Goal: Task Accomplishment & Management: Use online tool/utility

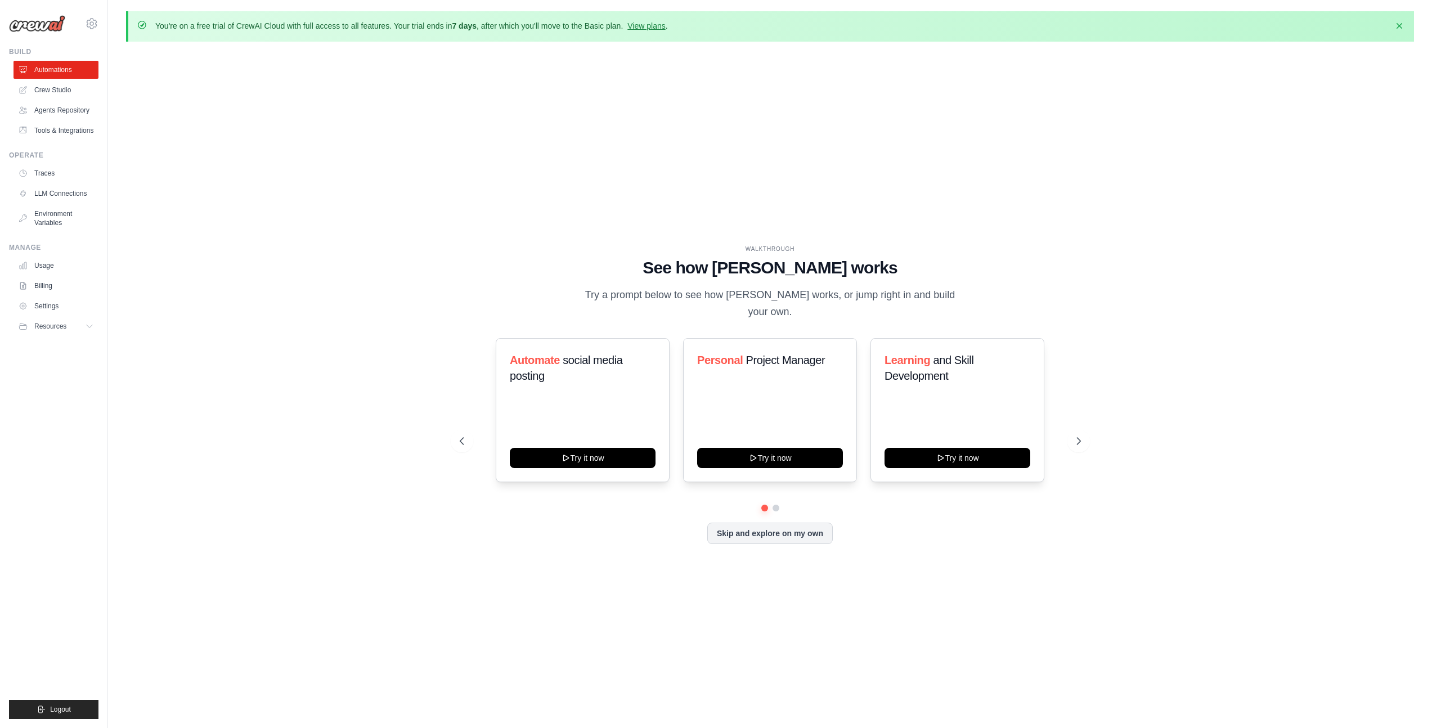
click at [299, 340] on div "WALKTHROUGH See how [PERSON_NAME] works Try a prompt below to see how [PERSON_N…" at bounding box center [770, 404] width 1288 height 706
click at [790, 447] on button "Try it now" at bounding box center [770, 457] width 146 height 20
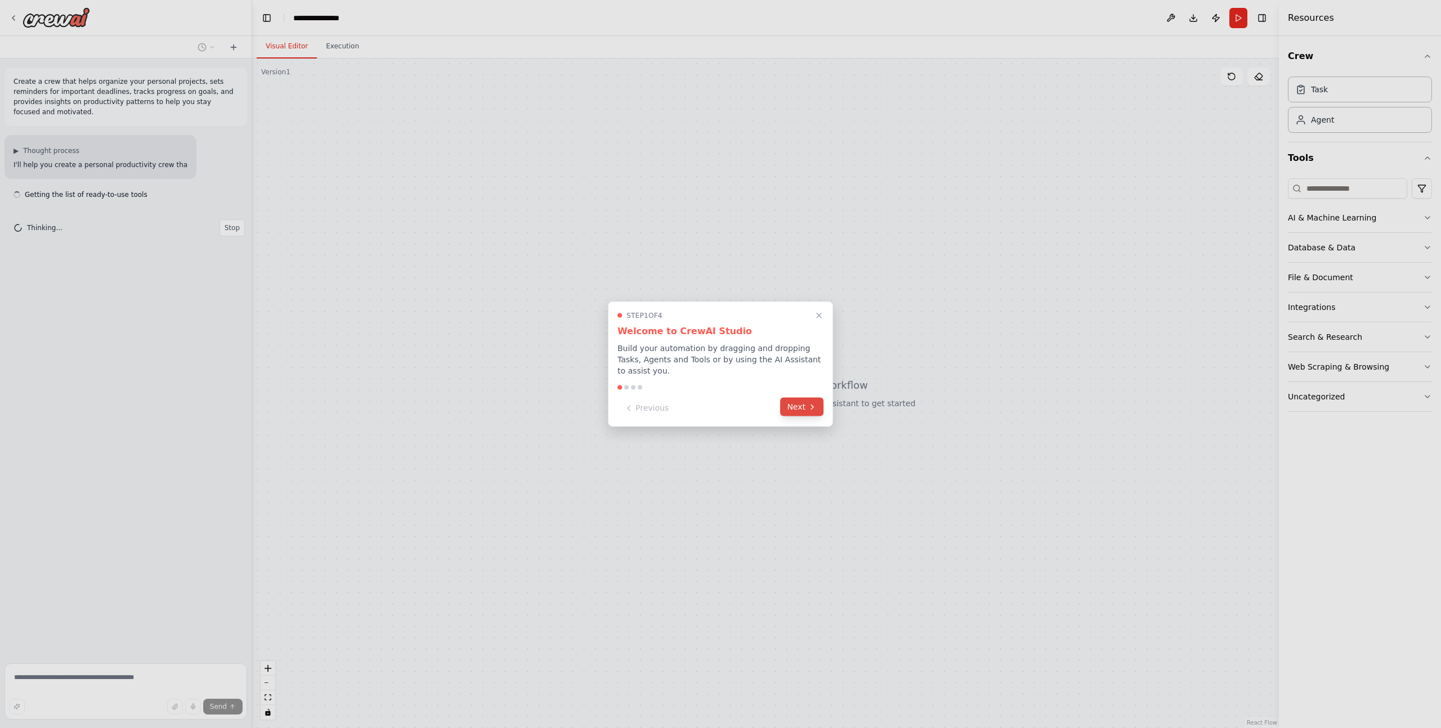
click at [802, 405] on button "Next" at bounding box center [801, 407] width 43 height 19
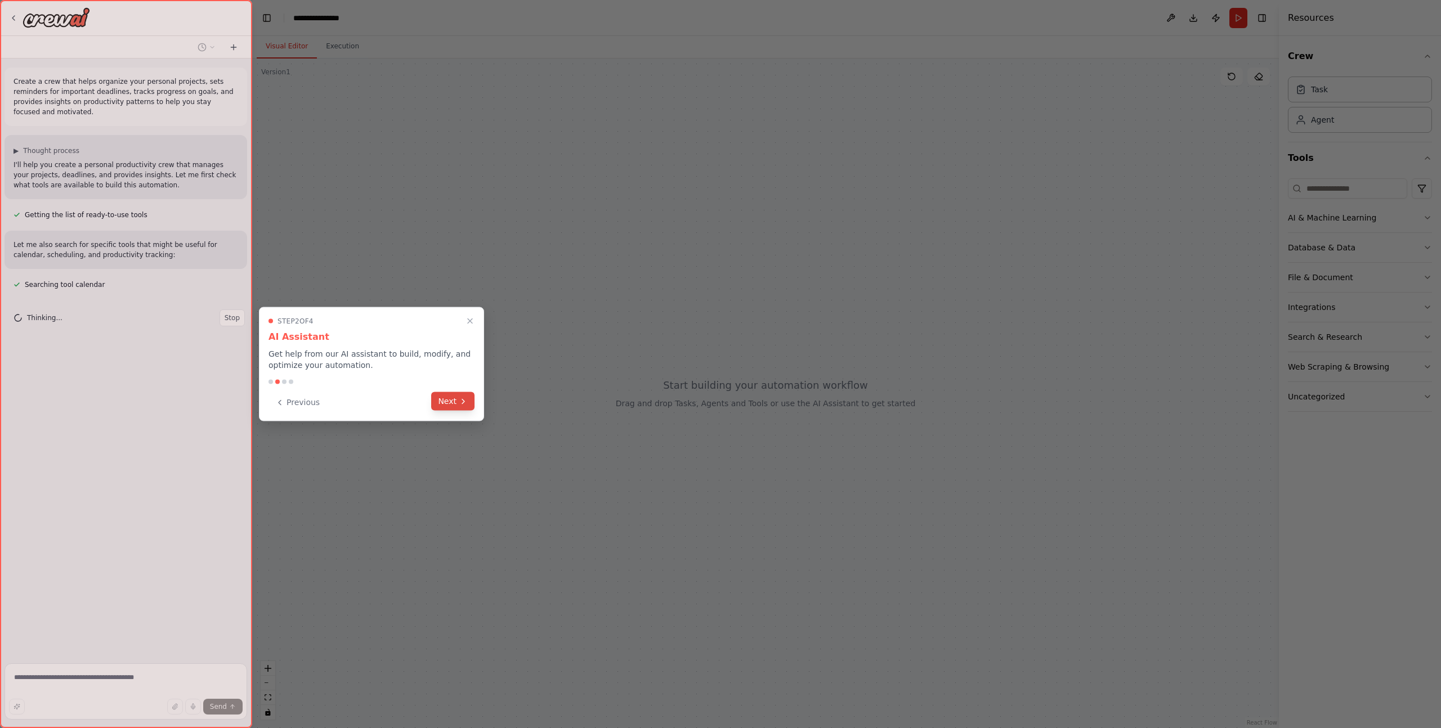
click at [442, 402] on button "Next" at bounding box center [452, 401] width 43 height 19
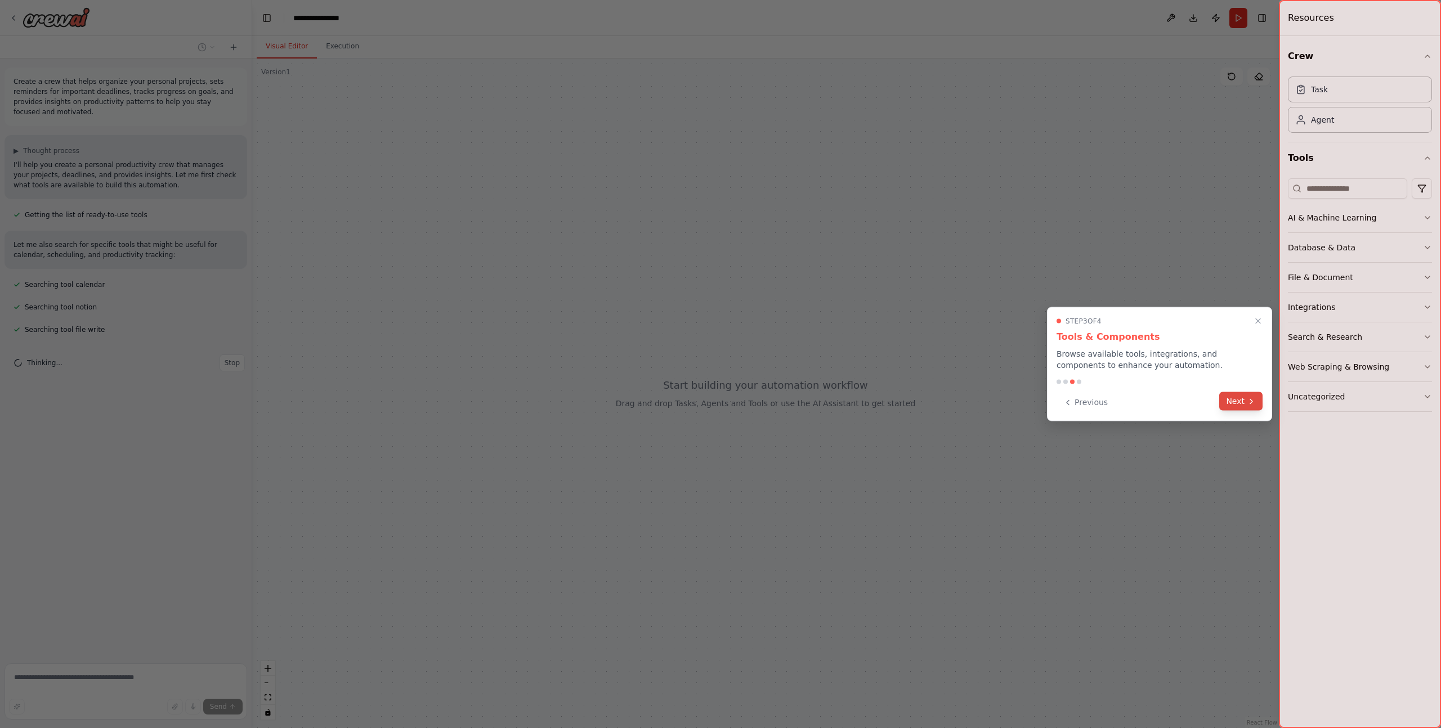
click at [1243, 401] on button "Next" at bounding box center [1240, 401] width 43 height 19
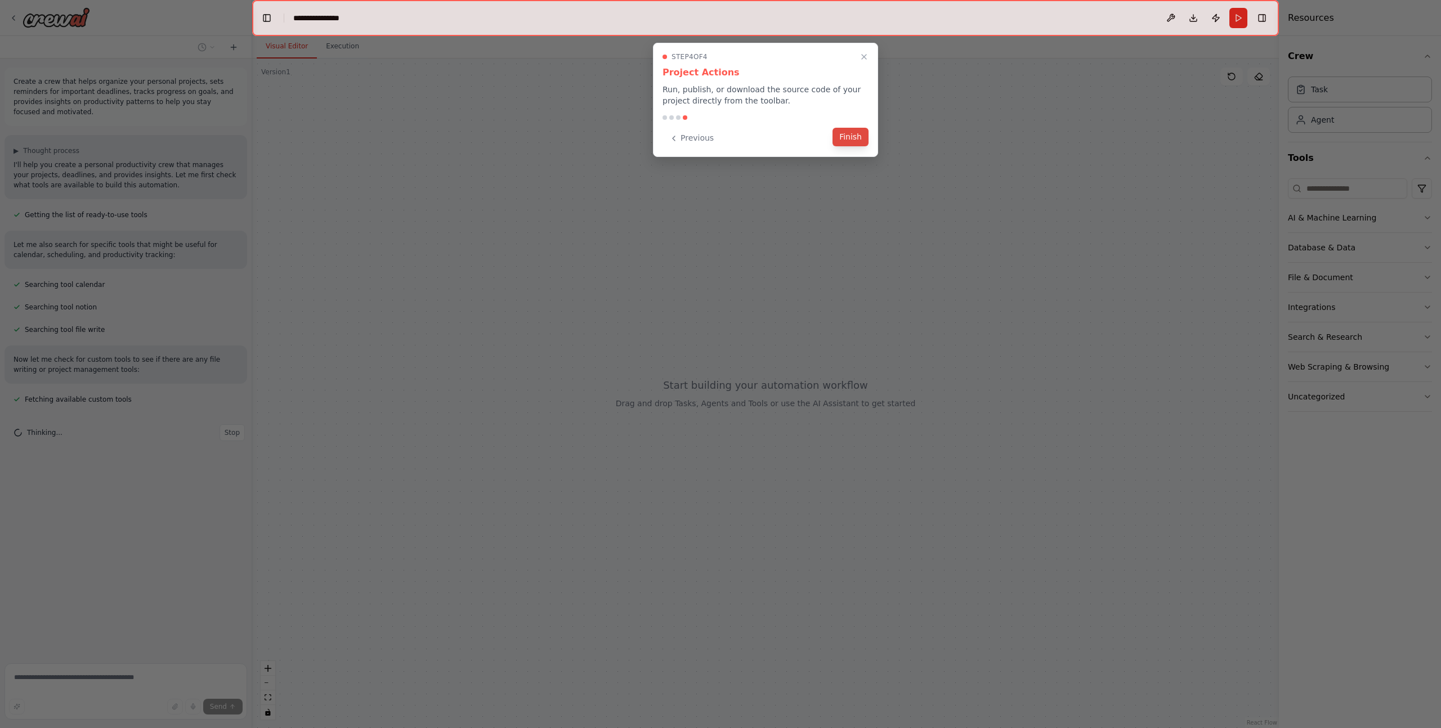
click at [853, 136] on button "Finish" at bounding box center [850, 137] width 36 height 19
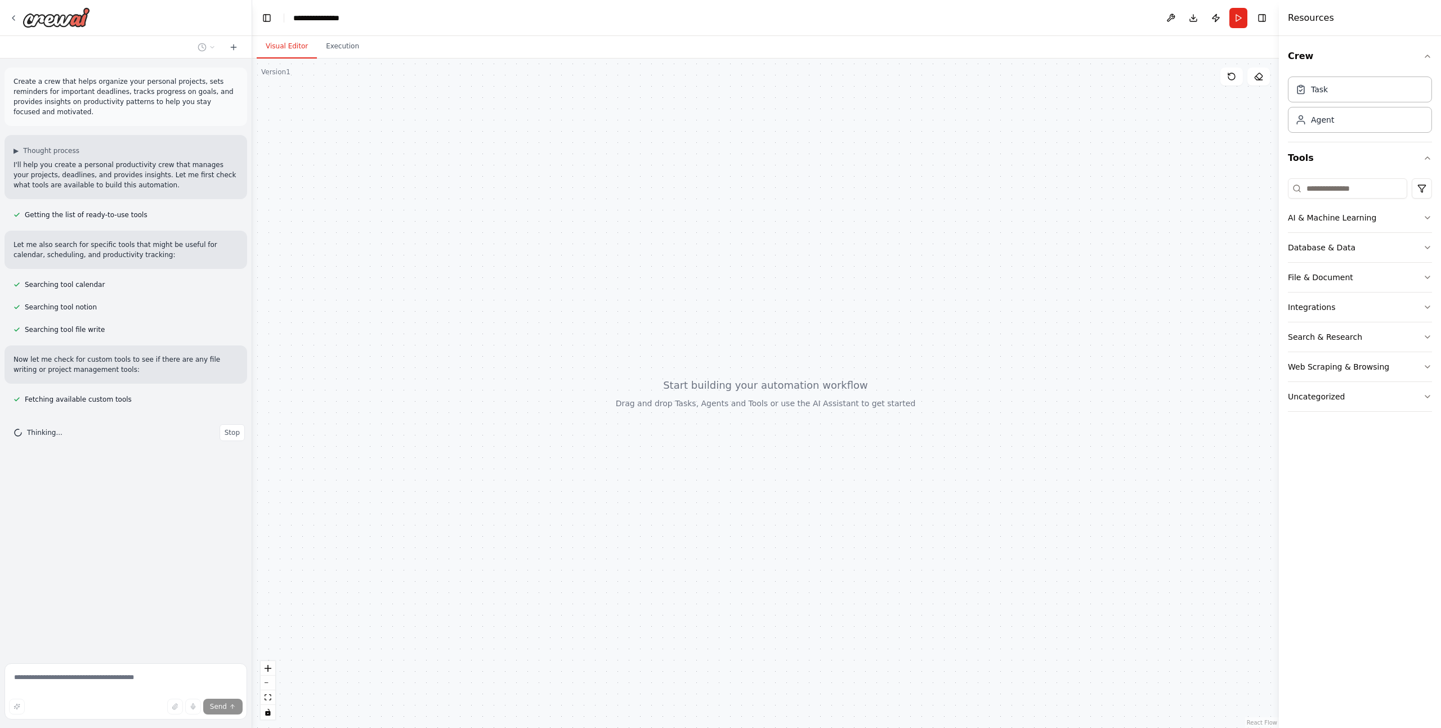
click at [724, 219] on div at bounding box center [765, 394] width 1026 height 670
click at [271, 12] on button "Toggle Left Sidebar" at bounding box center [267, 18] width 16 height 16
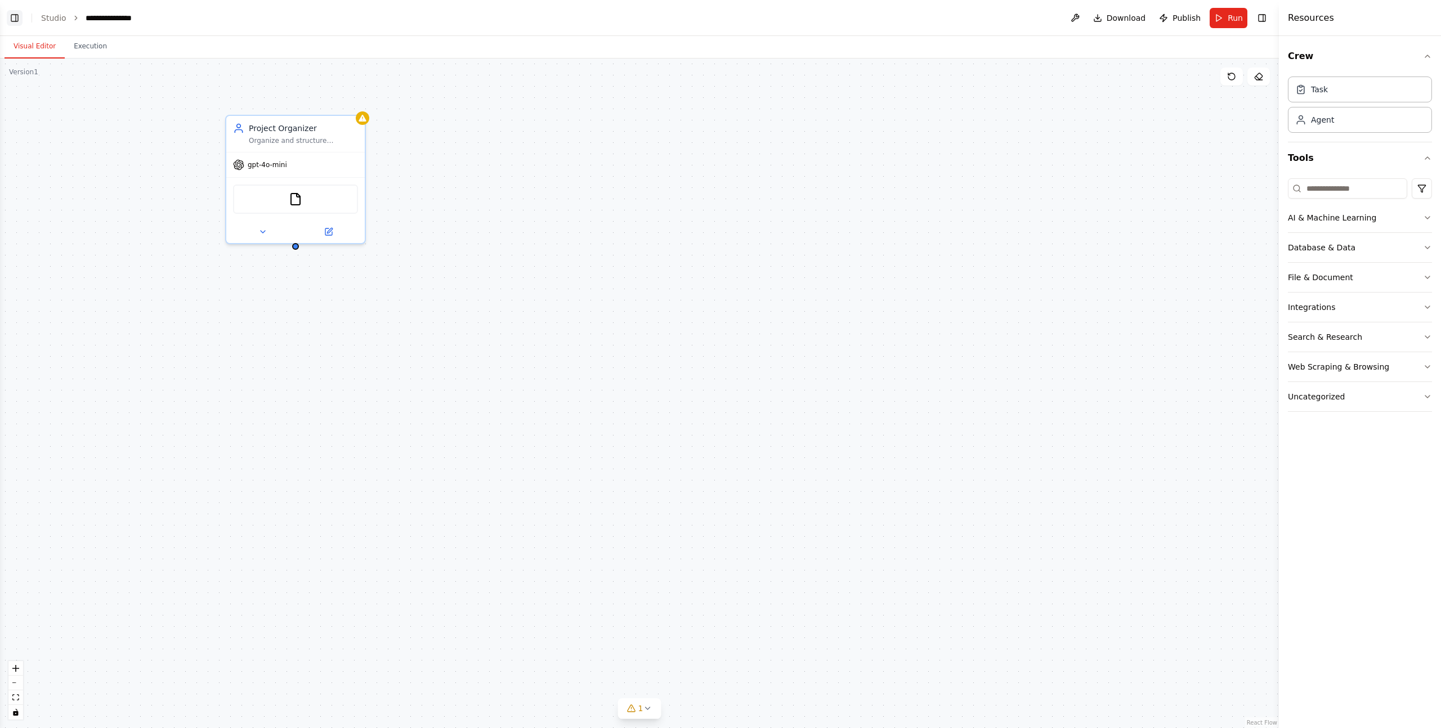
click at [12, 14] on button "Toggle Left Sidebar" at bounding box center [15, 18] width 16 height 16
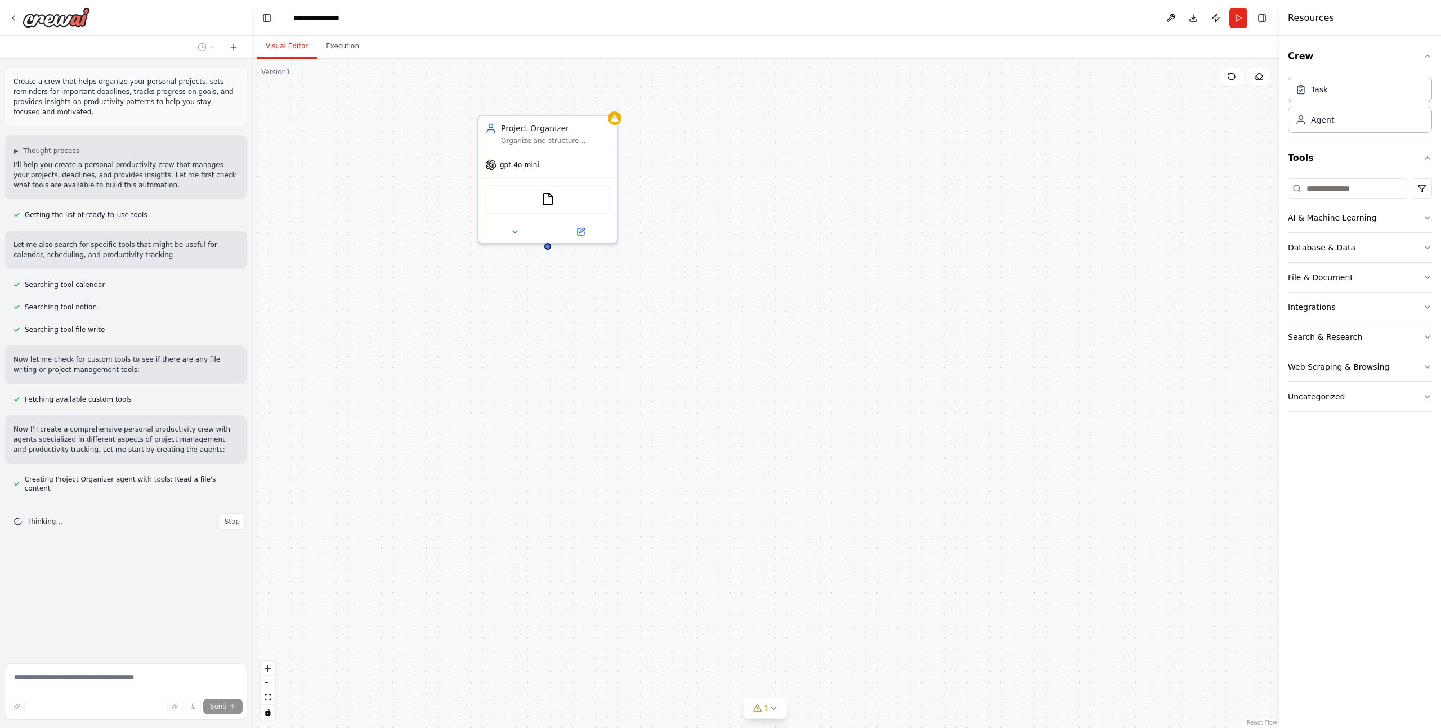
click at [291, 246] on div "Project Organizer Organize and structure {user_name}'s personal projects by cre…" at bounding box center [765, 394] width 1026 height 670
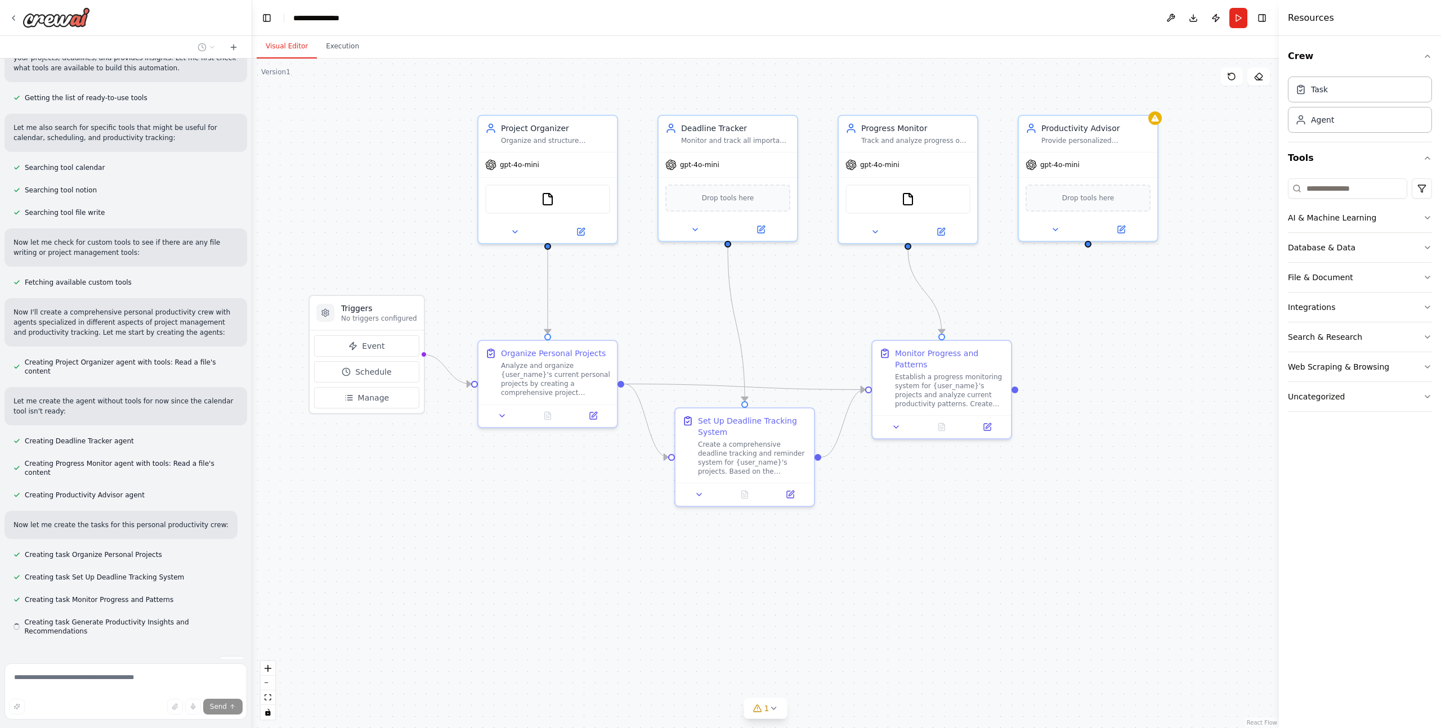
scroll to position [149, 0]
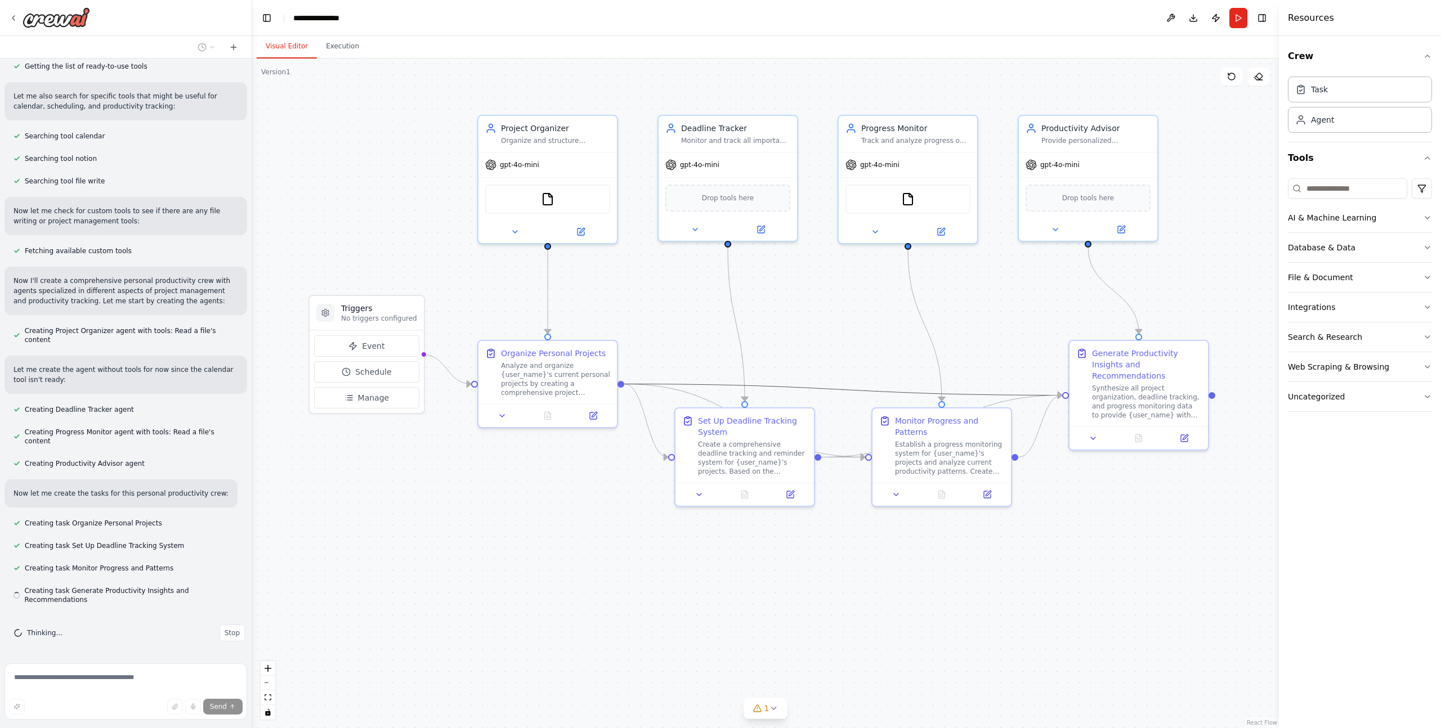
click at [666, 385] on icon "Edge from 69fdb338-eac0-4b4b-a49d-1d2ec1eaf09c to ac339179-0622-429f-8ffa-2e55c…" at bounding box center [843, 389] width 438 height 11
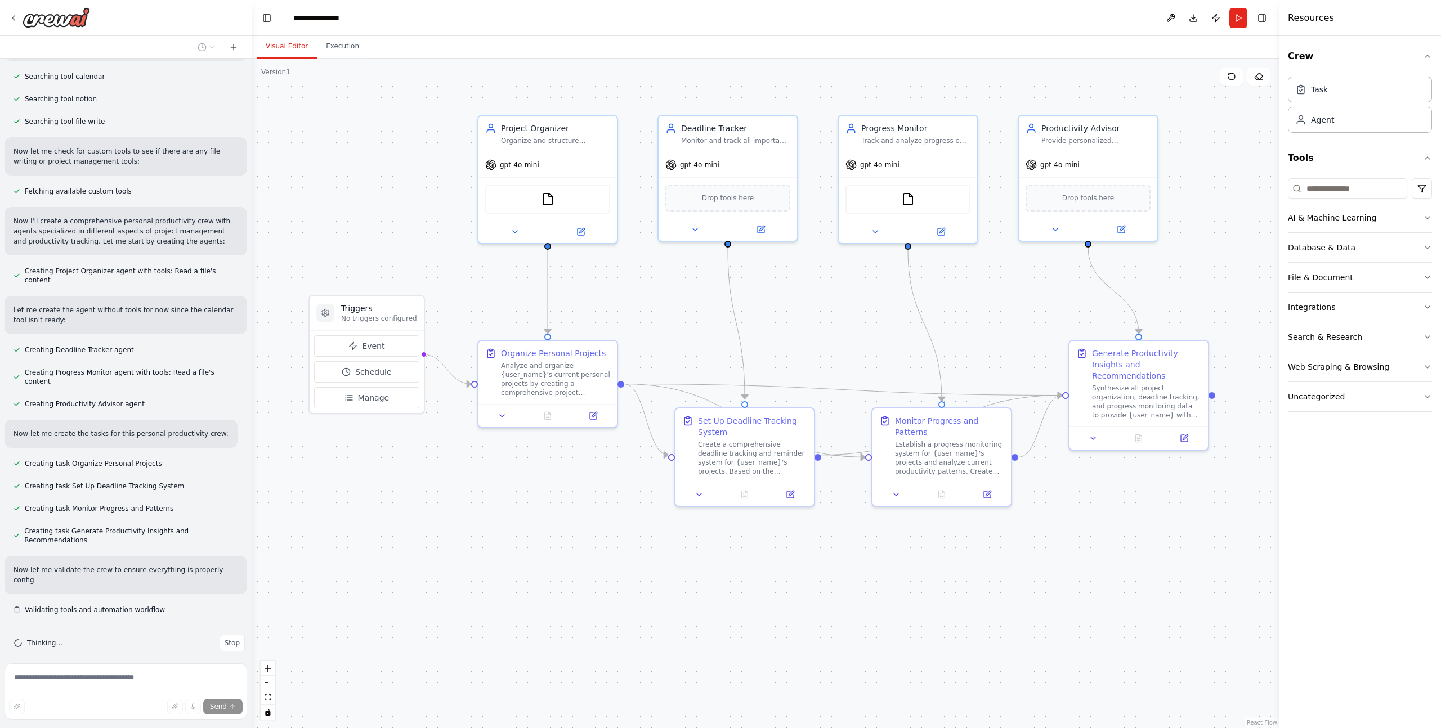
scroll to position [218, 0]
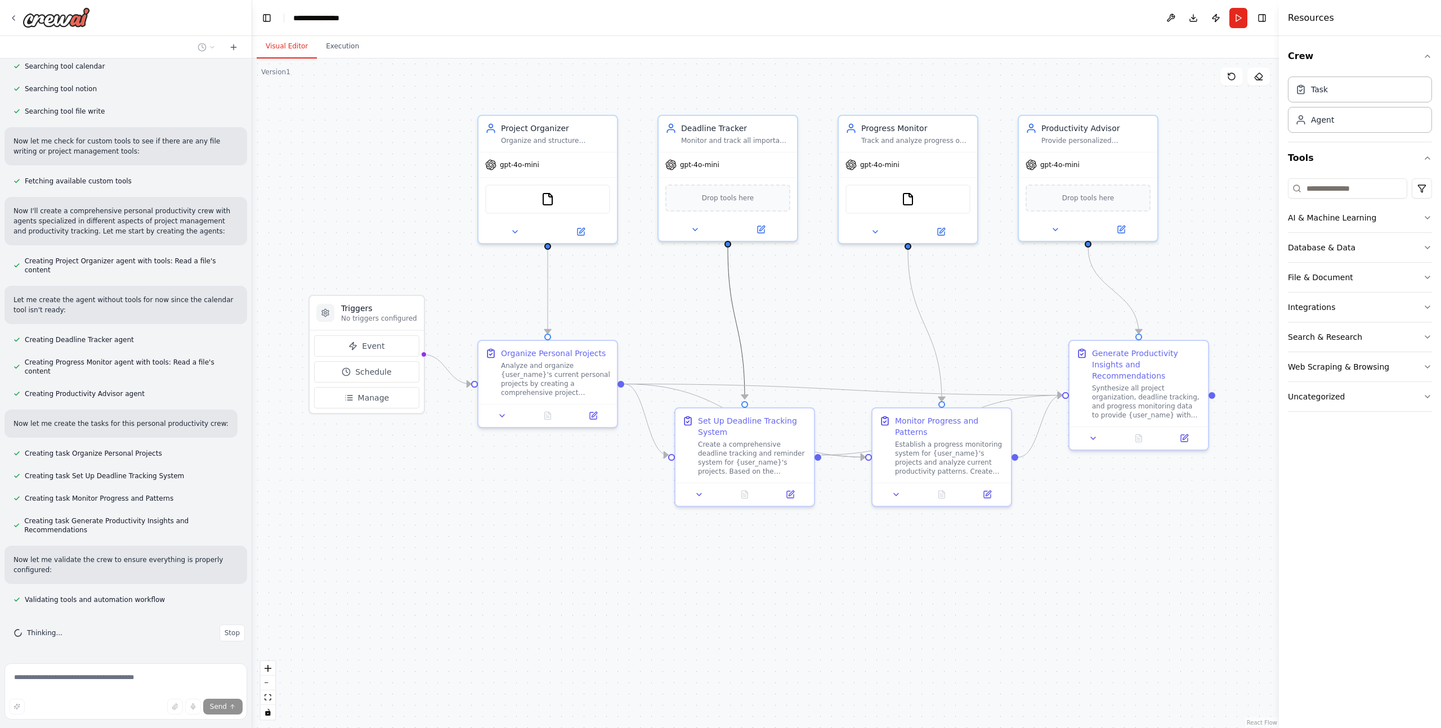
click at [737, 339] on icon "Edge from 6030c97d-d29e-4ffd-a61f-930d8ddd13a6 to 4d0163c9-a972-441c-8855-bbe9c…" at bounding box center [736, 323] width 17 height 151
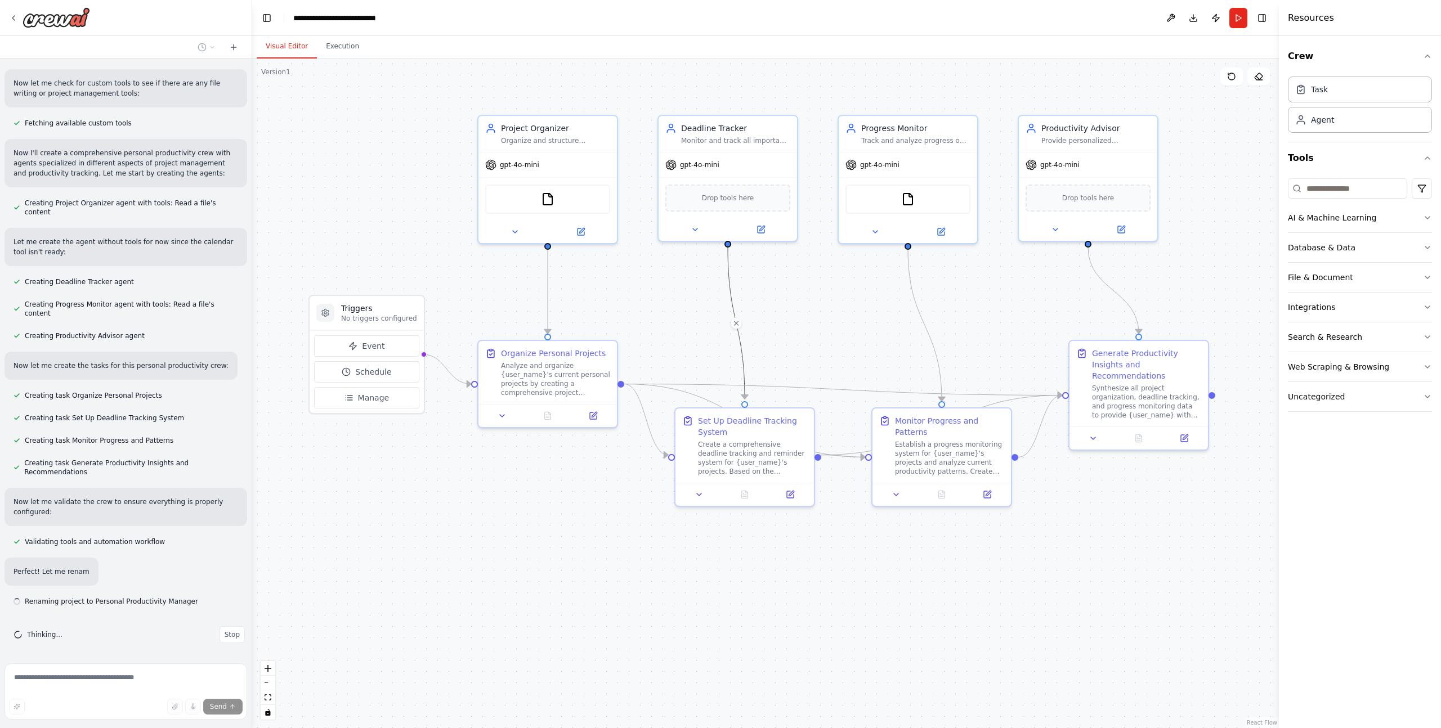
scroll to position [278, 0]
click at [548, 285] on icon "Edge from 97c1b319-d721-489c-884d-539bcc50a1d7 to 69fdb338-eac0-4b4b-a49d-1d2ec…" at bounding box center [548, 292] width 0 height 84
click at [515, 577] on div ".deletable-edge-delete-btn { width: 20px; height: 20px; border: 0px solid #ffff…" at bounding box center [765, 394] width 1026 height 670
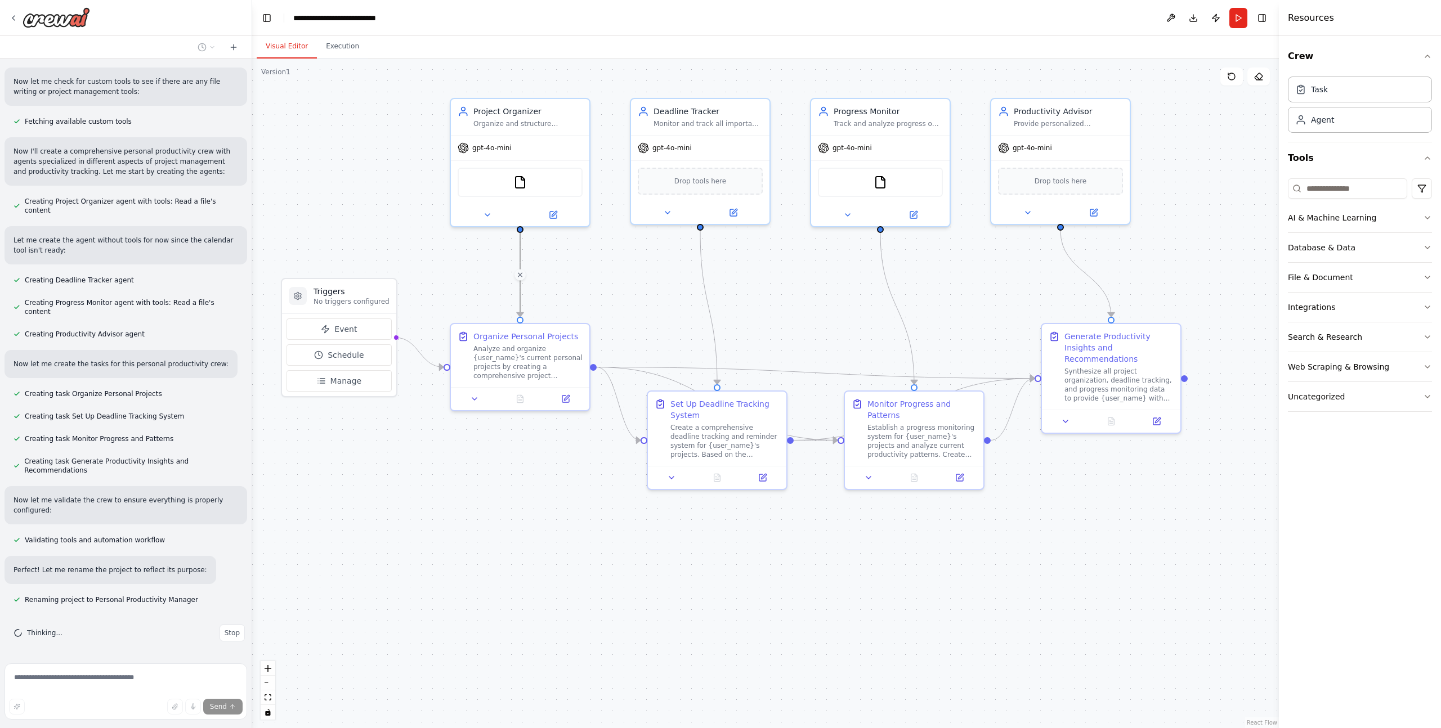
drag, startPoint x: 607, startPoint y: 577, endPoint x: 579, endPoint y: 561, distance: 32.5
click at [579, 561] on div ".deletable-edge-delete-btn { width: 20px; height: 20px; border: 0px solid #ffff…" at bounding box center [765, 394] width 1026 height 670
click at [723, 434] on div "Create a comprehensive deadline tracking and reminder system for {user_name}'s …" at bounding box center [724, 439] width 109 height 36
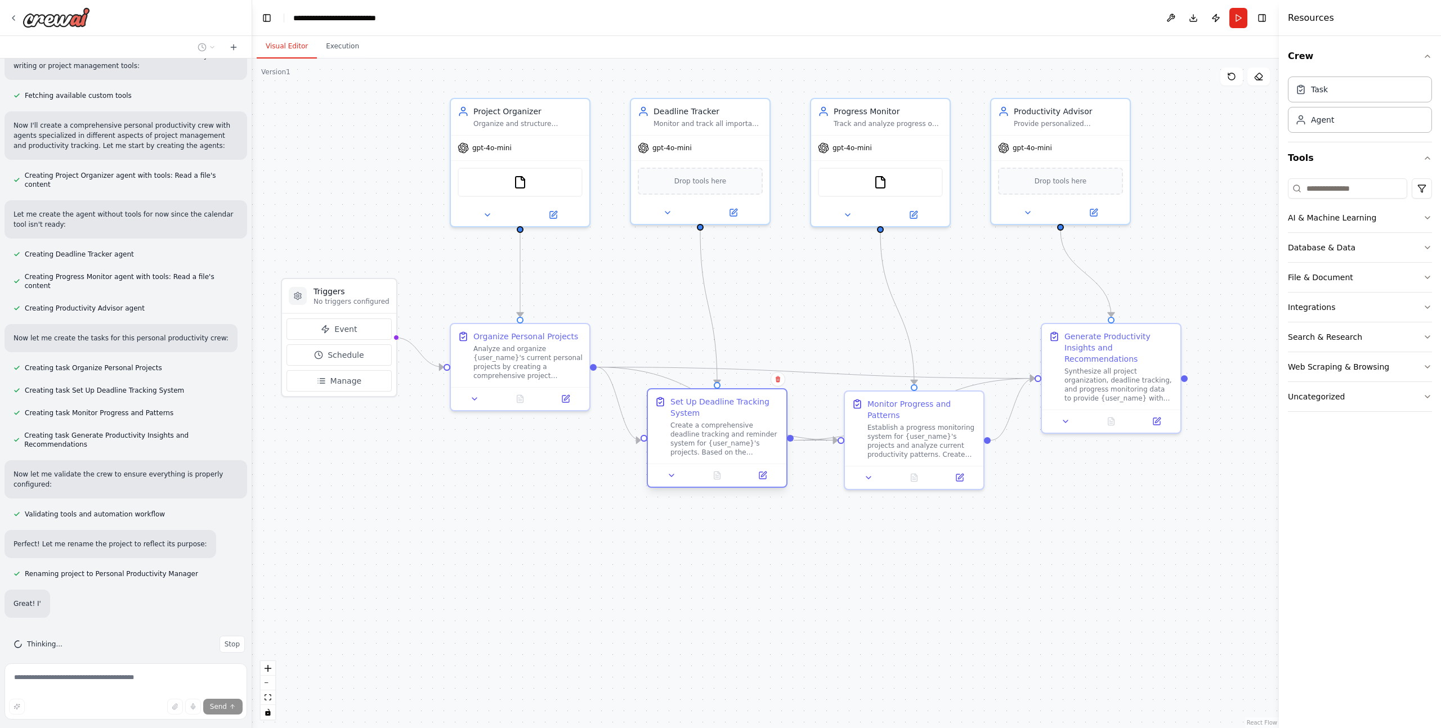
scroll to position [305, 0]
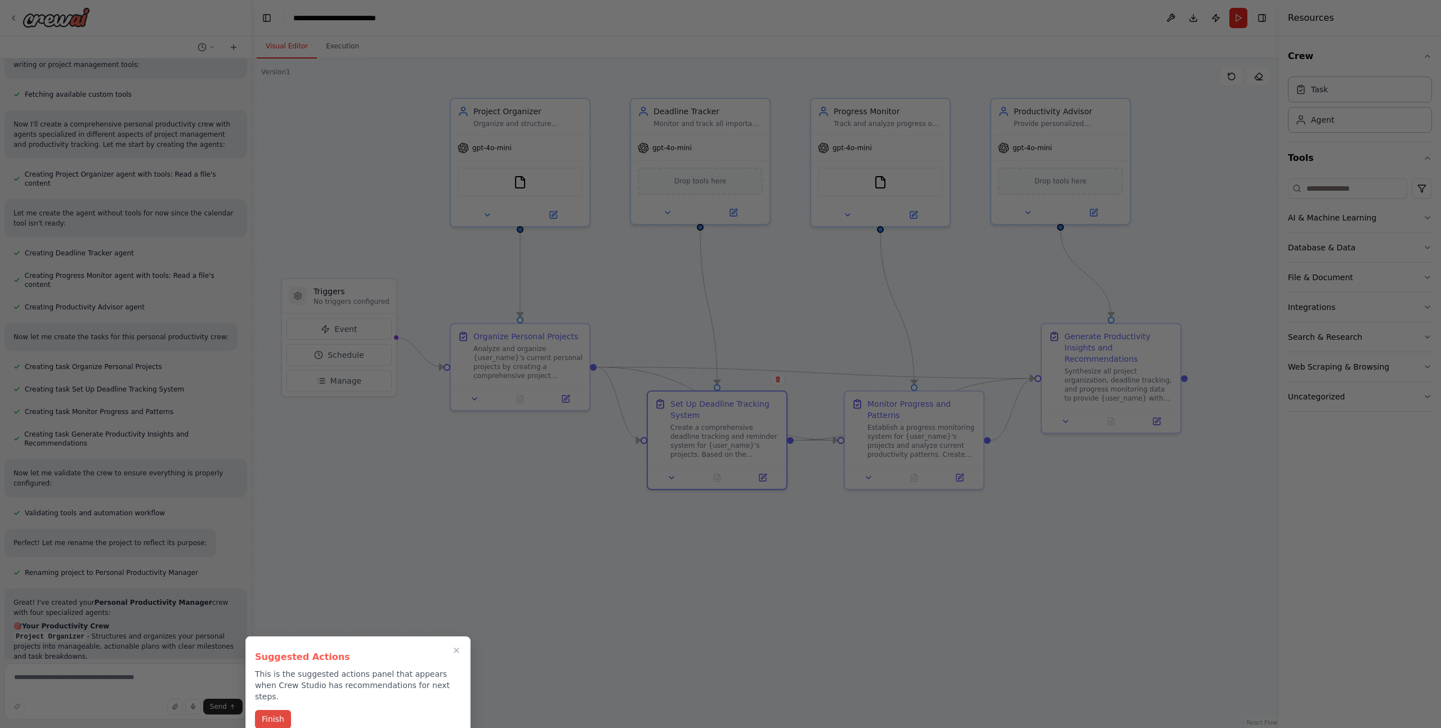
click at [271, 710] on button "Finish" at bounding box center [273, 719] width 36 height 19
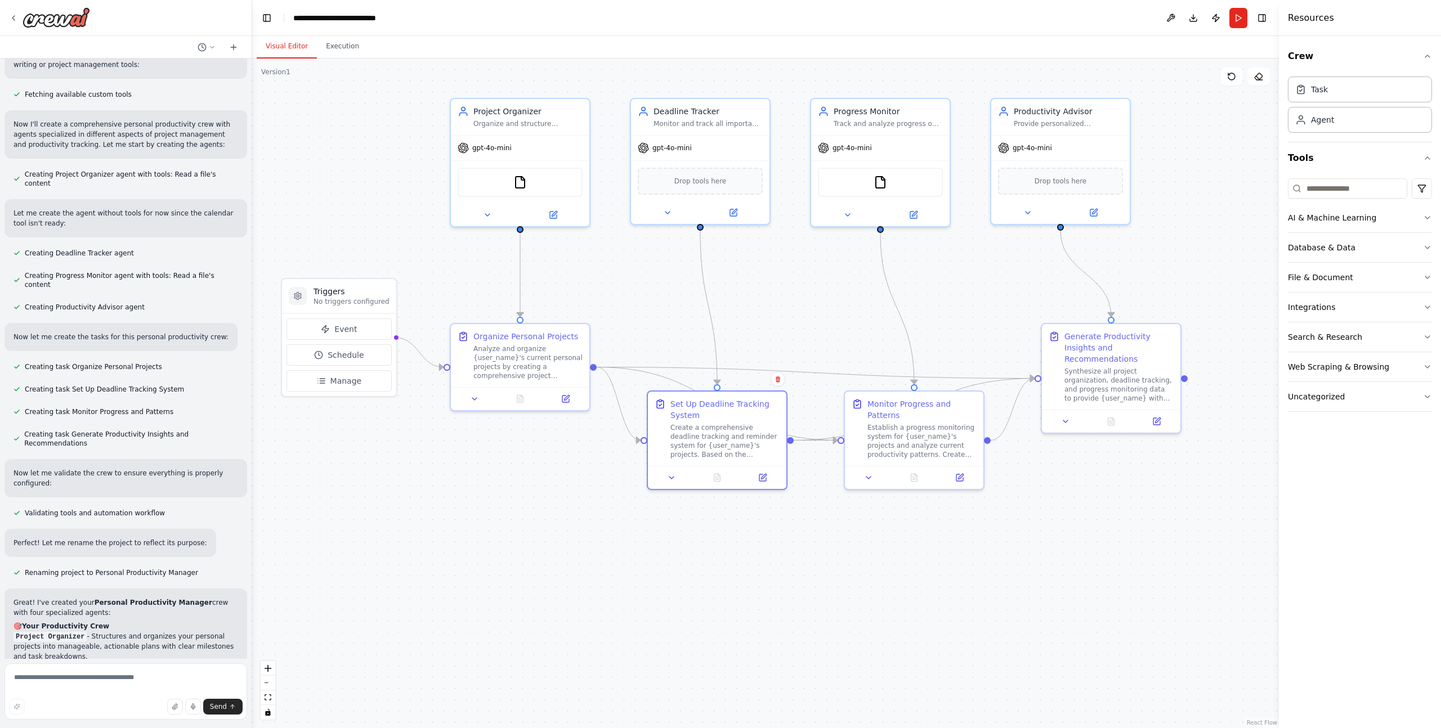
click at [475, 555] on div ".deletable-edge-delete-btn { width: 20px; height: 20px; border: 0px solid #ffff…" at bounding box center [765, 394] width 1026 height 670
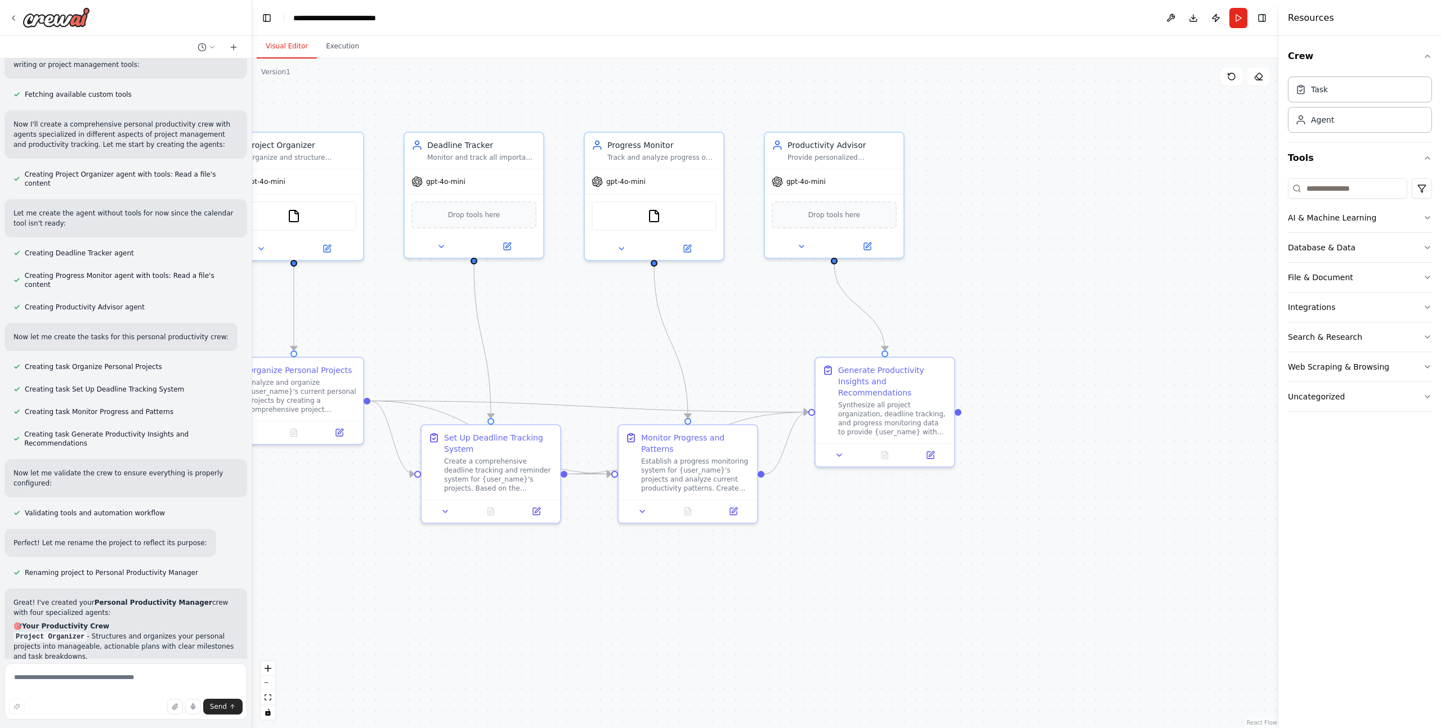
drag, startPoint x: 957, startPoint y: 541, endPoint x: 730, endPoint y: 575, distance: 228.7
click at [730, 575] on div ".deletable-edge-delete-btn { width: 20px; height: 20px; border: 0px solid #ffff…" at bounding box center [765, 394] width 1026 height 670
click at [1011, 371] on div ".deletable-edge-delete-btn { width: 20px; height: 20px; border: 0px solid #ffff…" at bounding box center [765, 394] width 1026 height 670
click at [960, 412] on div at bounding box center [957, 412] width 7 height 7
click at [926, 396] on div "Generate Productivity Insights and Recommendations Synthesize all project organ…" at bounding box center [892, 398] width 109 height 72
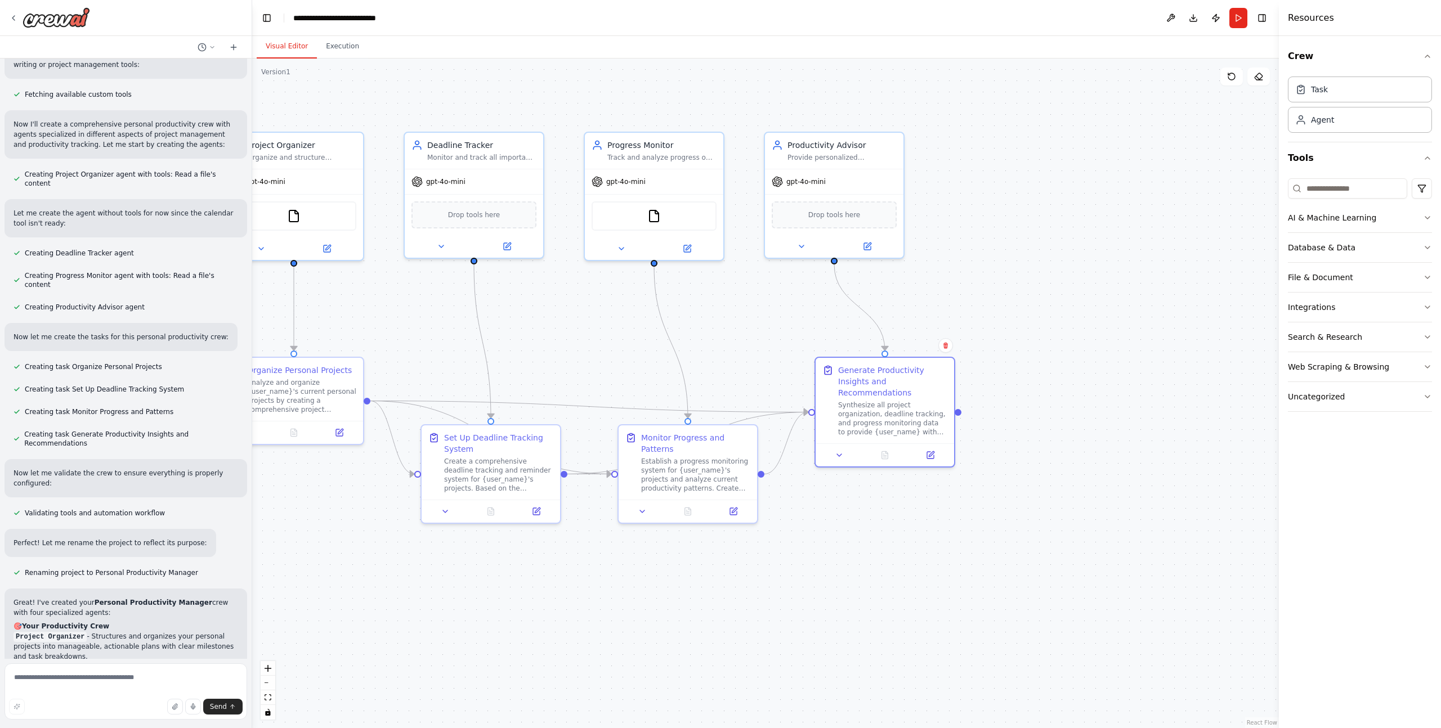
click at [1102, 304] on div ".deletable-edge-delete-btn { width: 20px; height: 20px; border: 0px solid #ffff…" at bounding box center [765, 394] width 1026 height 670
click at [1366, 216] on div "AI & Machine Learning" at bounding box center [1332, 217] width 88 height 11
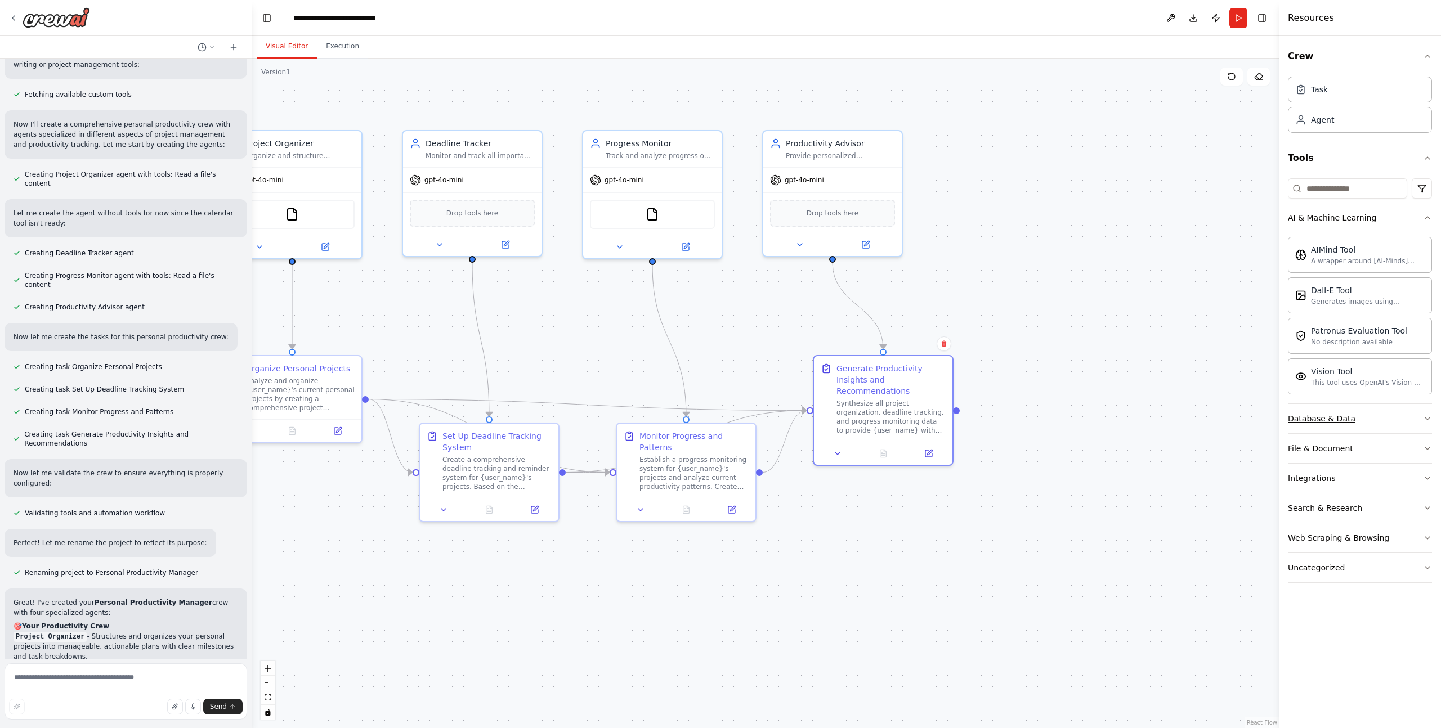
click at [1341, 416] on div "Database & Data" at bounding box center [1322, 418] width 68 height 11
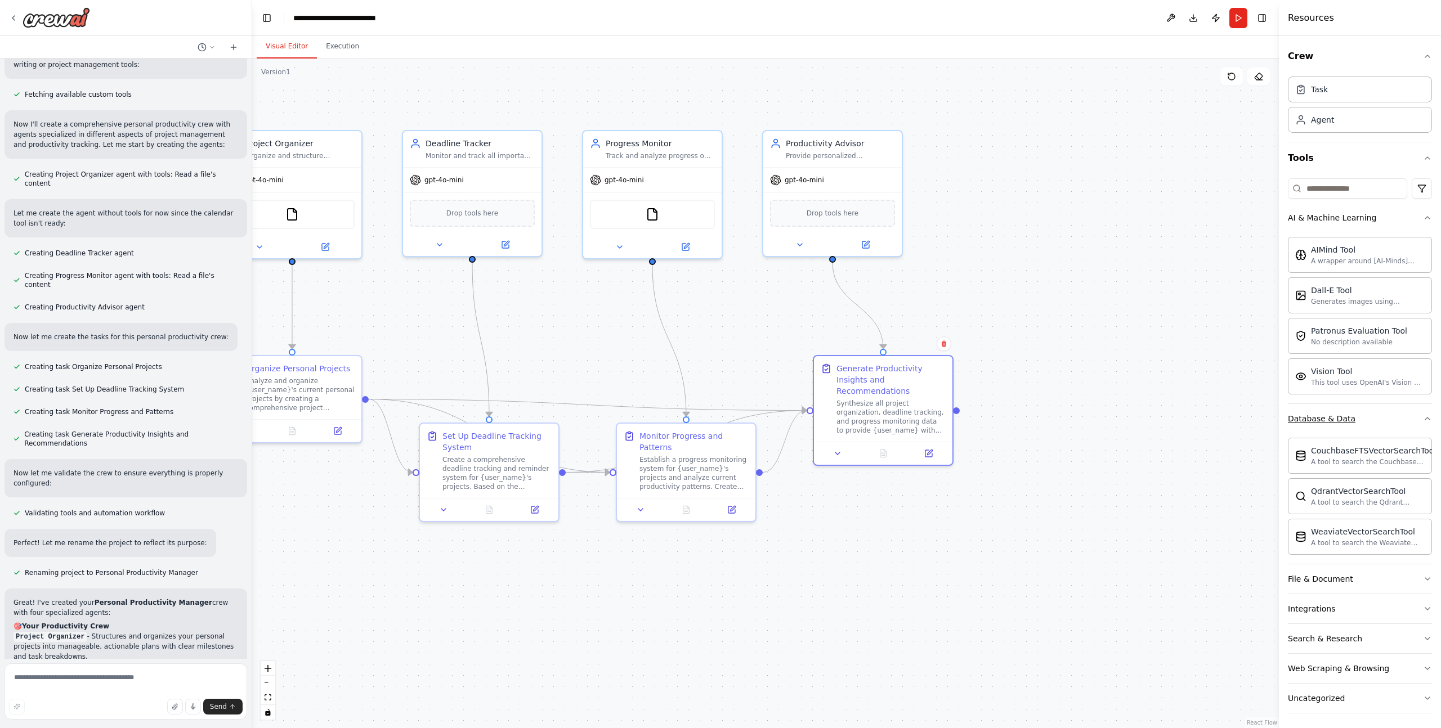
click at [1339, 414] on div "Database & Data" at bounding box center [1322, 418] width 68 height 11
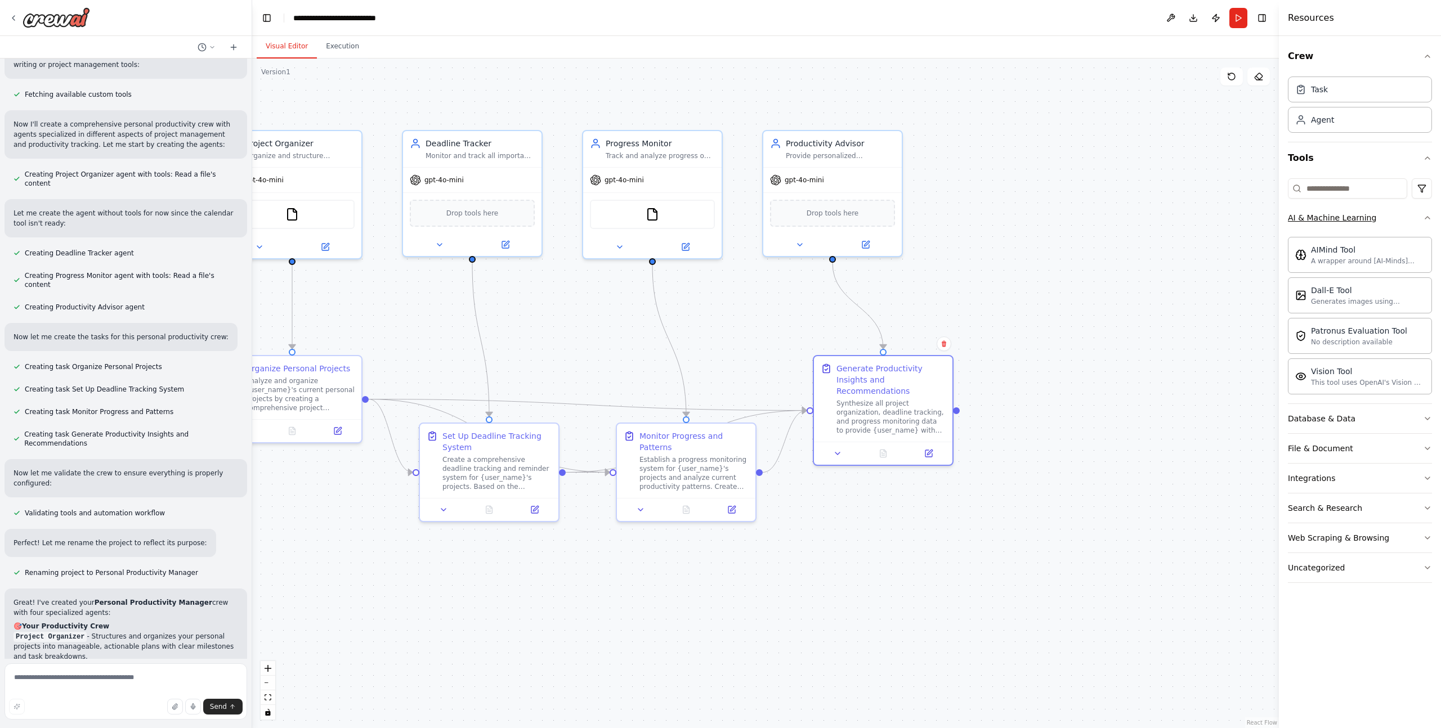
click at [1373, 219] on button "AI & Machine Learning" at bounding box center [1360, 217] width 144 height 29
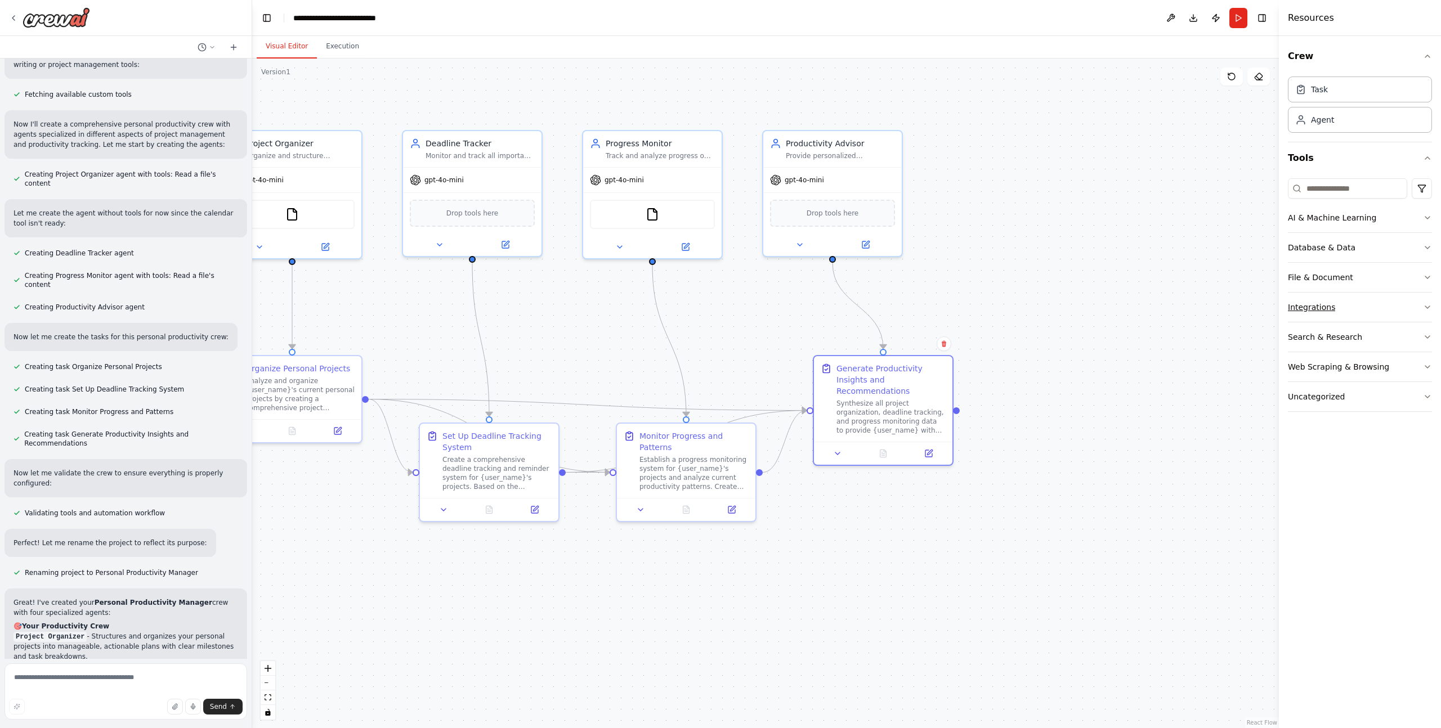
click at [1349, 308] on button "Integrations" at bounding box center [1360, 307] width 144 height 29
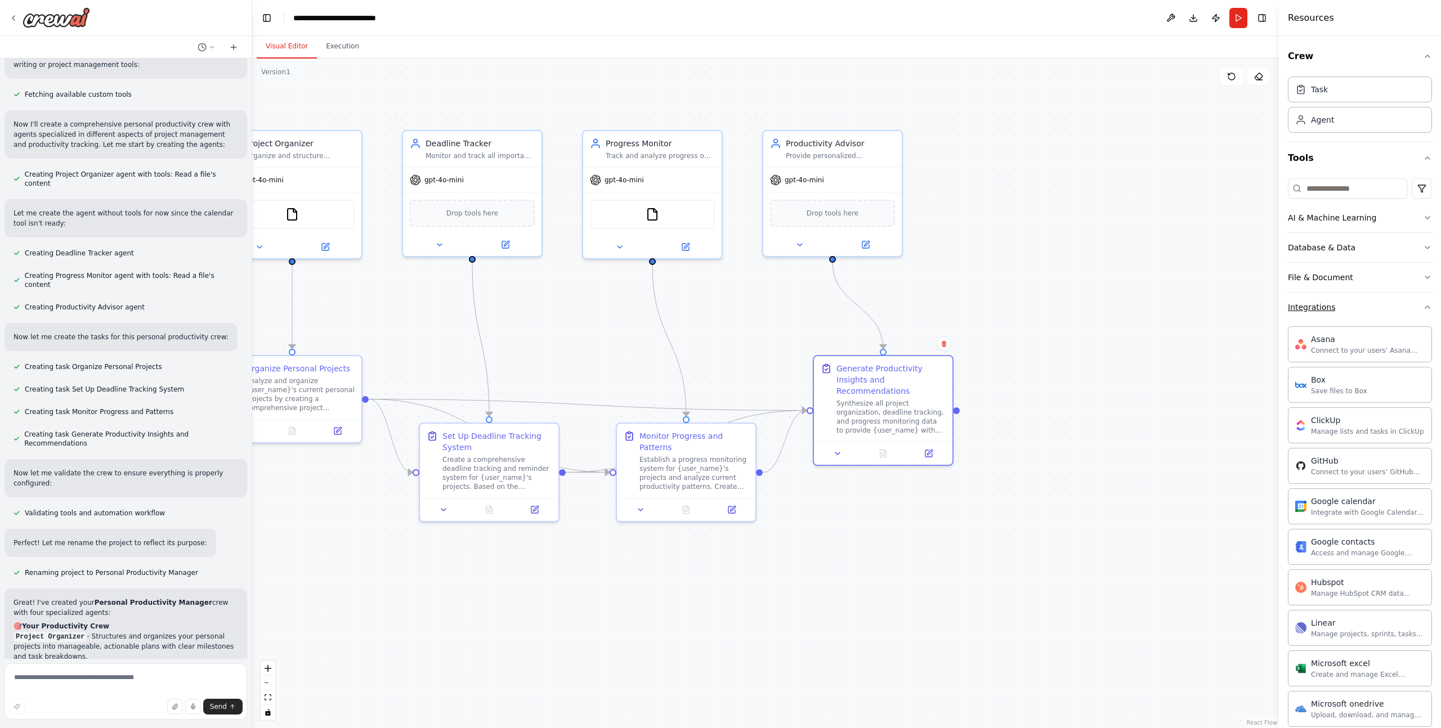
click at [1350, 304] on button "Integrations" at bounding box center [1360, 307] width 144 height 29
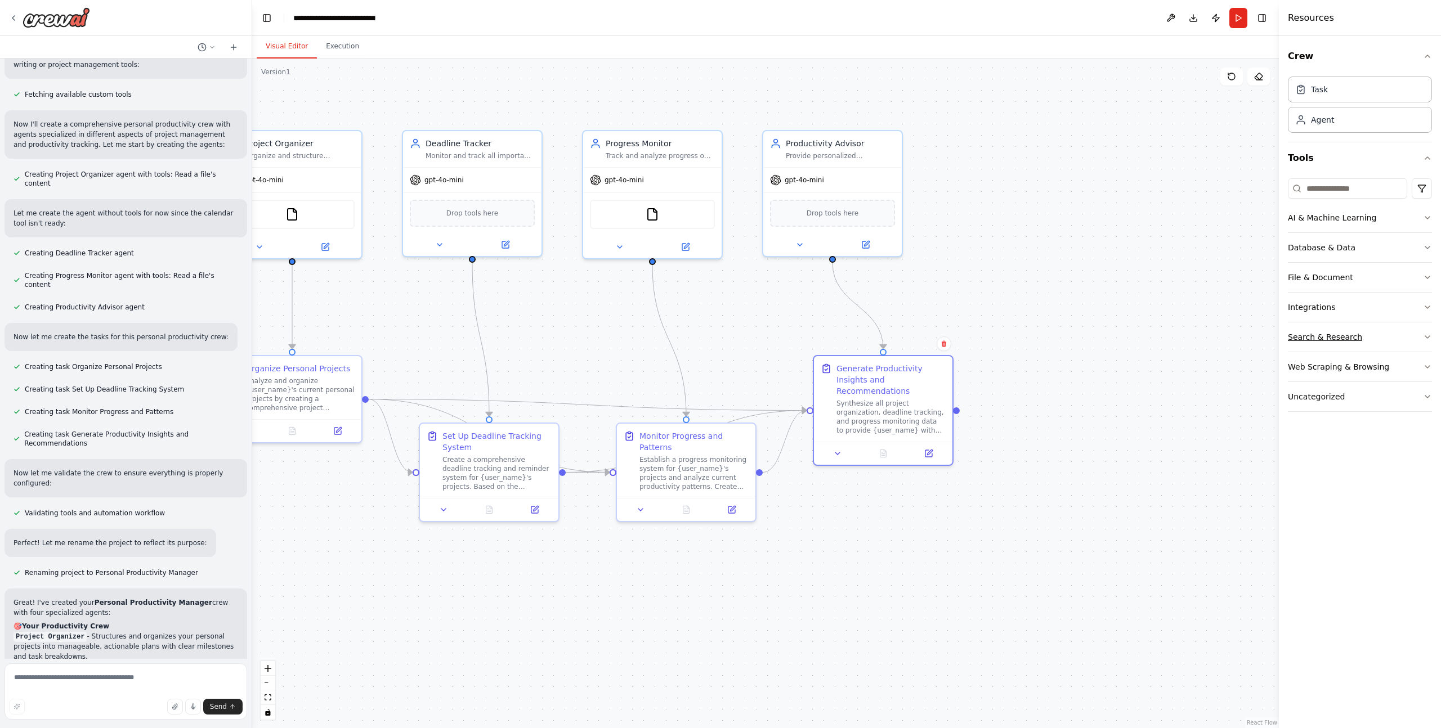
click at [1387, 334] on button "Search & Research" at bounding box center [1360, 336] width 144 height 29
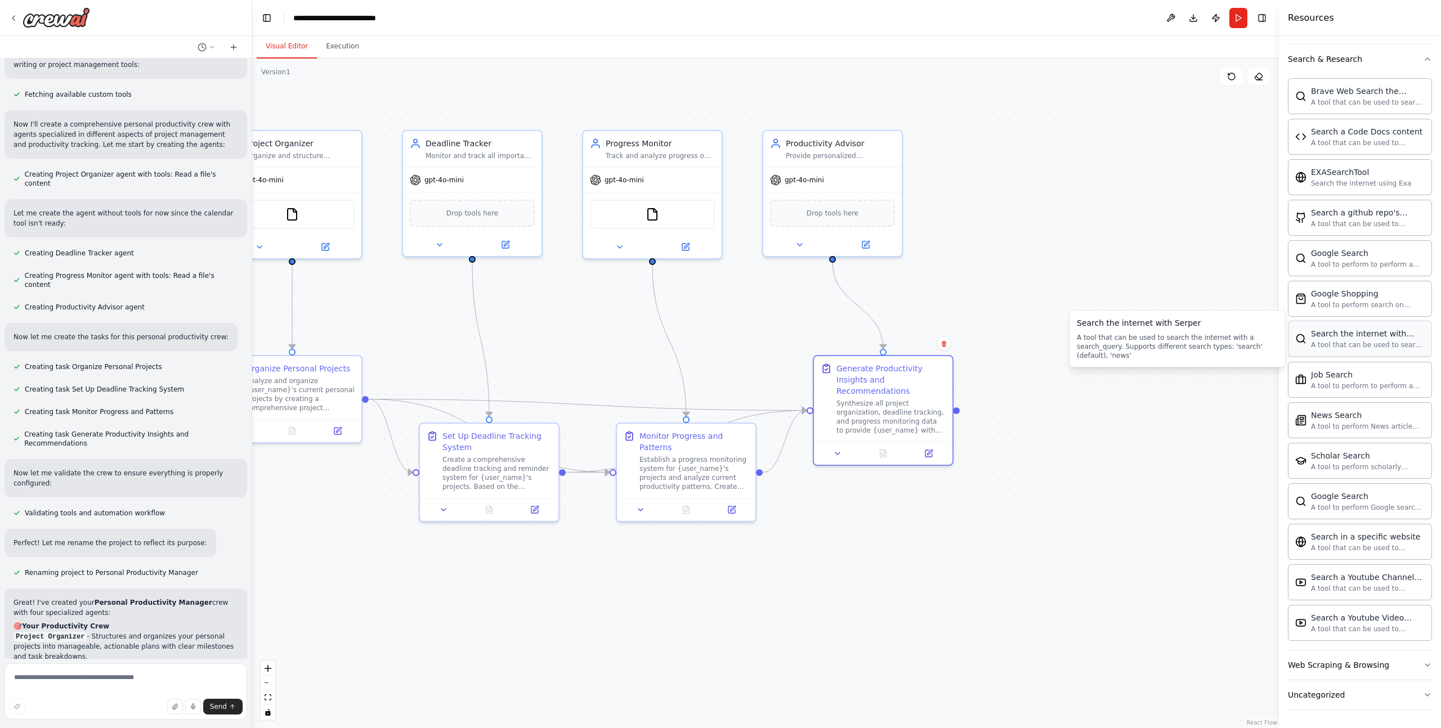
scroll to position [0, 0]
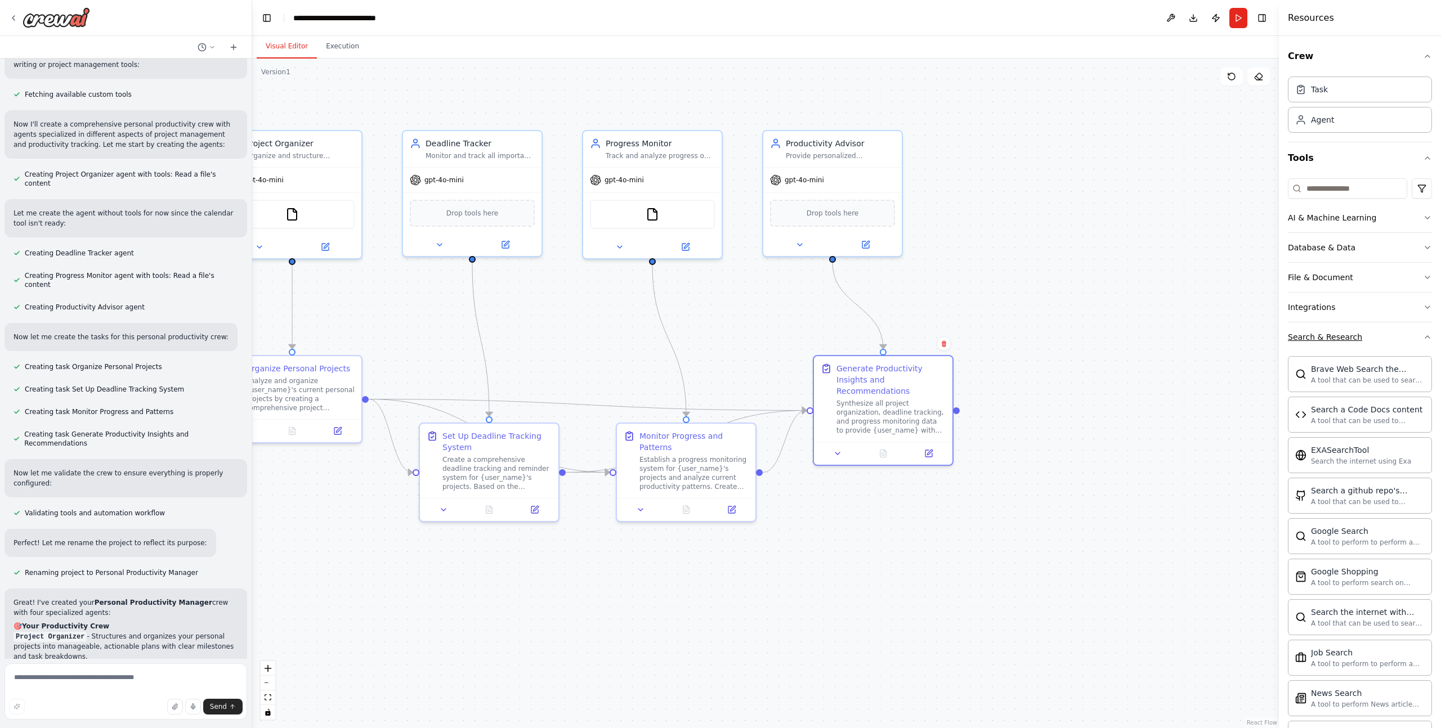
click at [1378, 330] on button "Search & Research" at bounding box center [1360, 336] width 144 height 29
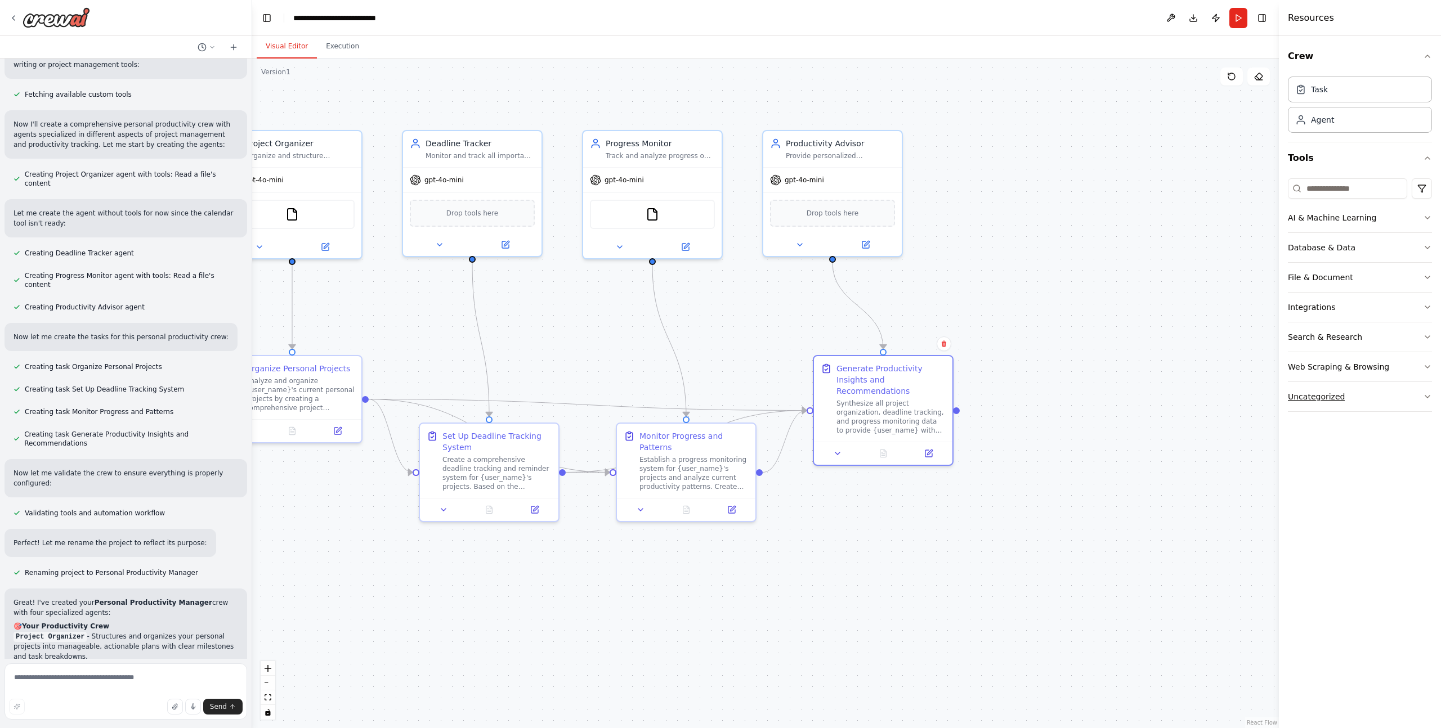
click at [1374, 394] on button "Uncategorized" at bounding box center [1360, 396] width 144 height 29
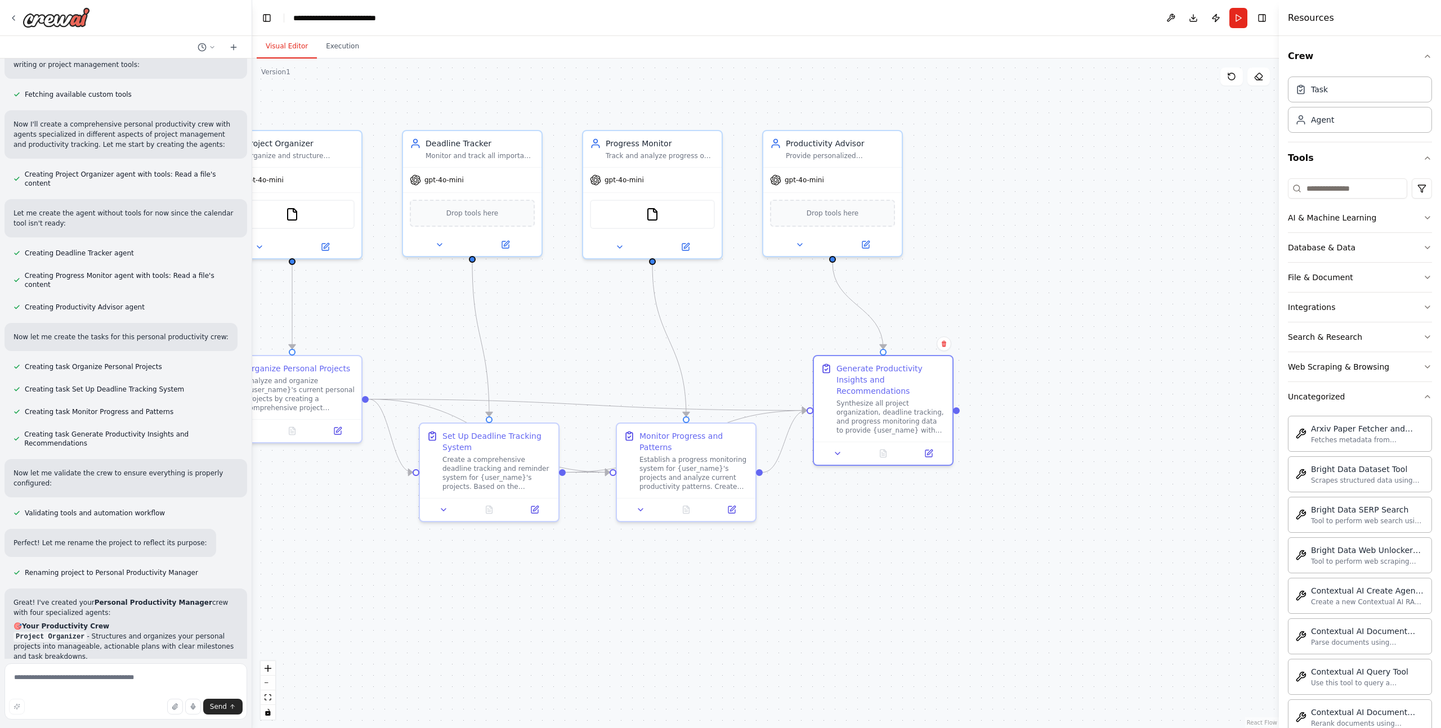
click at [1194, 227] on div ".deletable-edge-delete-btn { width: 20px; height: 20px; border: 0px solid #ffff…" at bounding box center [765, 394] width 1026 height 670
click at [1238, 14] on button "Run" at bounding box center [1238, 18] width 18 height 20
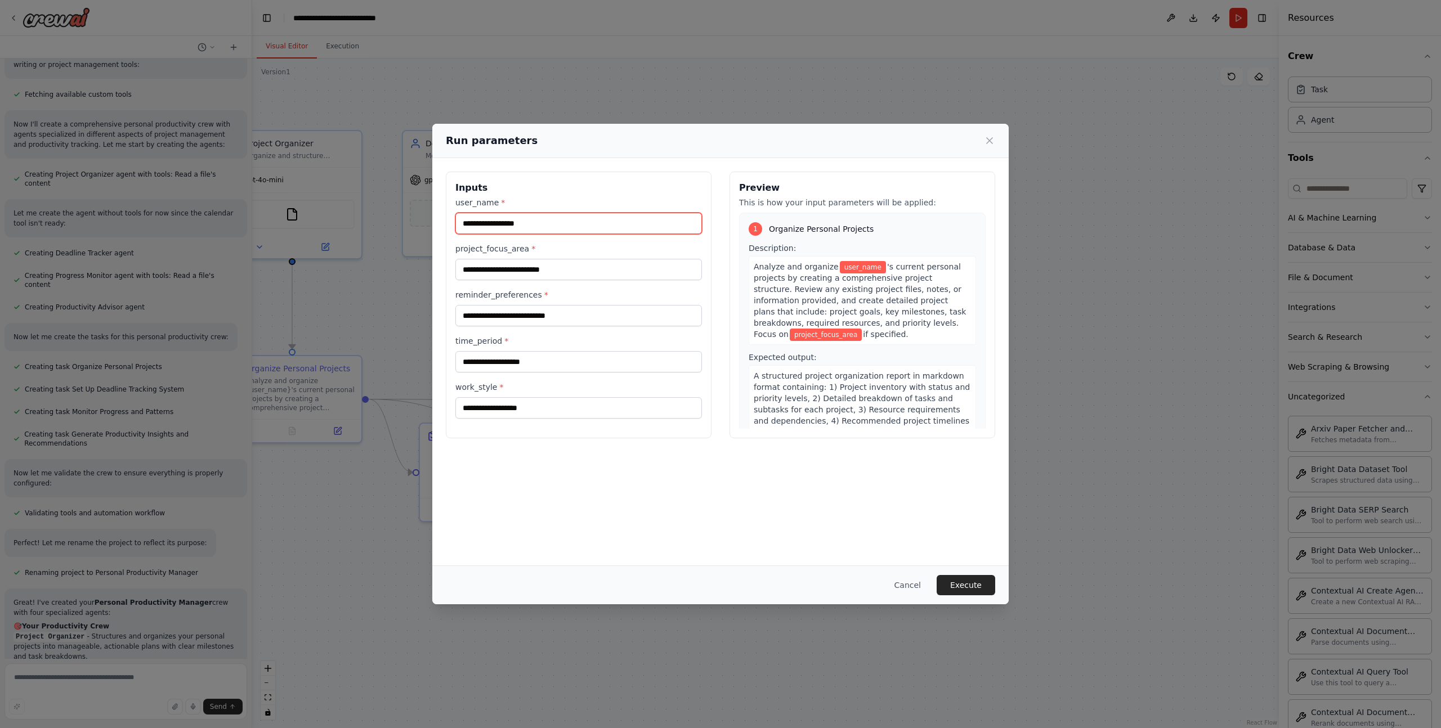
click at [576, 225] on input "user_name *" at bounding box center [578, 223] width 246 height 21
type input "******"
click at [597, 271] on input "project_focus_area *" at bounding box center [578, 269] width 246 height 21
type input "*"
type input "**********"
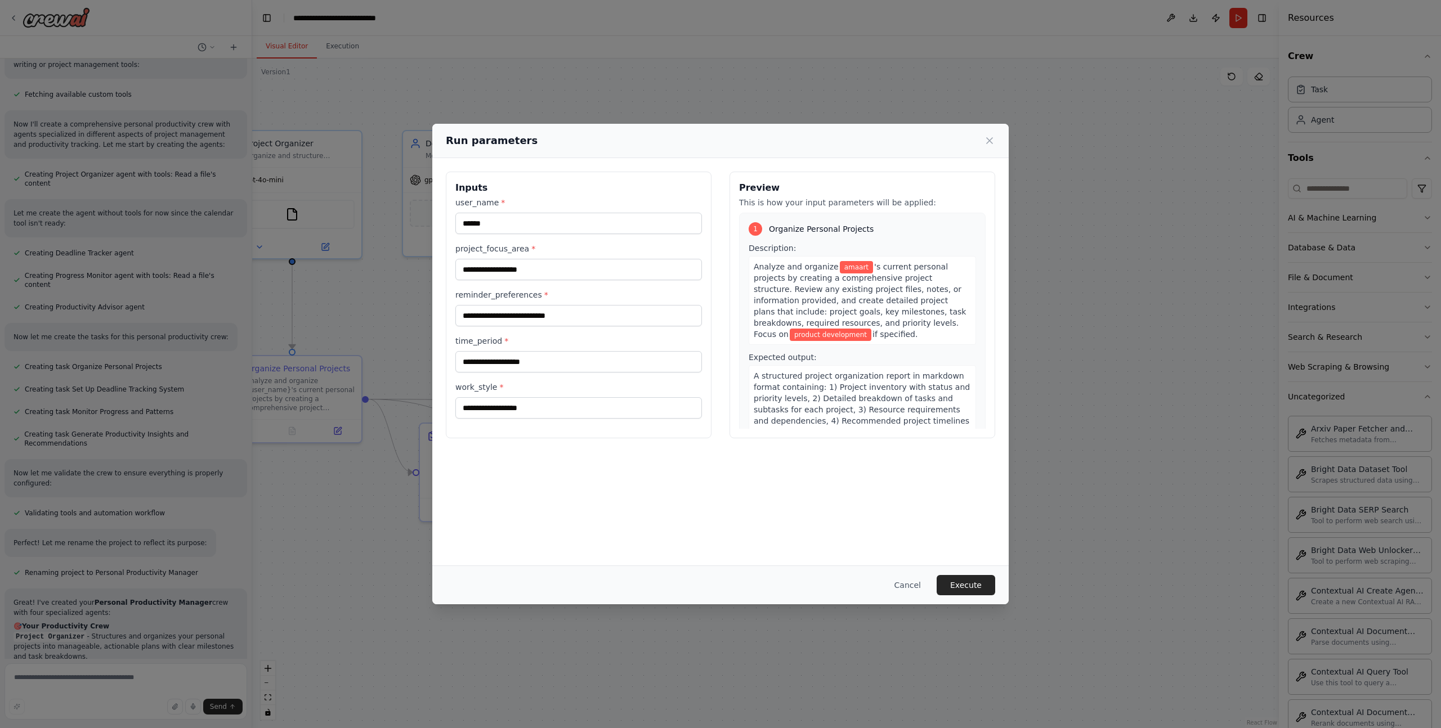
click at [569, 326] on div "**********" at bounding box center [578, 308] width 246 height 222
click at [582, 310] on input "reminder_preferences *" at bounding box center [578, 315] width 246 height 21
click at [566, 362] on input "time_period *" at bounding box center [578, 361] width 246 height 21
type input "******"
click at [537, 398] on input "work_style *" at bounding box center [578, 407] width 246 height 21
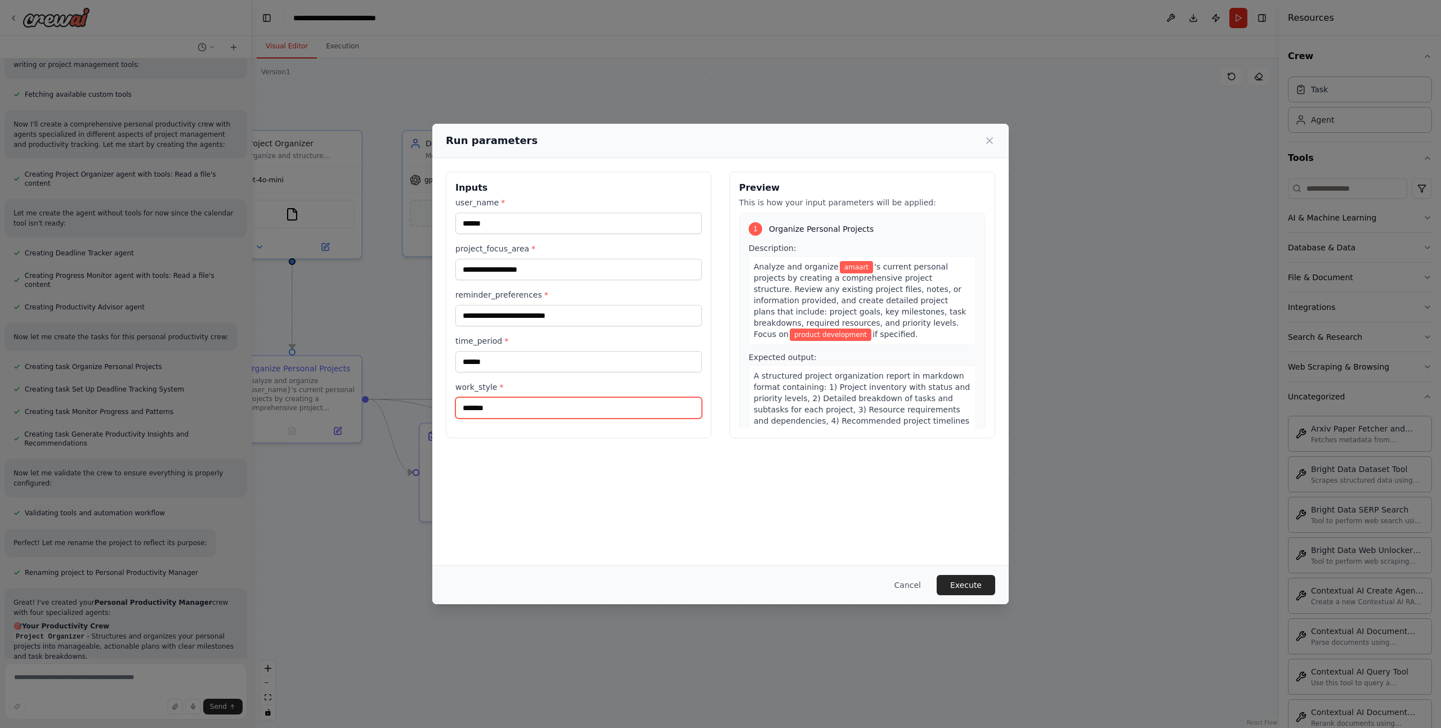
type input "*******"
click at [540, 316] on input "reminder_preferences *" at bounding box center [578, 315] width 246 height 21
click at [826, 286] on span "'s current personal projects by creating a comprehensive project structure. Rev…" at bounding box center [860, 300] width 212 height 77
click at [510, 219] on input "******" at bounding box center [578, 223] width 246 height 21
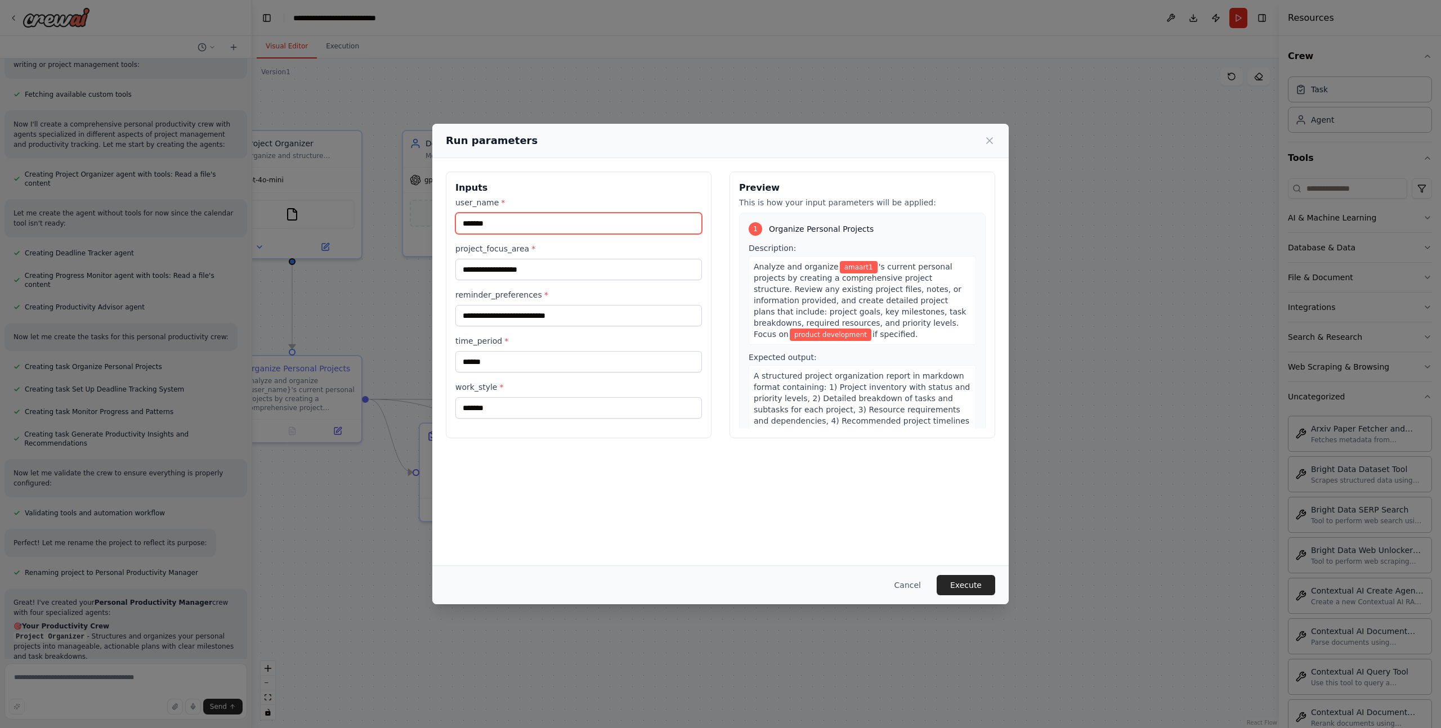
type input "******"
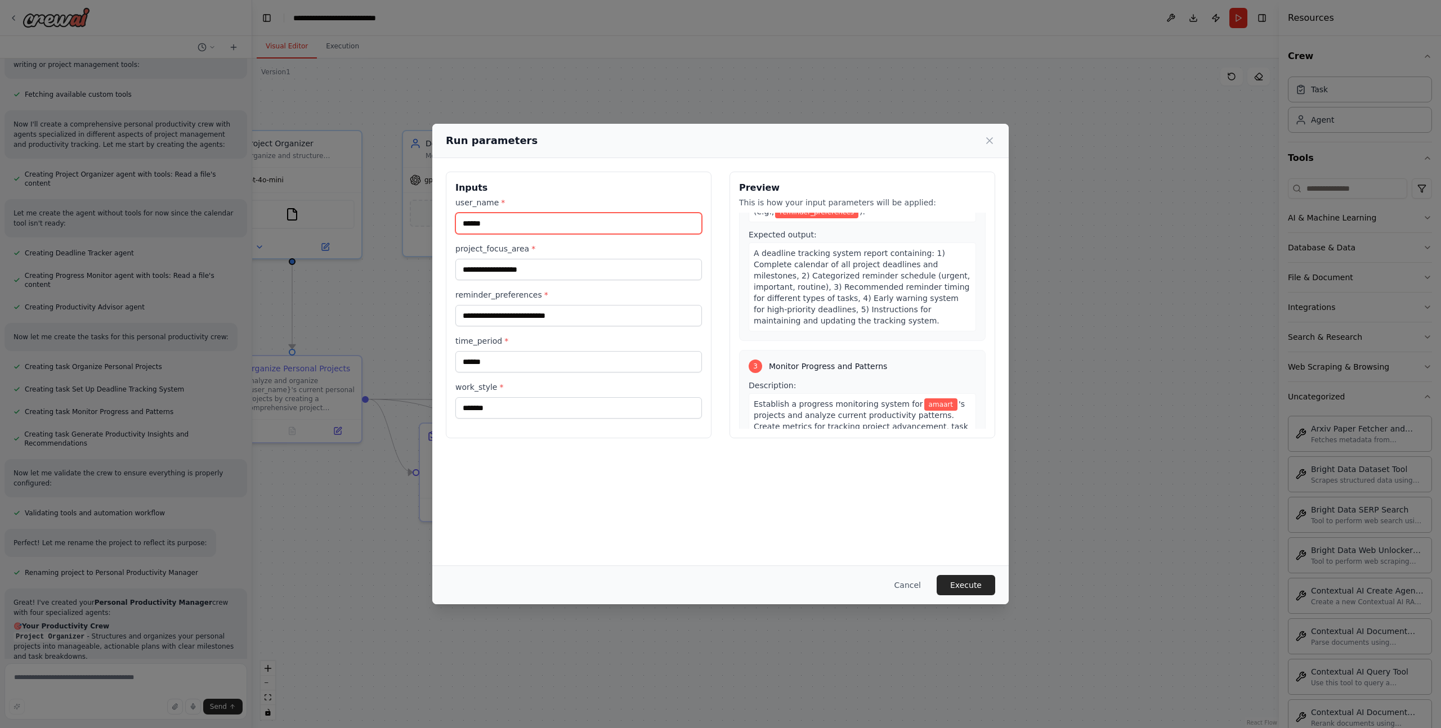
scroll to position [326, 0]
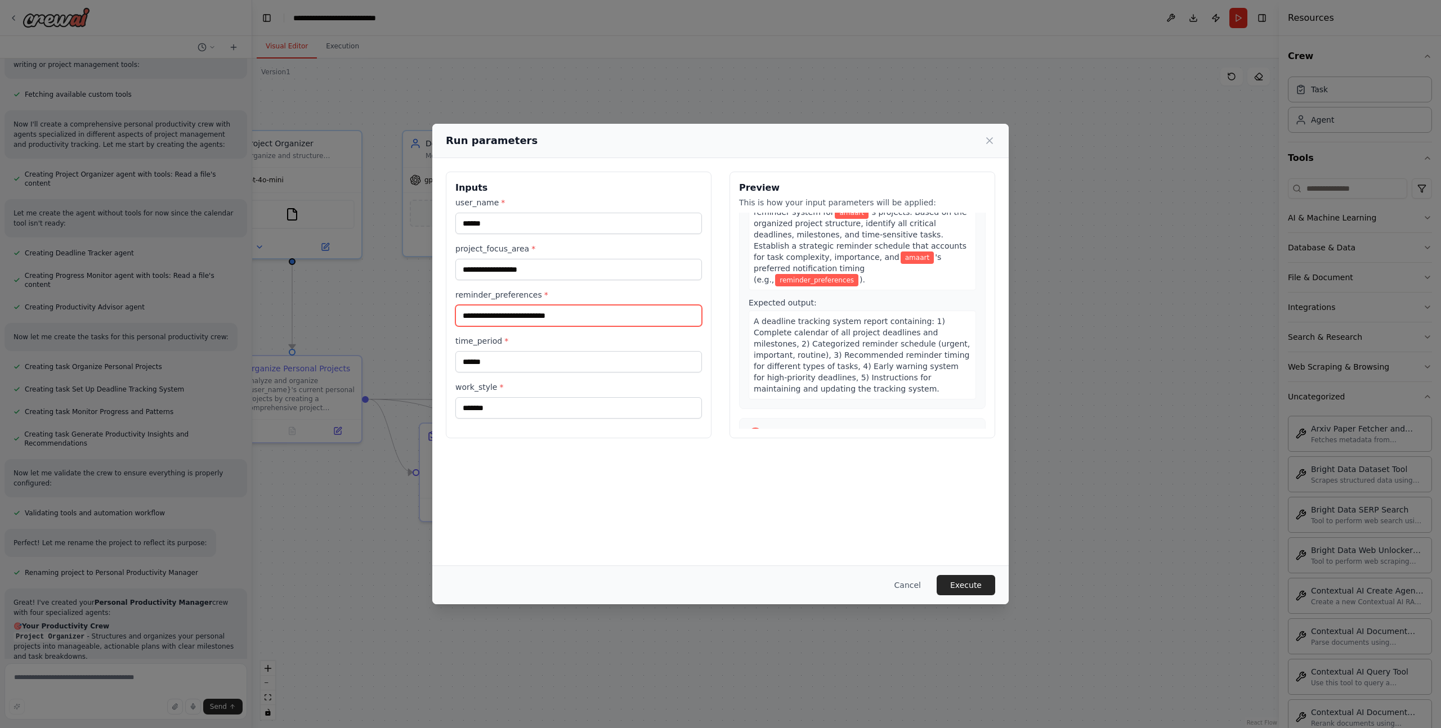
click at [578, 316] on input "reminder_preferences *" at bounding box center [578, 315] width 246 height 21
click at [466, 314] on input "**********" at bounding box center [578, 315] width 246 height 21
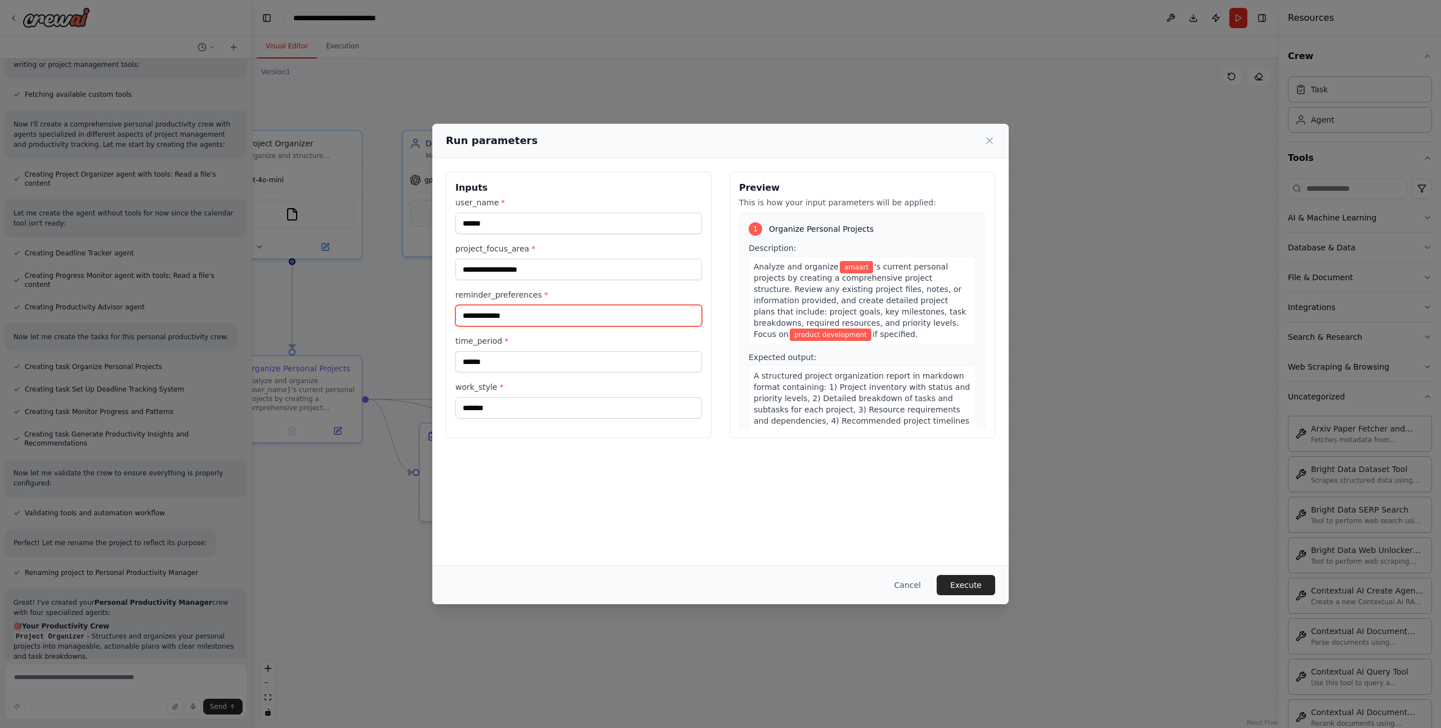
type input "**********"
click at [492, 268] on input "**********" at bounding box center [578, 269] width 246 height 21
type input "**********"
click at [976, 581] on button "Execute" at bounding box center [965, 585] width 59 height 20
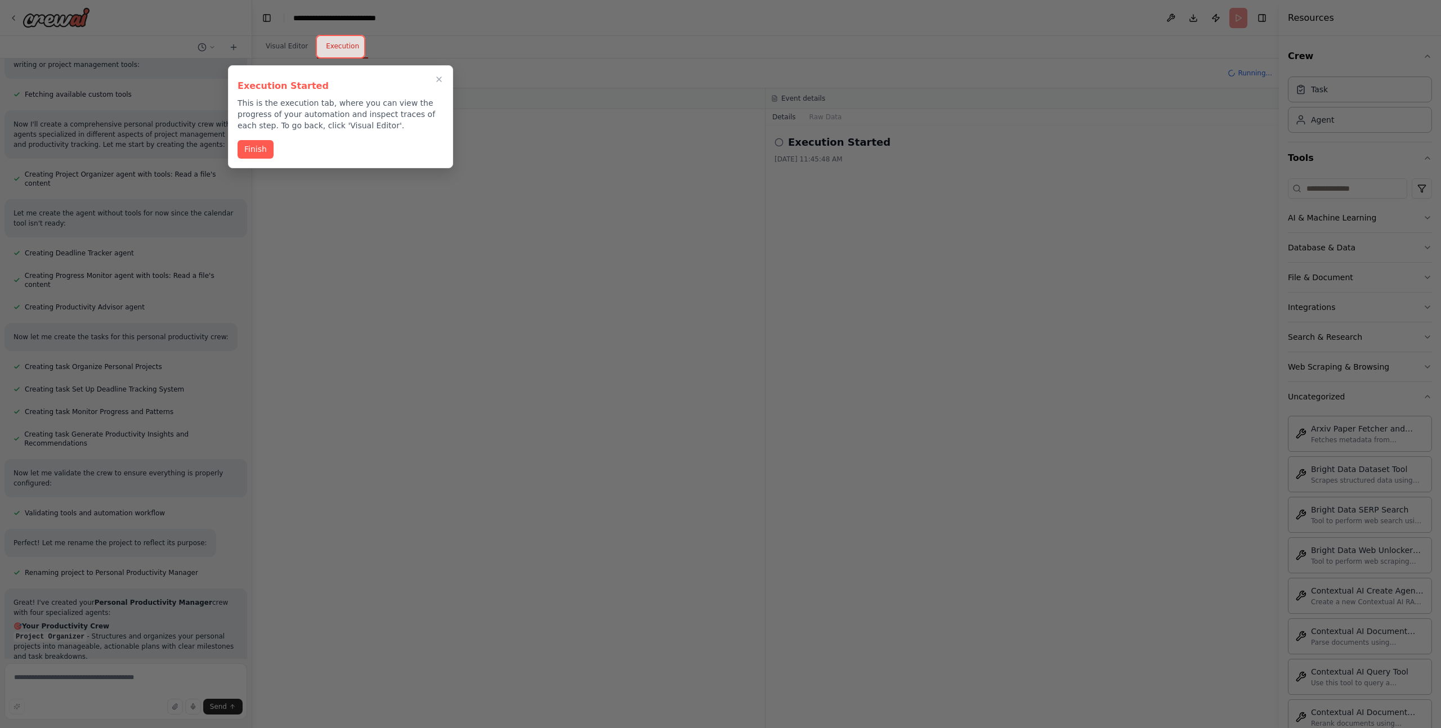
click at [254, 141] on button "Finish" at bounding box center [255, 149] width 36 height 19
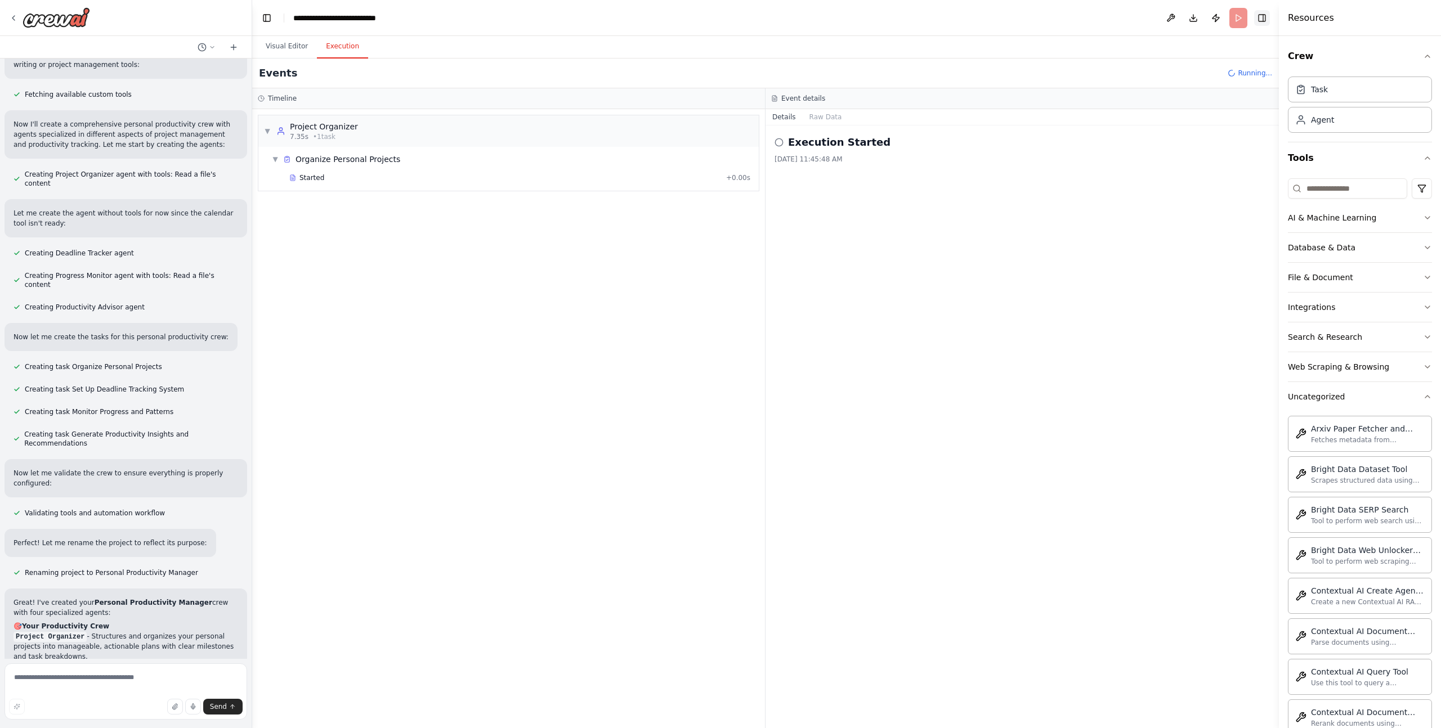
click at [1266, 15] on button "Toggle Right Sidebar" at bounding box center [1262, 18] width 16 height 16
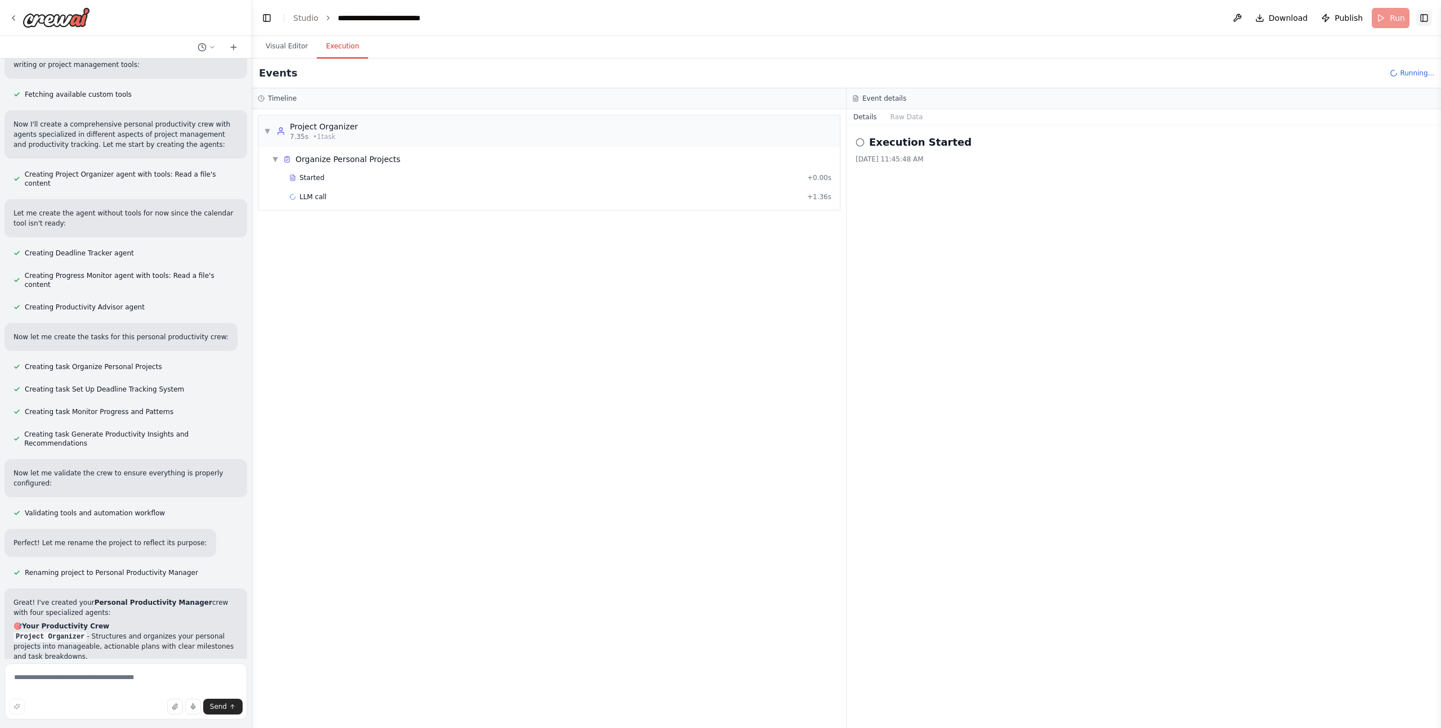
click at [1427, 15] on button "Toggle Right Sidebar" at bounding box center [1424, 18] width 16 height 16
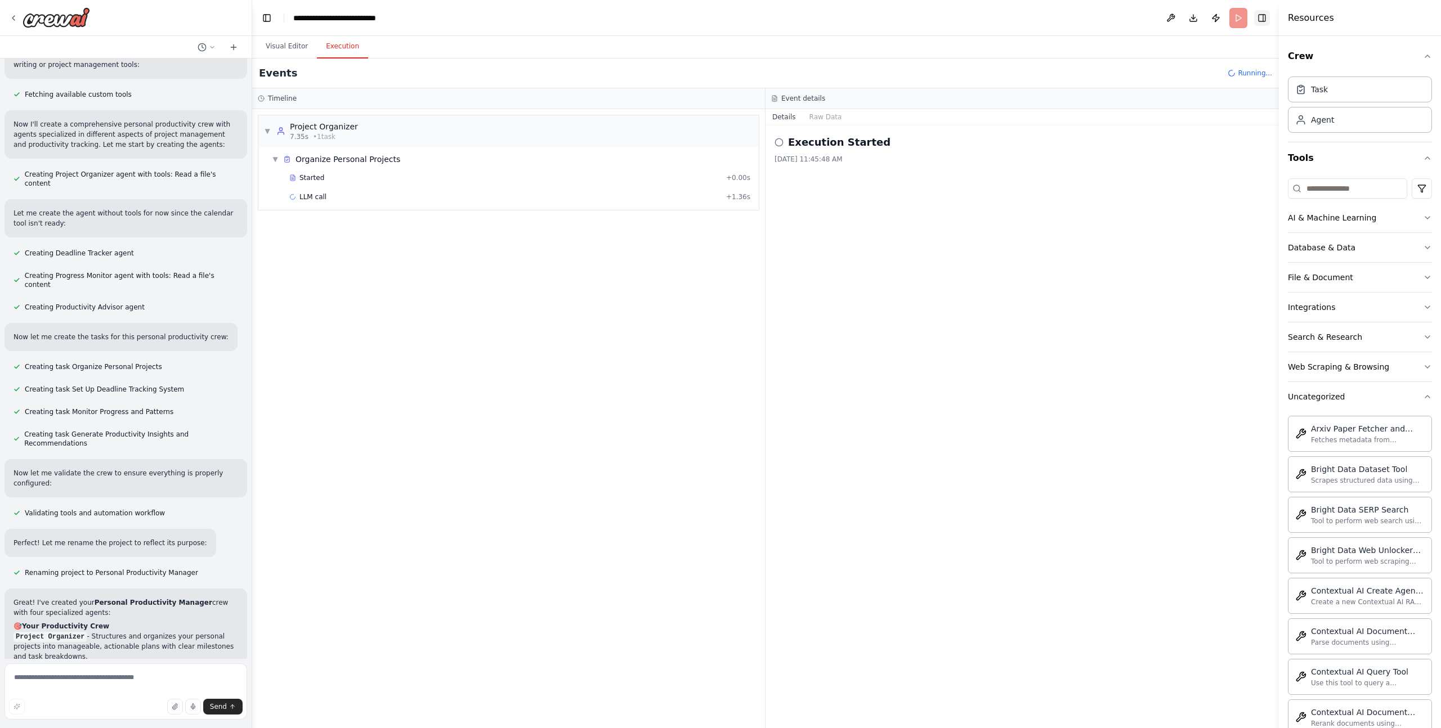
click at [1257, 17] on button "Toggle Right Sidebar" at bounding box center [1262, 18] width 16 height 16
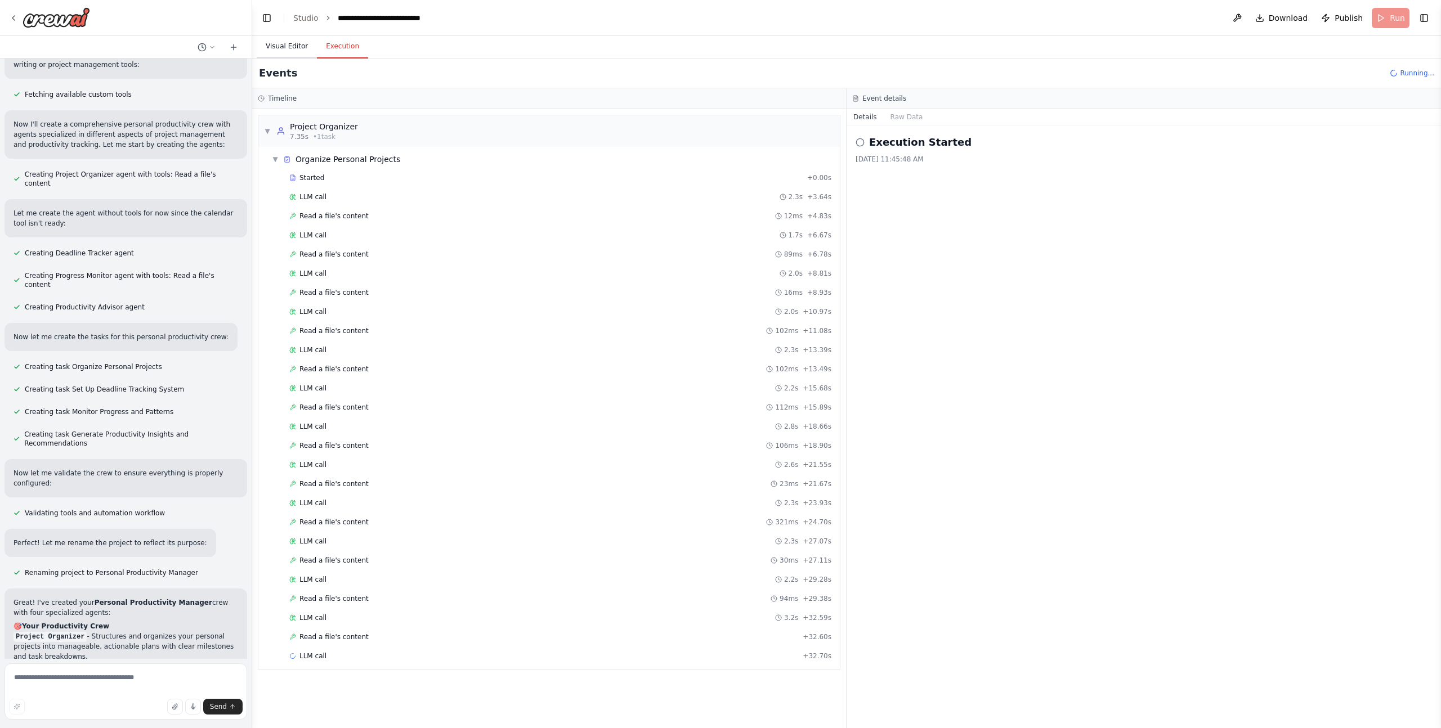
click at [275, 41] on button "Visual Editor" at bounding box center [287, 47] width 60 height 24
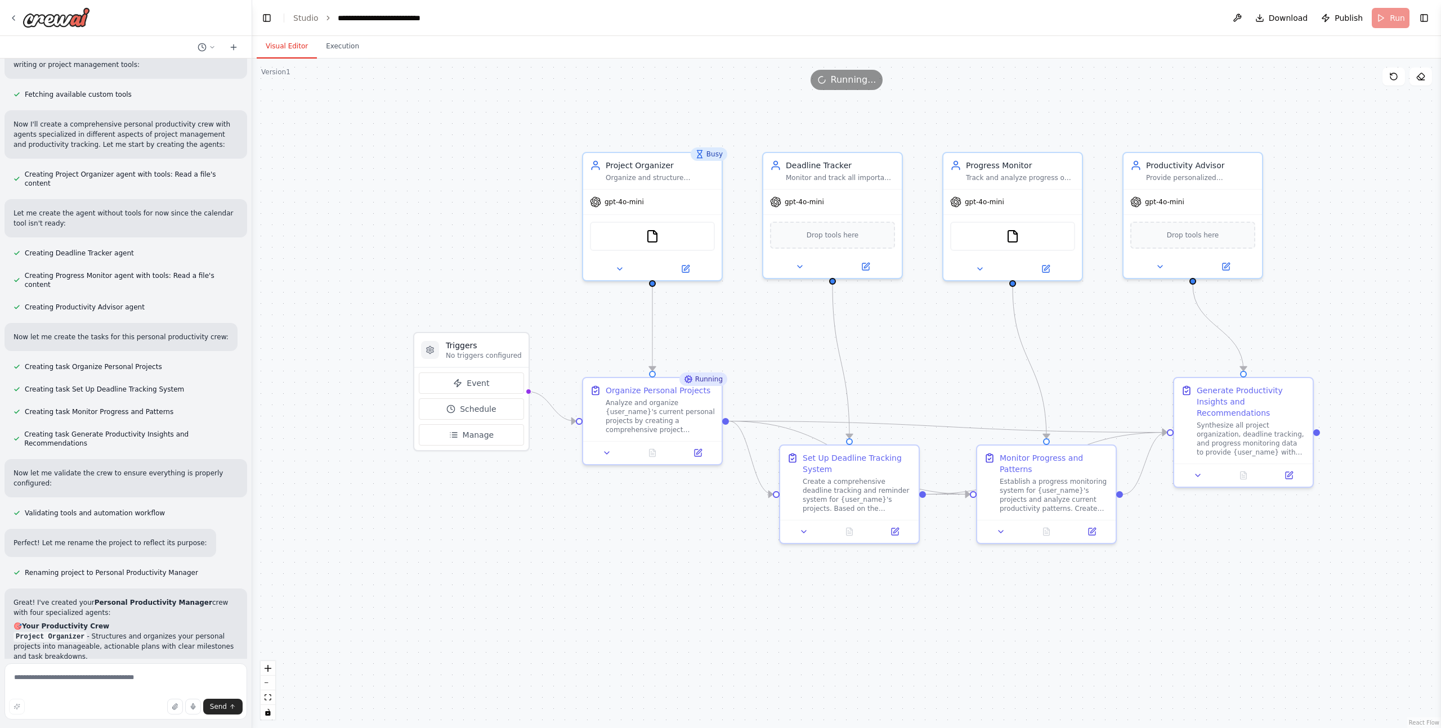
drag, startPoint x: 571, startPoint y: 317, endPoint x: 931, endPoint y: 339, distance: 360.8
click at [931, 339] on div ".deletable-edge-delete-btn { width: 20px; height: 20px; border: 0px solid #ffff…" at bounding box center [846, 394] width 1189 height 670
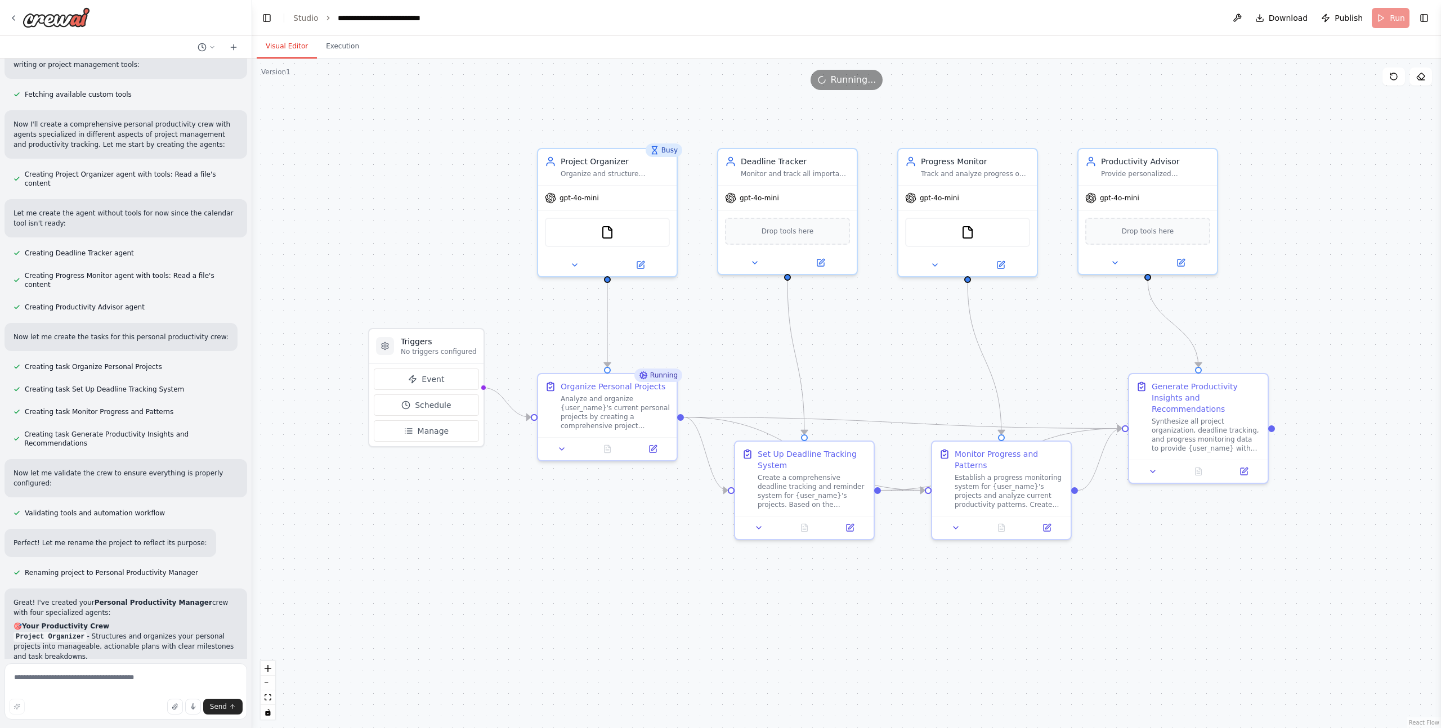
drag, startPoint x: 931, startPoint y: 340, endPoint x: 886, endPoint y: 336, distance: 44.7
click at [886, 336] on div ".deletable-edge-delete-btn { width: 20px; height: 20px; border: 0px solid #ffff…" at bounding box center [846, 394] width 1189 height 670
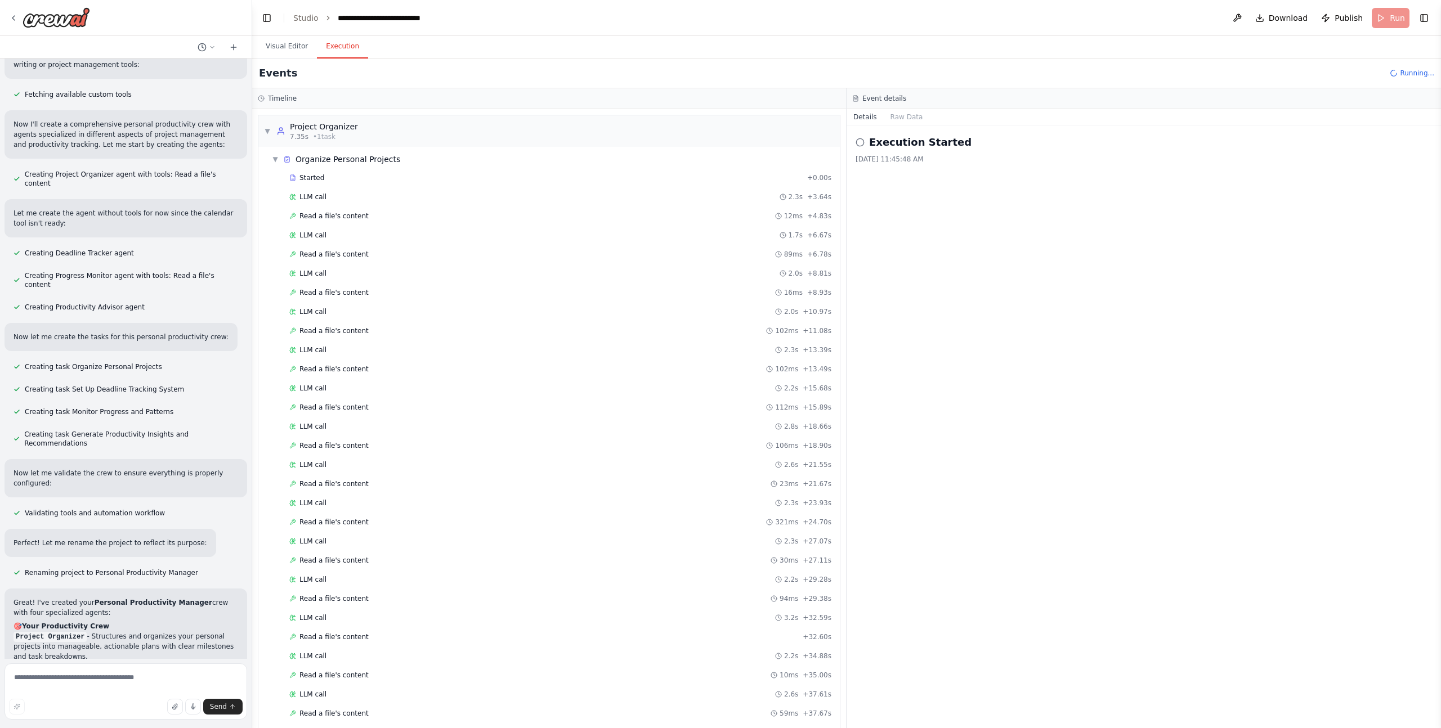
click at [343, 46] on button "Execution" at bounding box center [342, 47] width 51 height 24
click at [1420, 14] on button "Toggle Right Sidebar" at bounding box center [1424, 18] width 16 height 16
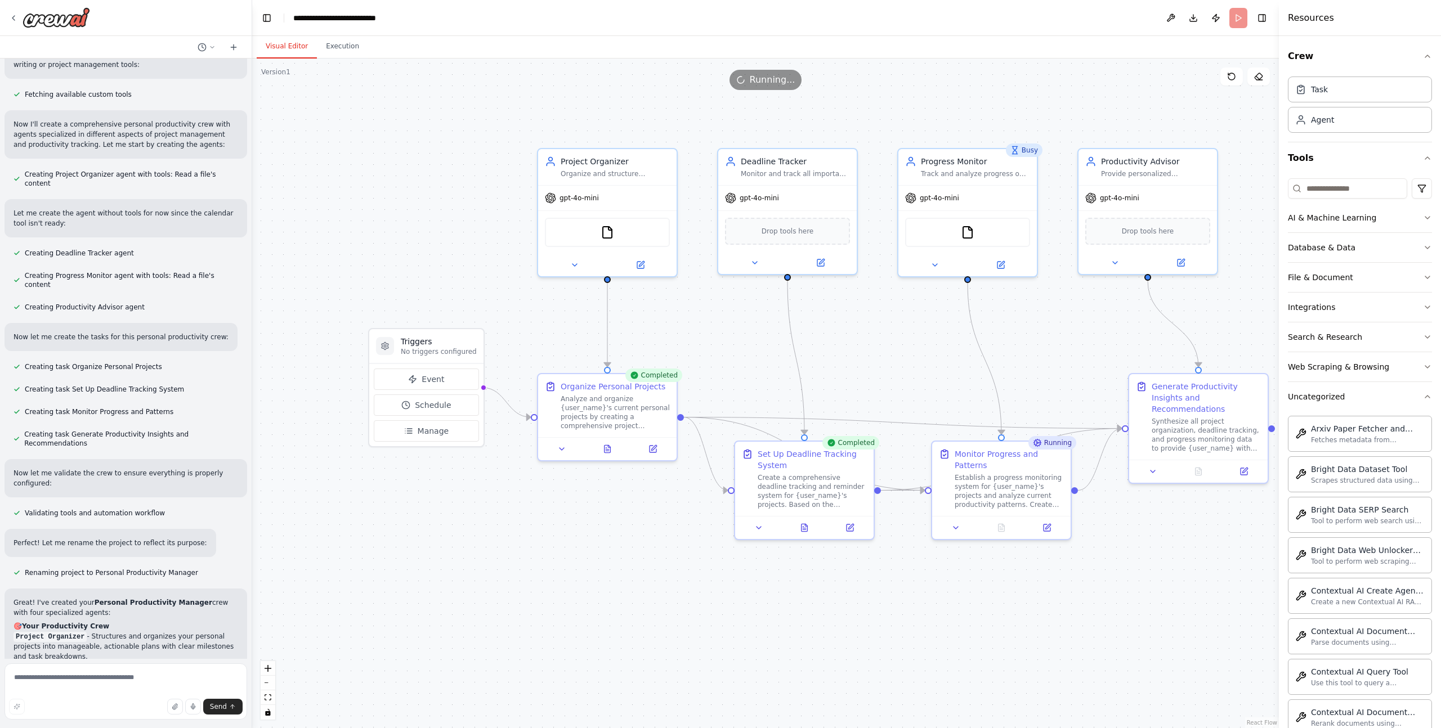
click at [288, 44] on button "Visual Editor" at bounding box center [287, 47] width 60 height 24
click at [627, 408] on div "Analyze and organize {user_name}'s current personal projects by creating a comp…" at bounding box center [614, 410] width 109 height 36
click at [602, 411] on div "Analyze and organize {user_name}'s current personal projects by creating a comp…" at bounding box center [614, 410] width 109 height 36
click at [609, 407] on div "Analyze and organize {user_name}'s current personal projects by creating a comp…" at bounding box center [614, 410] width 109 height 36
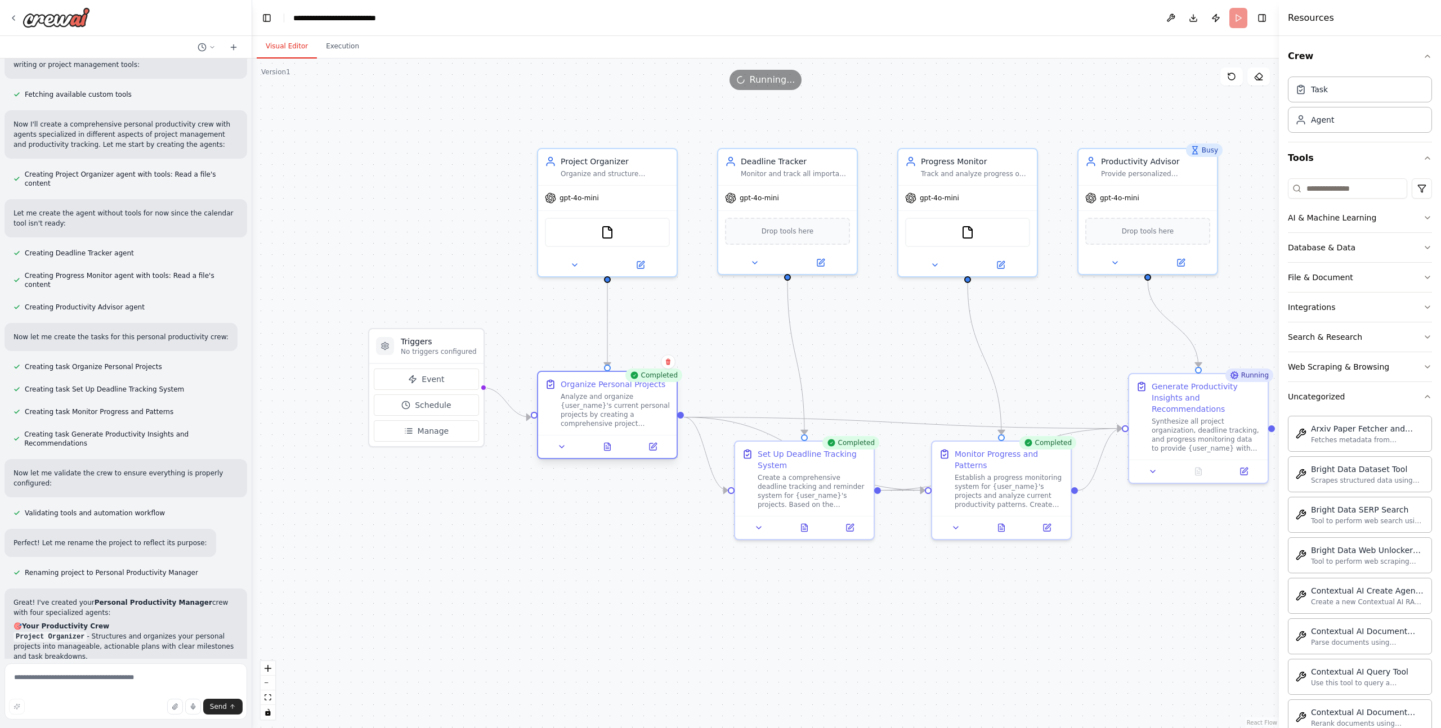
click at [609, 407] on div "Analyze and organize {user_name}'s current personal projects by creating a comp…" at bounding box center [614, 410] width 109 height 36
click at [608, 447] on icon at bounding box center [607, 446] width 6 height 7
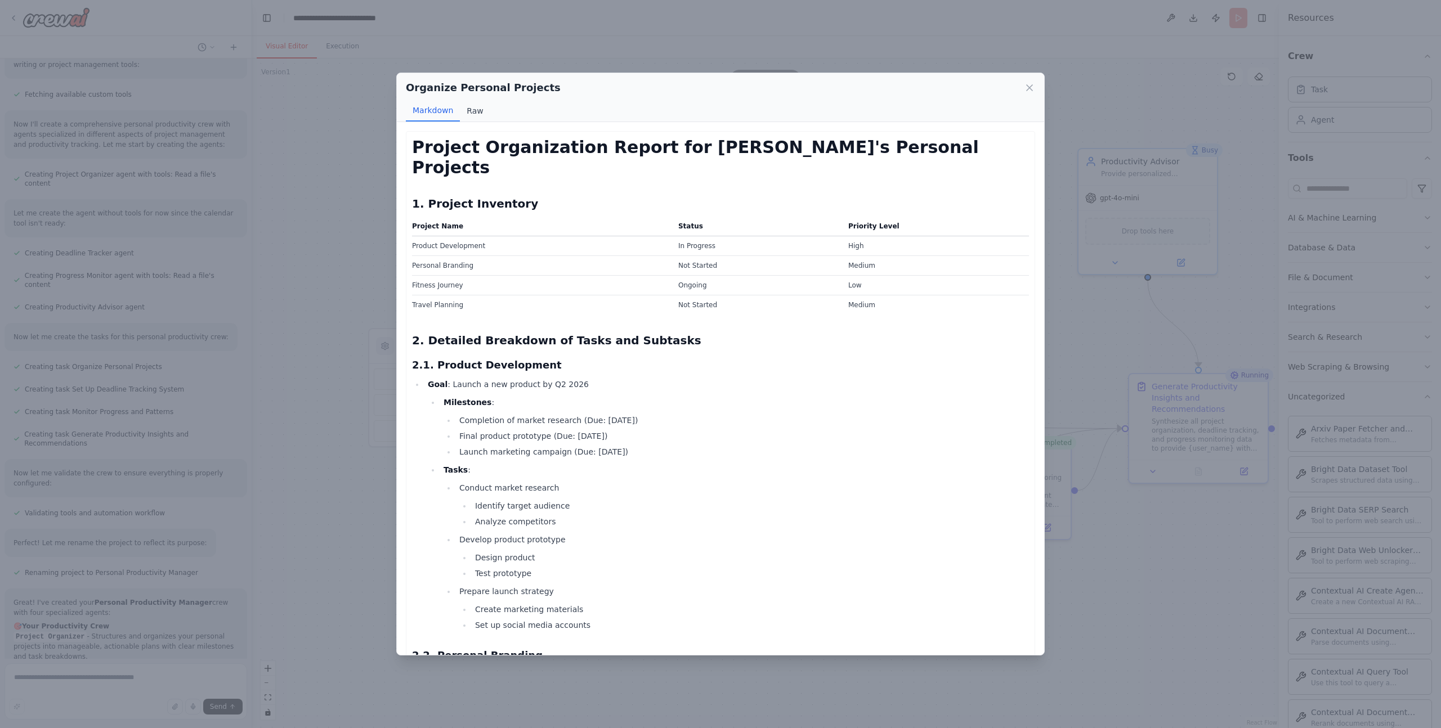
click at [476, 110] on button "Raw" at bounding box center [475, 110] width 30 height 21
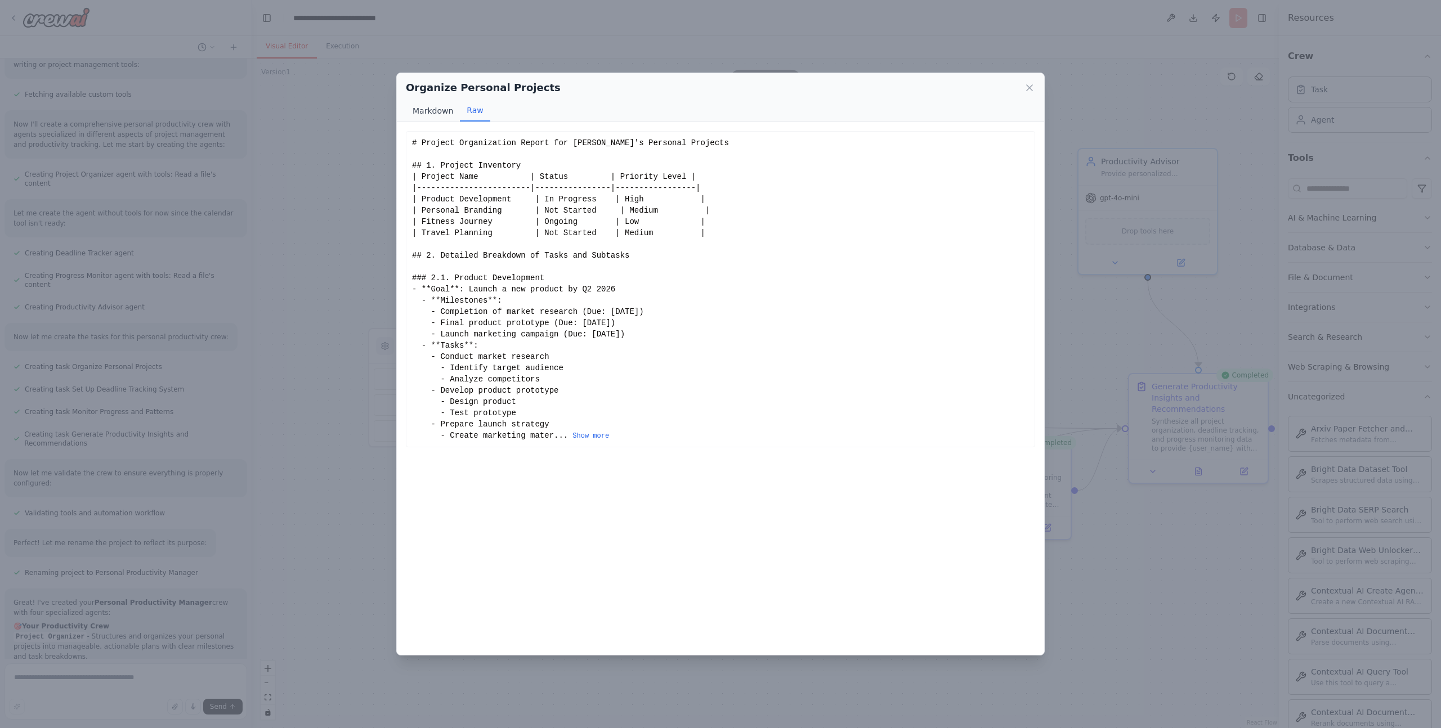
click at [437, 110] on button "Markdown" at bounding box center [433, 110] width 54 height 21
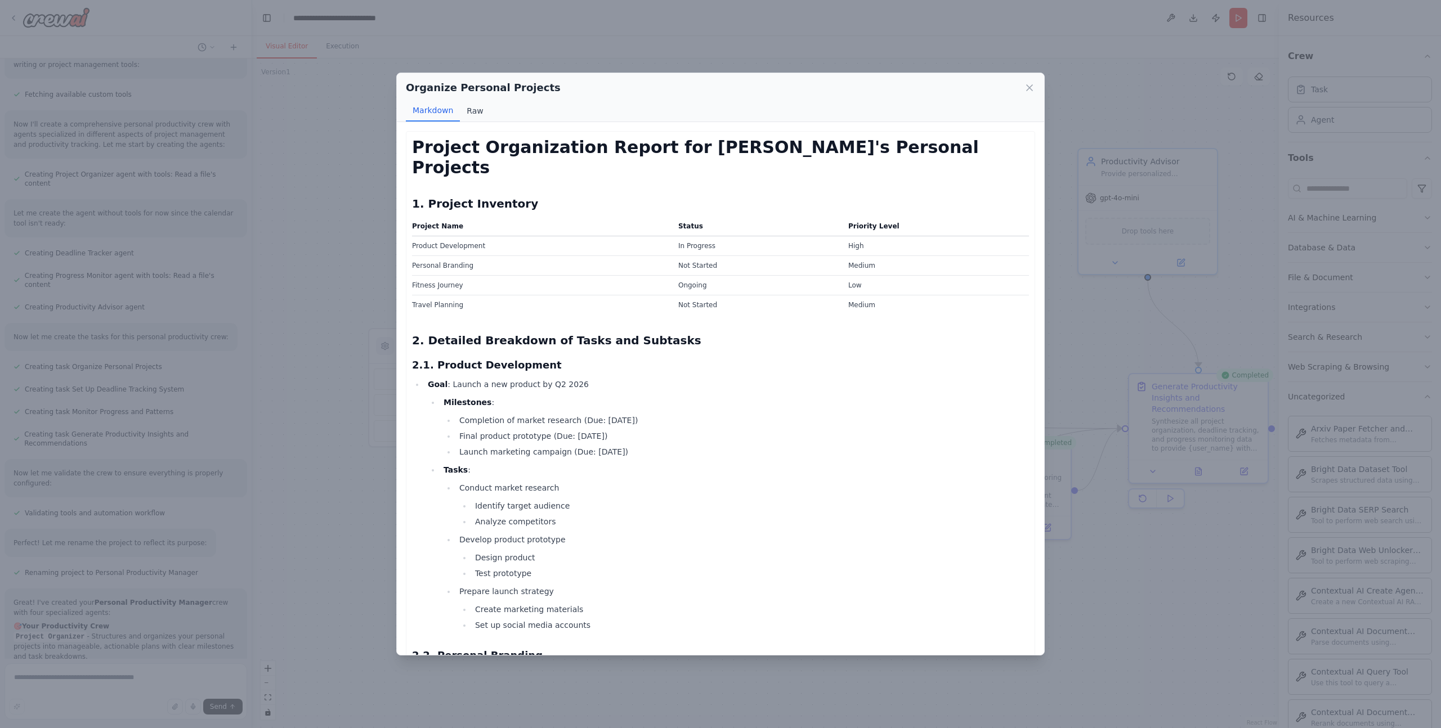
click at [473, 111] on button "Raw" at bounding box center [475, 110] width 30 height 21
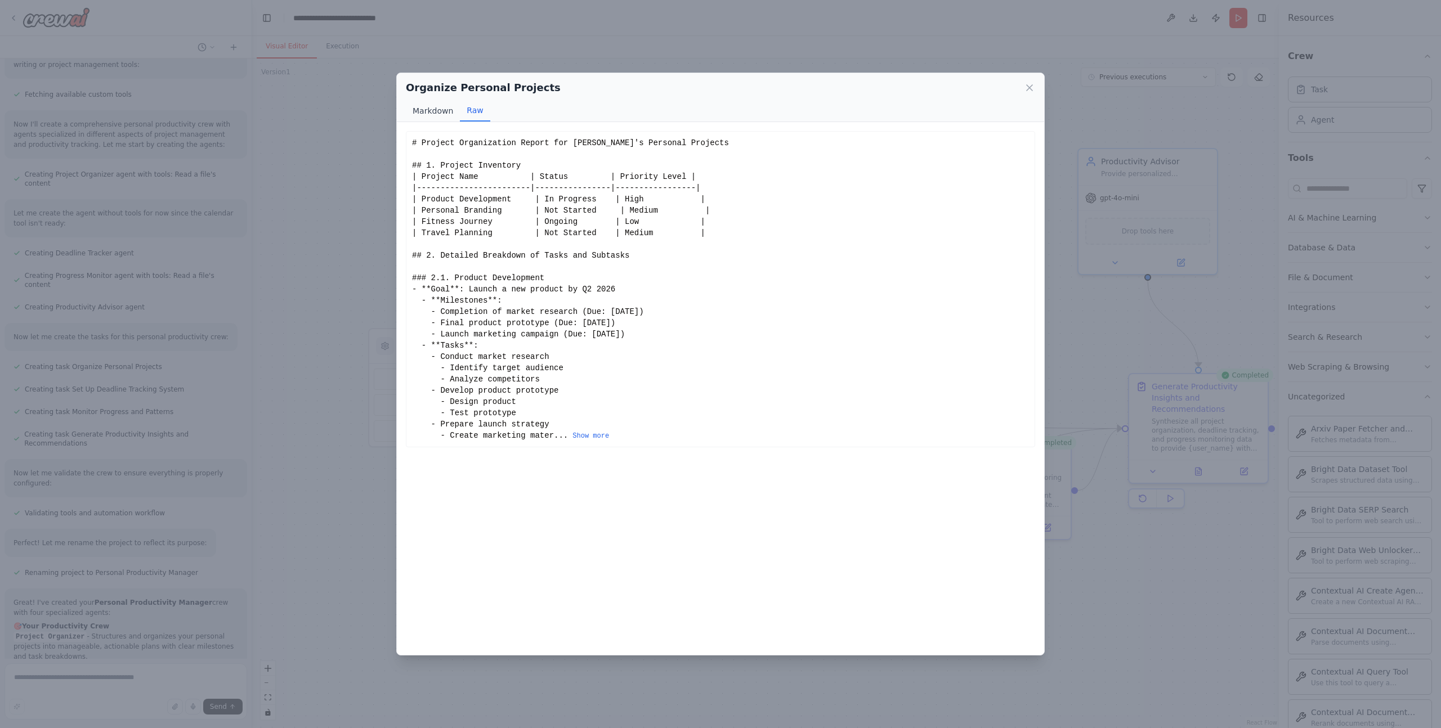
click at [429, 108] on button "Markdown" at bounding box center [433, 110] width 54 height 21
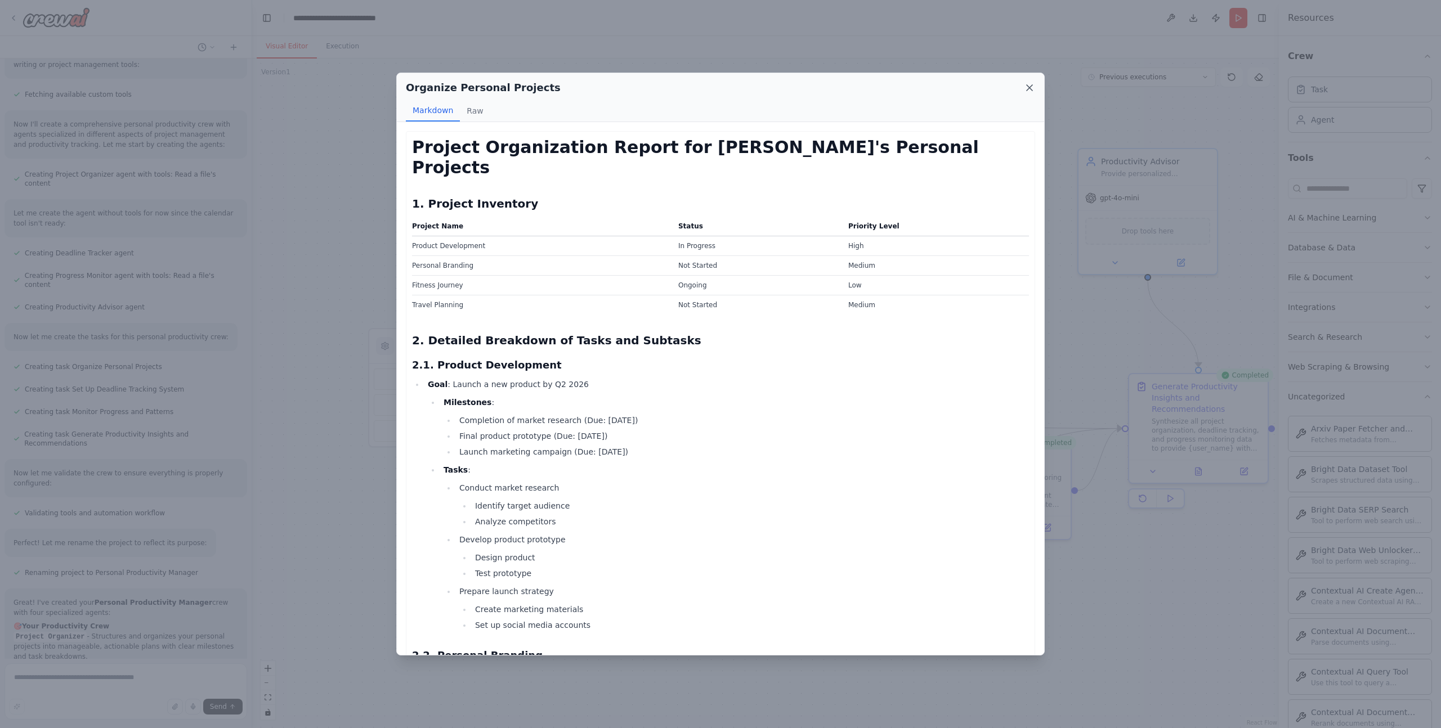
click at [1028, 87] on icon at bounding box center [1029, 88] width 6 height 6
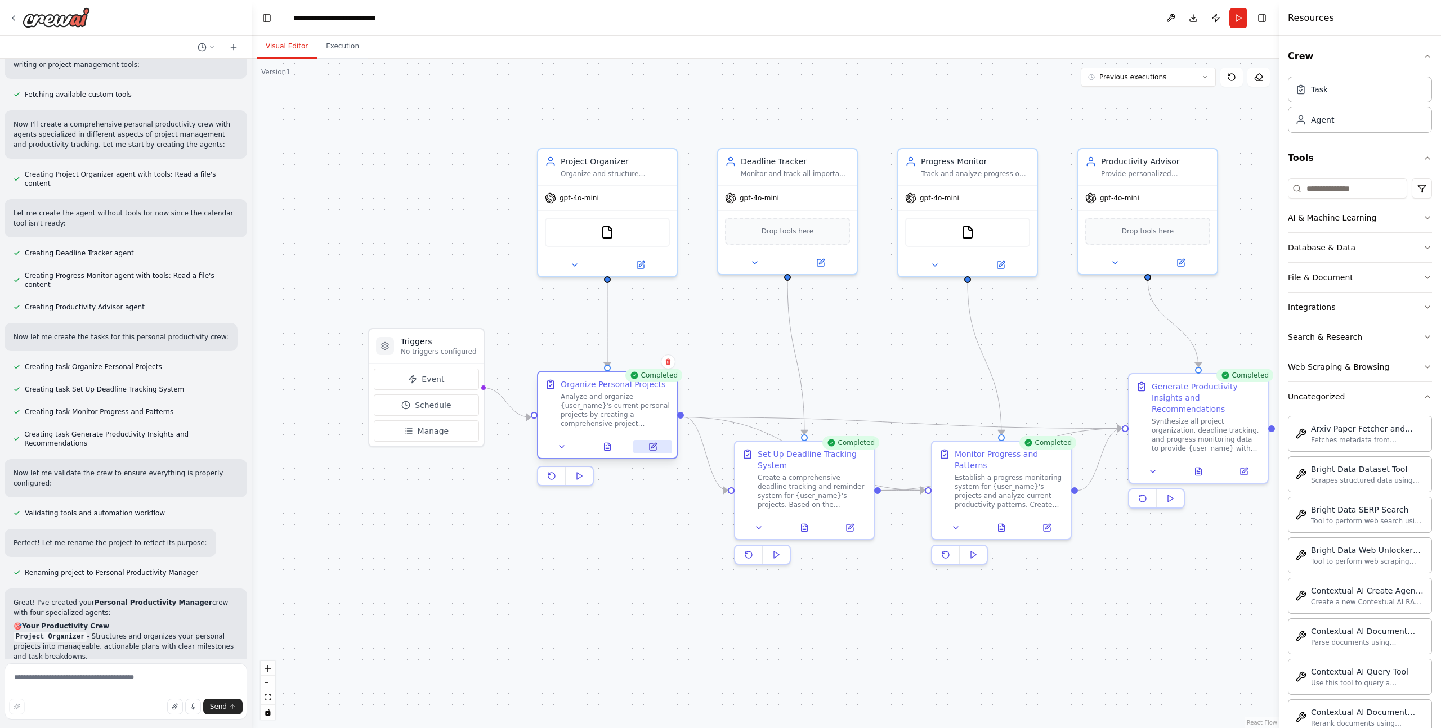
click at [653, 444] on icon at bounding box center [652, 446] width 7 height 7
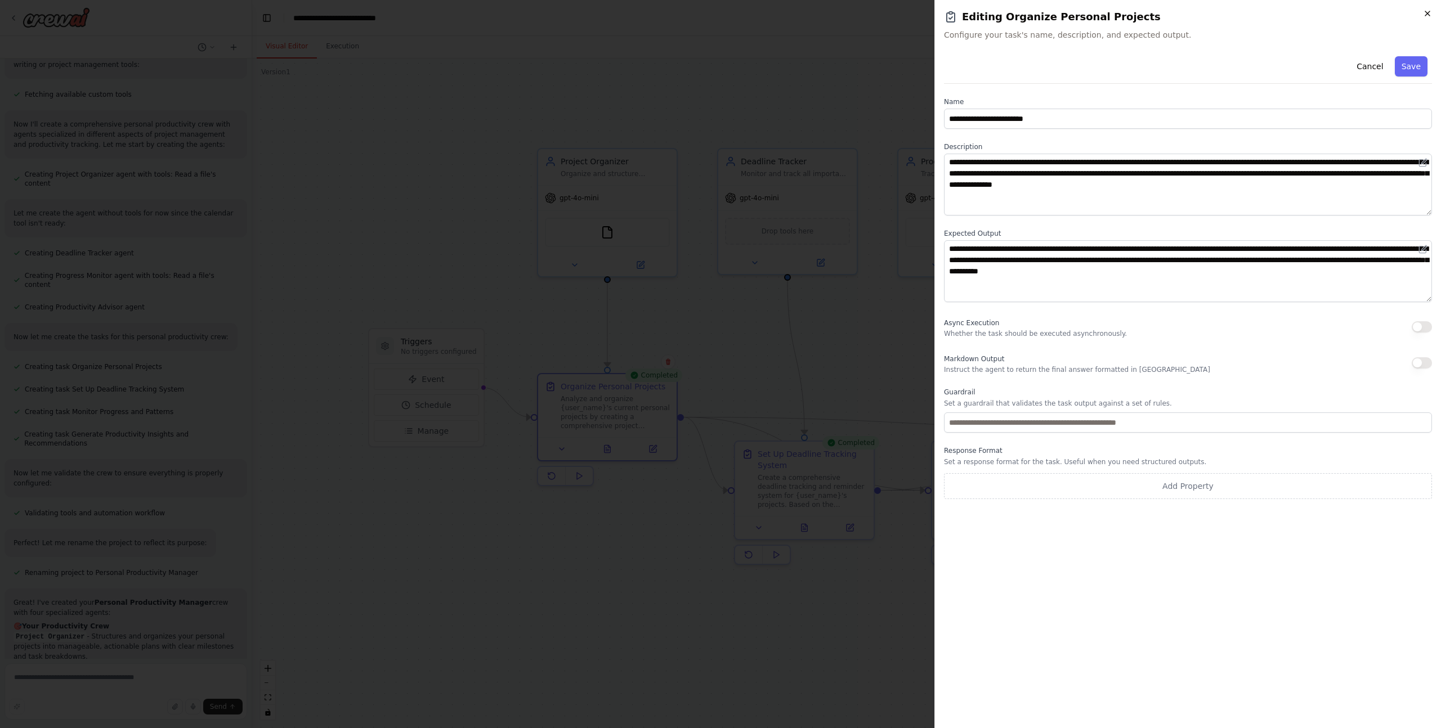
click at [1428, 10] on icon "button" at bounding box center [1427, 13] width 9 height 9
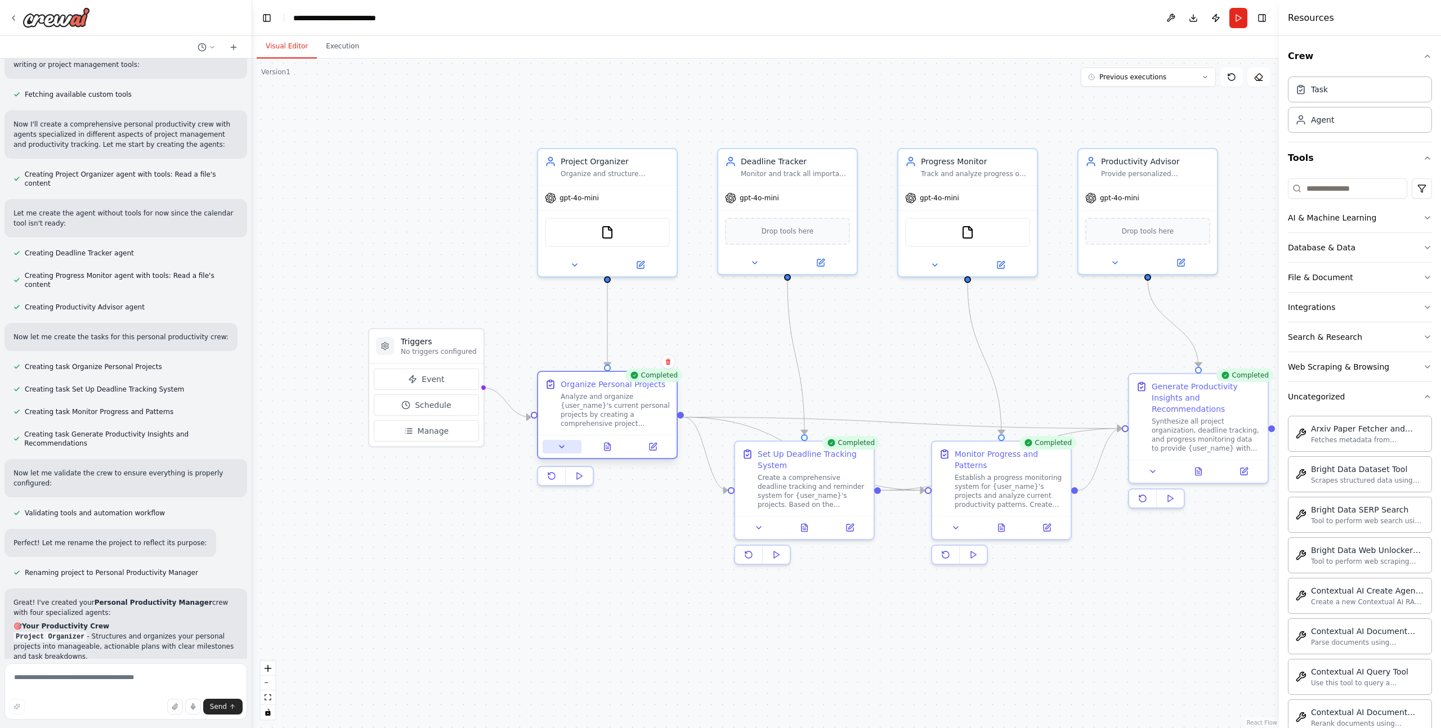
click at [559, 445] on icon at bounding box center [561, 446] width 9 height 9
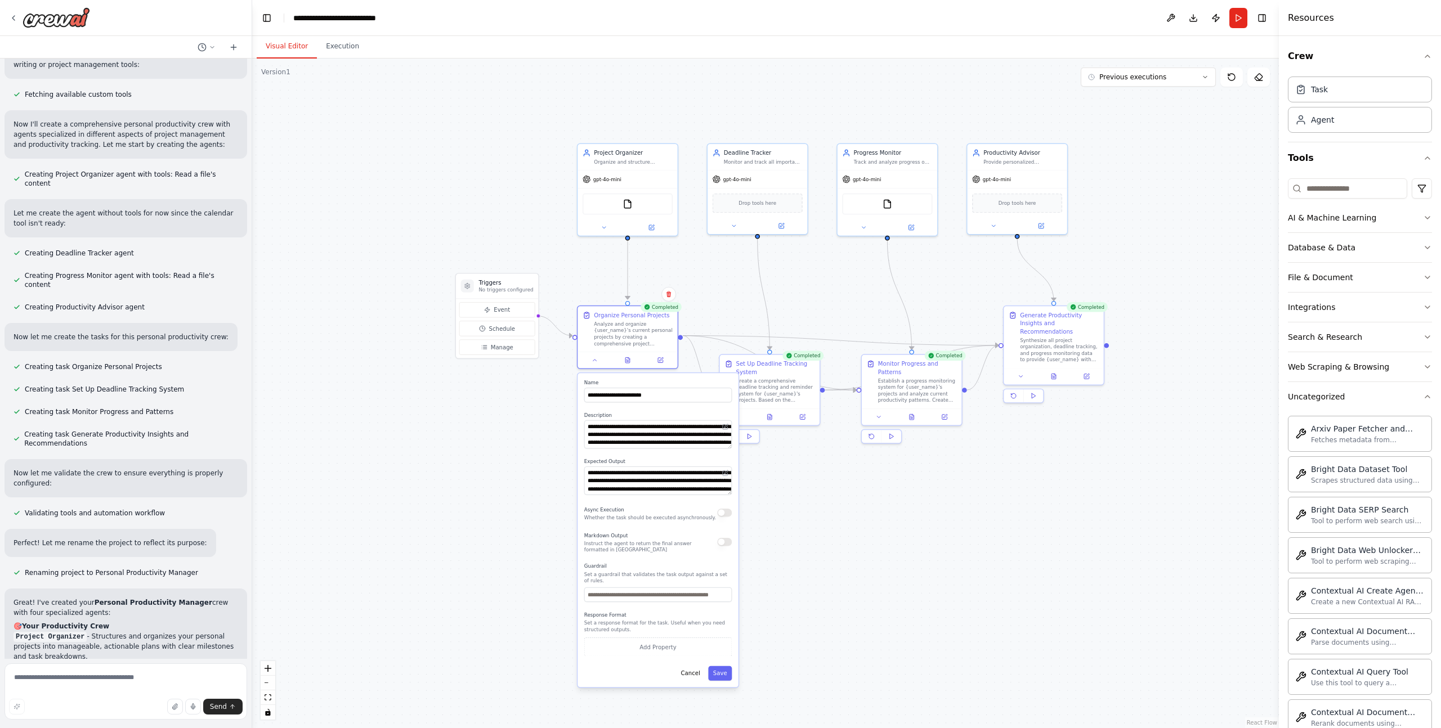
drag, startPoint x: 795, startPoint y: 559, endPoint x: 798, endPoint y: 475, distance: 84.5
click at [798, 475] on div ".deletable-edge-delete-btn { width: 20px; height: 20px; border: 0px solid #ffff…" at bounding box center [765, 394] width 1026 height 670
click at [518, 425] on div ".deletable-edge-delete-btn { width: 20px; height: 20px; border: 0px solid #ffff…" at bounding box center [765, 394] width 1026 height 670
click at [504, 351] on span "Manage" at bounding box center [502, 347] width 23 height 8
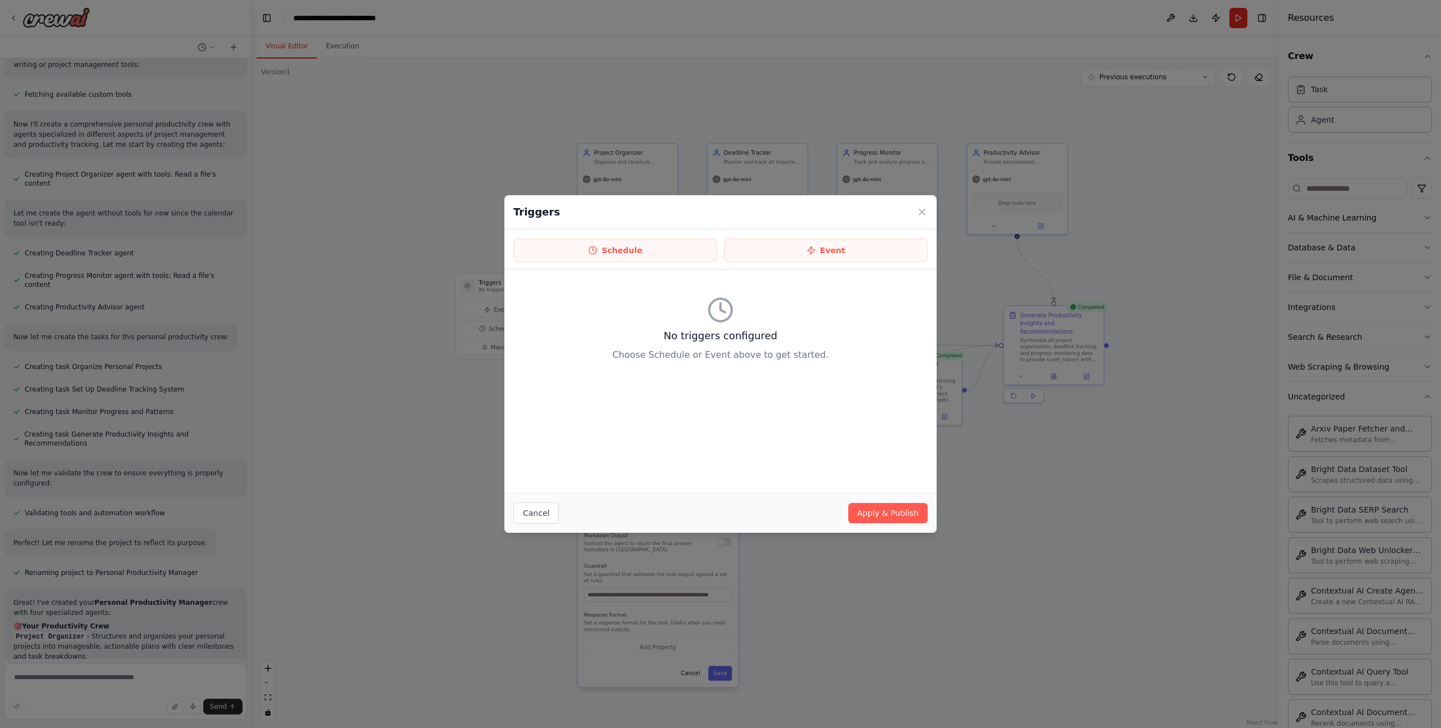
click at [872, 496] on div "Cancel Apply & Publish" at bounding box center [720, 513] width 432 height 40
click at [921, 210] on icon at bounding box center [921, 212] width 11 height 11
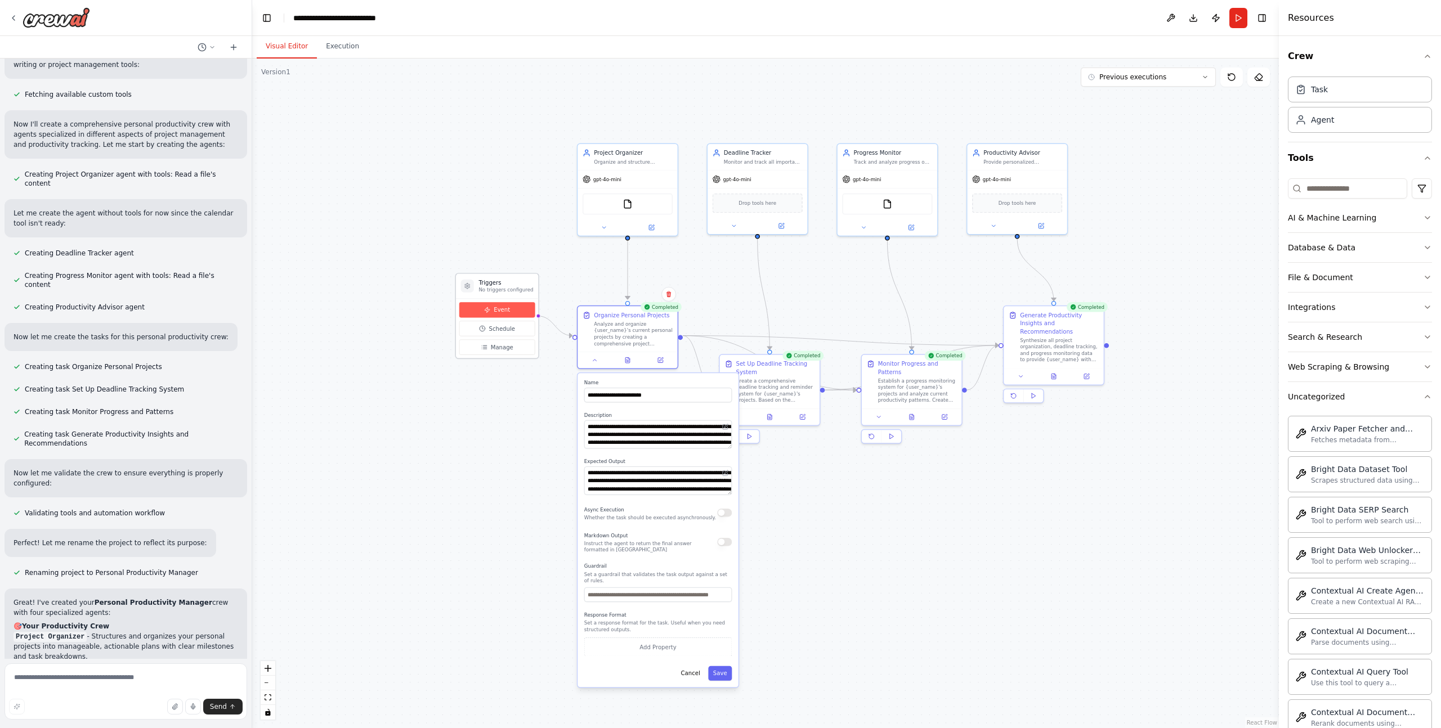
click at [489, 307] on icon at bounding box center [487, 310] width 7 height 7
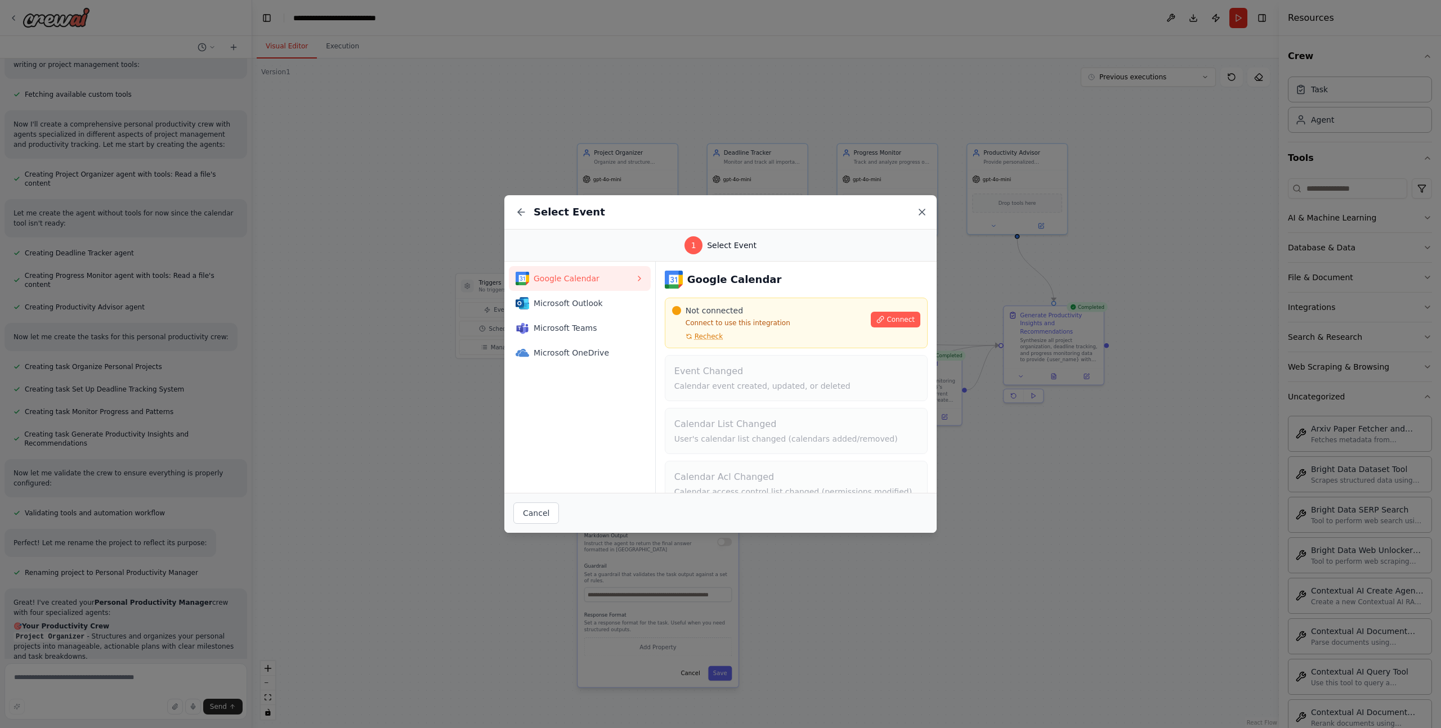
click at [925, 209] on icon at bounding box center [921, 212] width 11 height 11
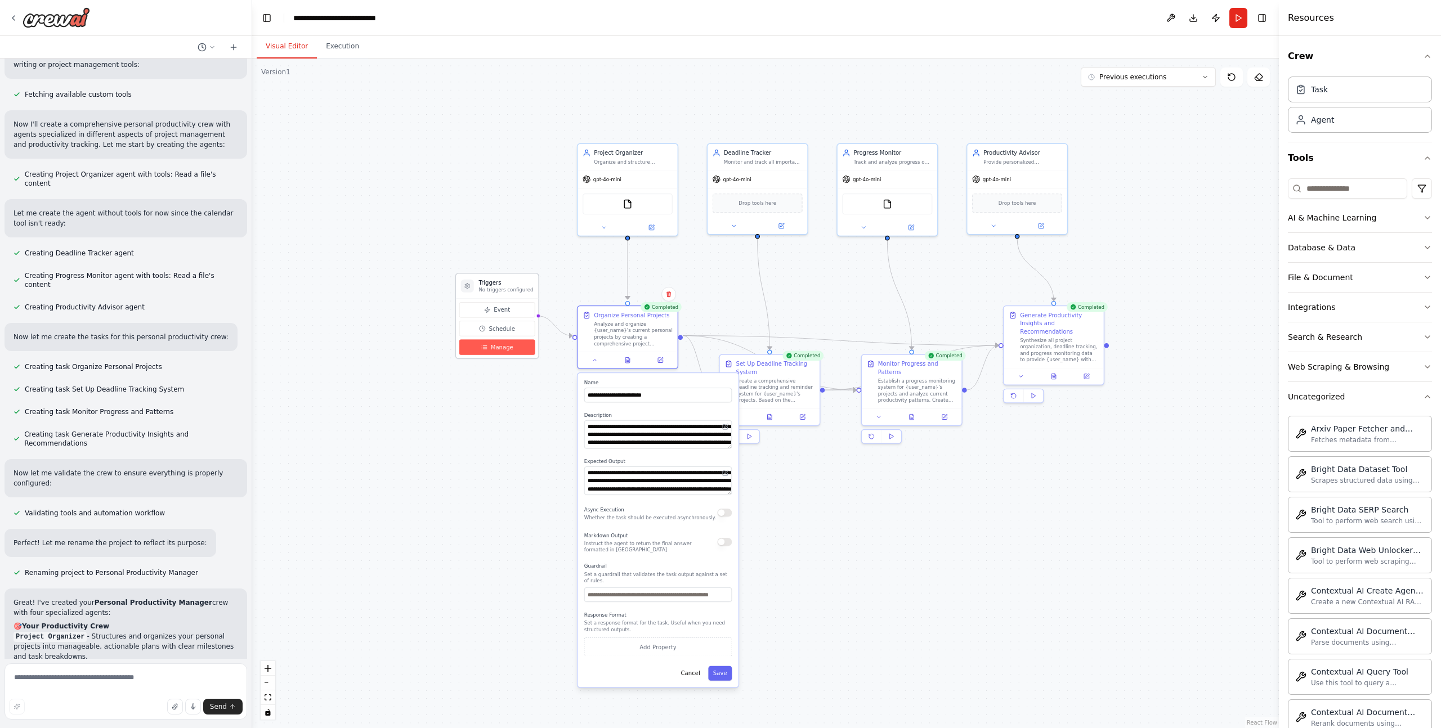
click at [508, 347] on span "Manage" at bounding box center [502, 347] width 23 height 8
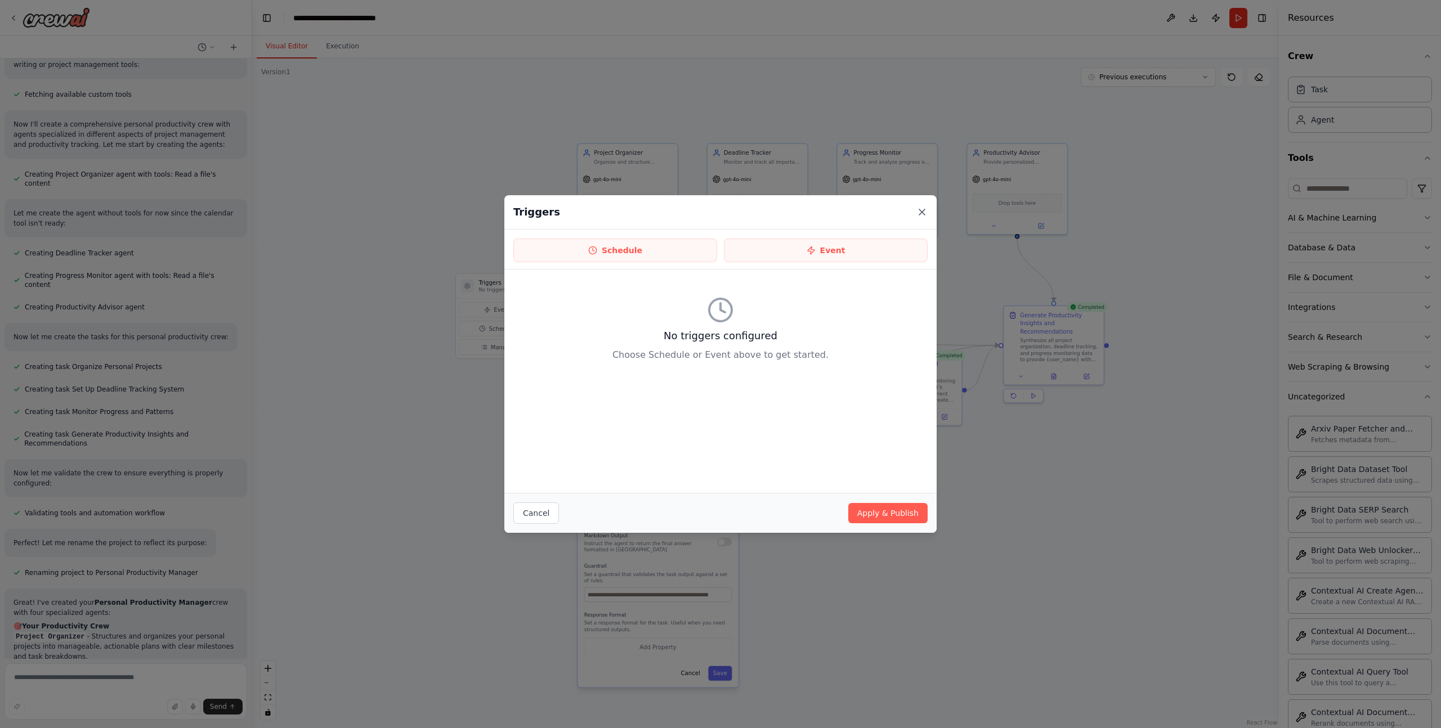
click at [917, 210] on icon at bounding box center [921, 212] width 11 height 11
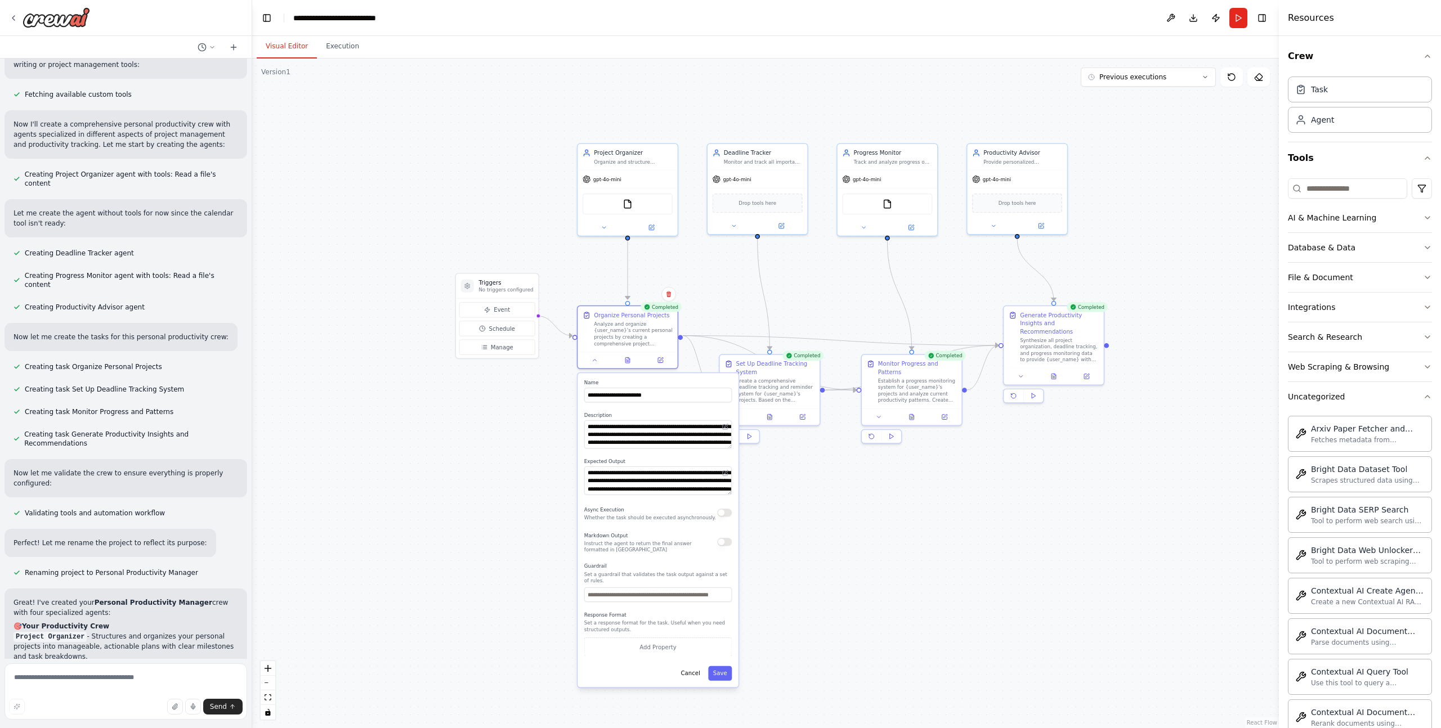
click at [509, 200] on div ".deletable-edge-delete-btn { width: 20px; height: 20px; border: 0px solid #ffff…" at bounding box center [765, 394] width 1026 height 670
click at [503, 209] on div ".deletable-edge-delete-btn { width: 20px; height: 20px; border: 0px solid #ffff…" at bounding box center [765, 394] width 1026 height 670
click at [560, 456] on div ".deletable-edge-delete-btn { width: 20px; height: 20px; border: 0px solid #ffff…" at bounding box center [765, 394] width 1026 height 670
click at [594, 366] on div "Organize Personal Projects Analyze and organize {user_name}'s current personal …" at bounding box center [627, 335] width 101 height 64
click at [594, 360] on icon at bounding box center [594, 358] width 7 height 7
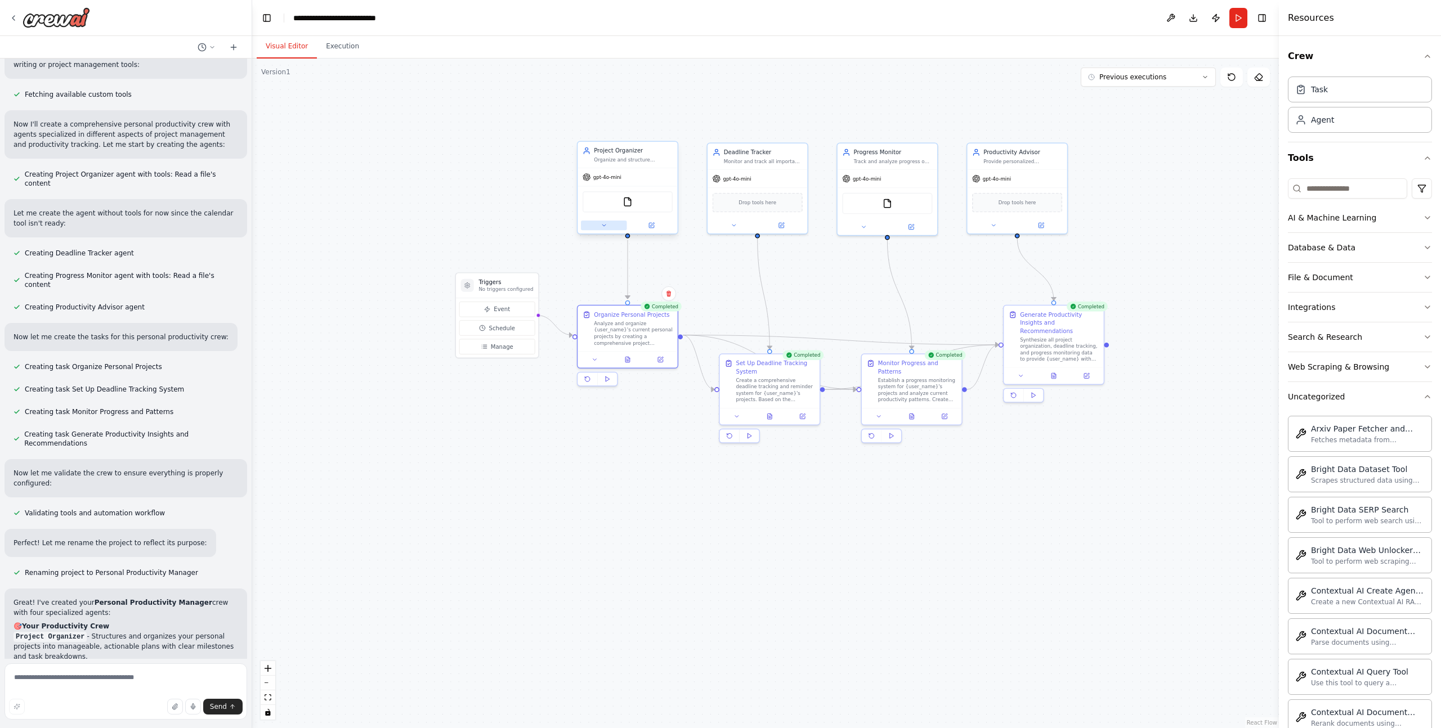
click at [604, 222] on icon at bounding box center [603, 225] width 7 height 7
click at [725, 390] on icon "button" at bounding box center [724, 392] width 8 height 8
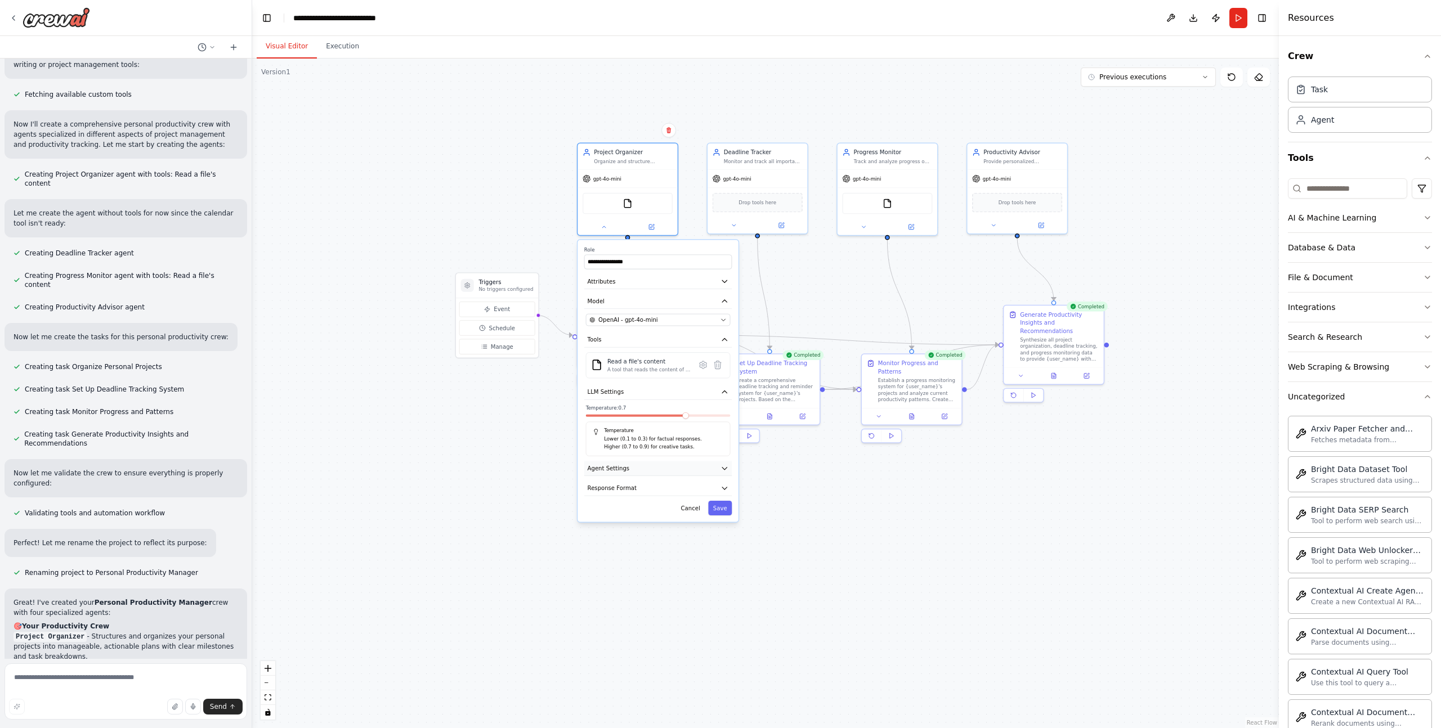
click at [720, 468] on icon "button" at bounding box center [724, 468] width 8 height 8
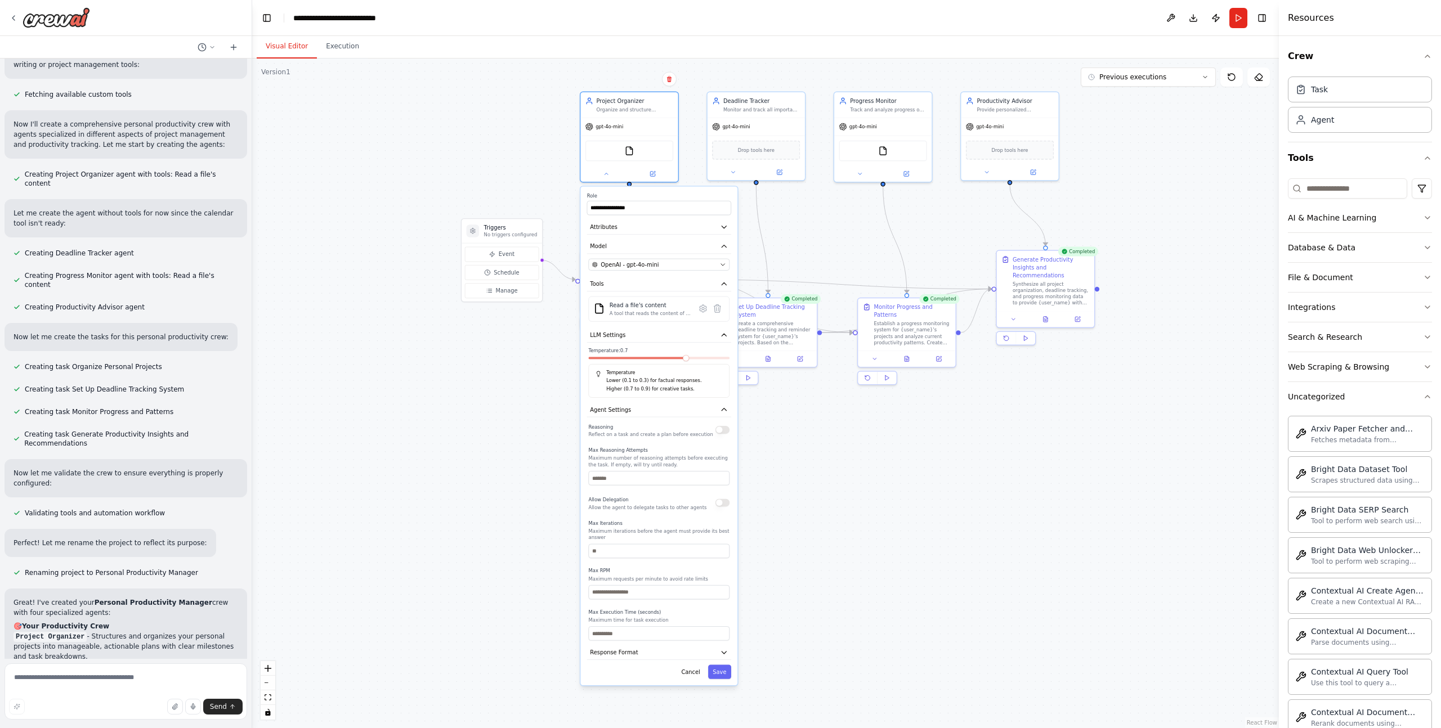
drag, startPoint x: 801, startPoint y: 520, endPoint x: 801, endPoint y: 459, distance: 60.8
click at [801, 459] on div ".deletable-edge-delete-btn { width: 20px; height: 20px; border: 0px solid #ffff…" at bounding box center [765, 394] width 1026 height 670
click at [724, 409] on icon "button" at bounding box center [723, 410] width 5 height 2
click at [723, 334] on icon "button" at bounding box center [723, 335] width 5 height 2
click at [650, 171] on icon at bounding box center [652, 172] width 5 height 5
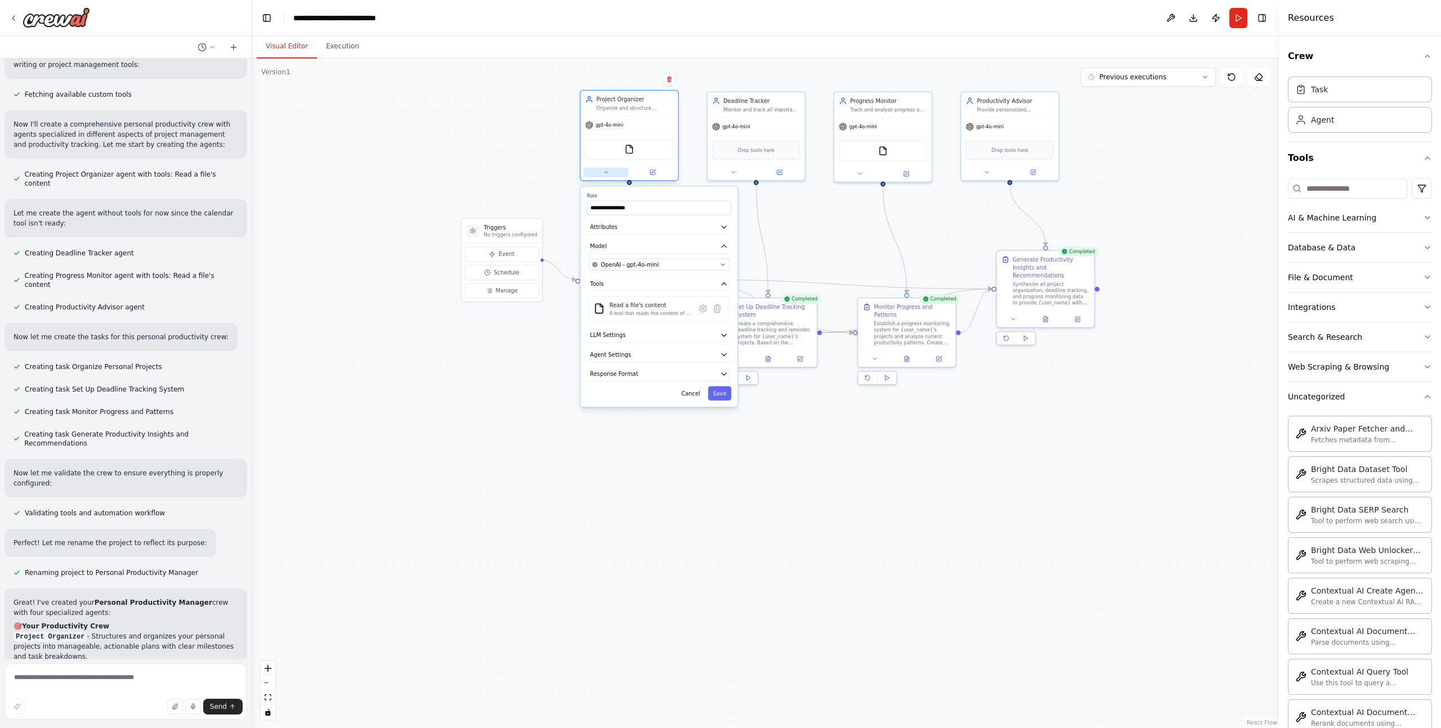
click at [596, 172] on button at bounding box center [606, 173] width 45 height 10
click at [652, 171] on icon at bounding box center [653, 172] width 4 height 4
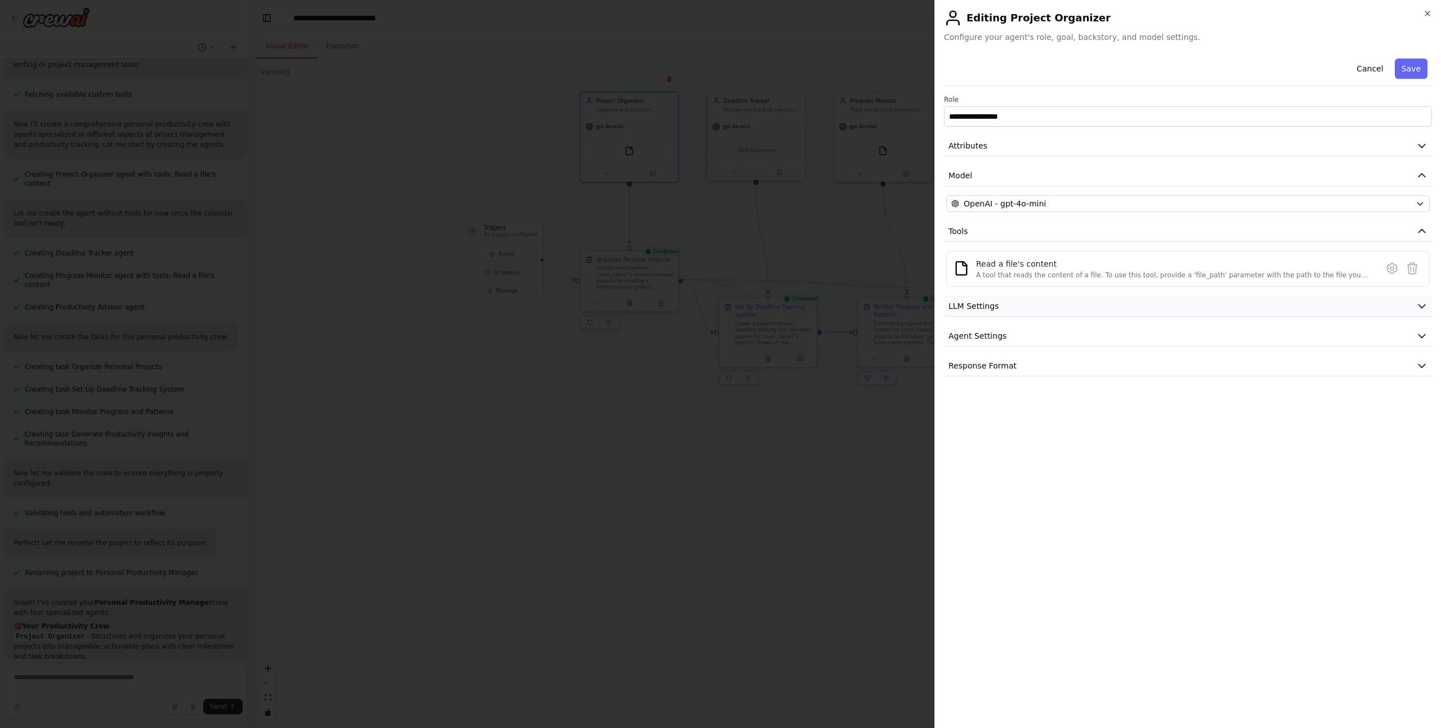
click at [1006, 301] on button "LLM Settings" at bounding box center [1188, 306] width 488 height 21
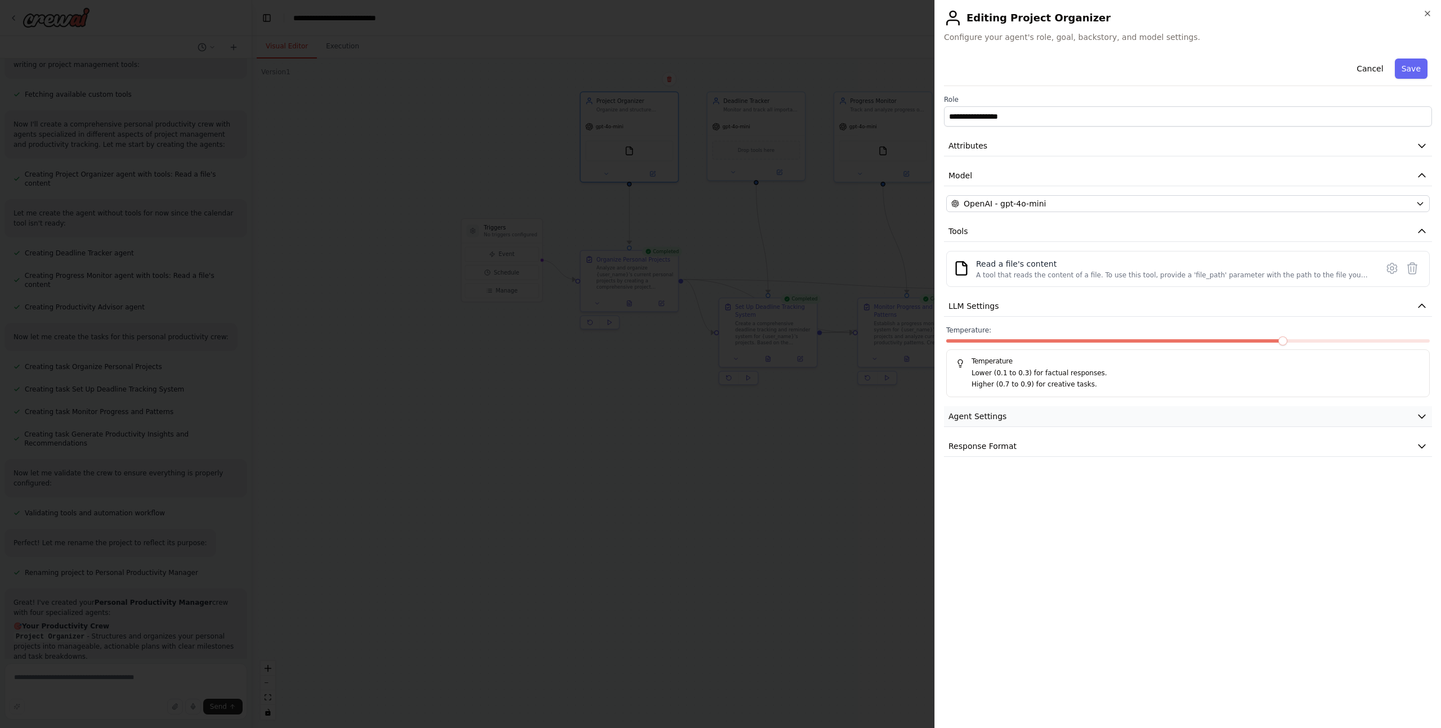
click at [1001, 414] on span "Agent Settings" at bounding box center [977, 416] width 58 height 11
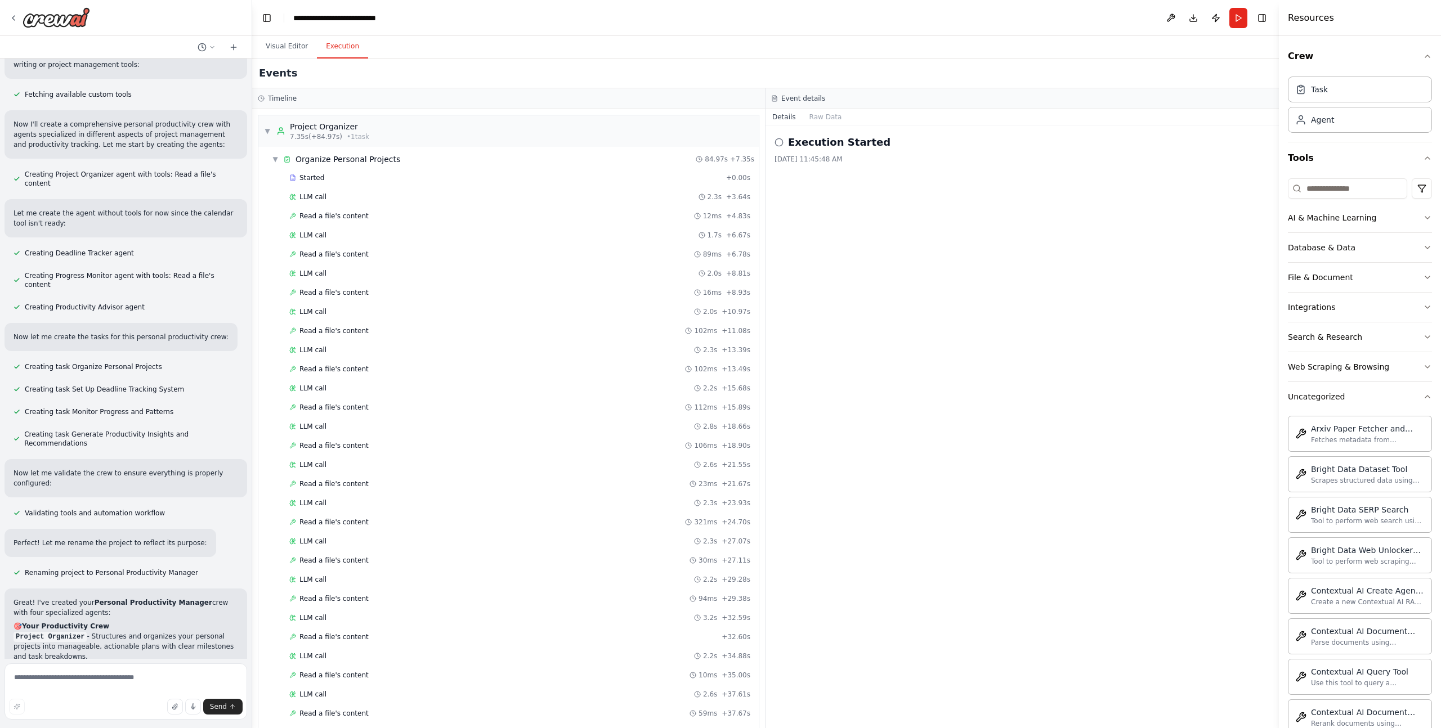
click at [335, 42] on button "Execution" at bounding box center [342, 47] width 51 height 24
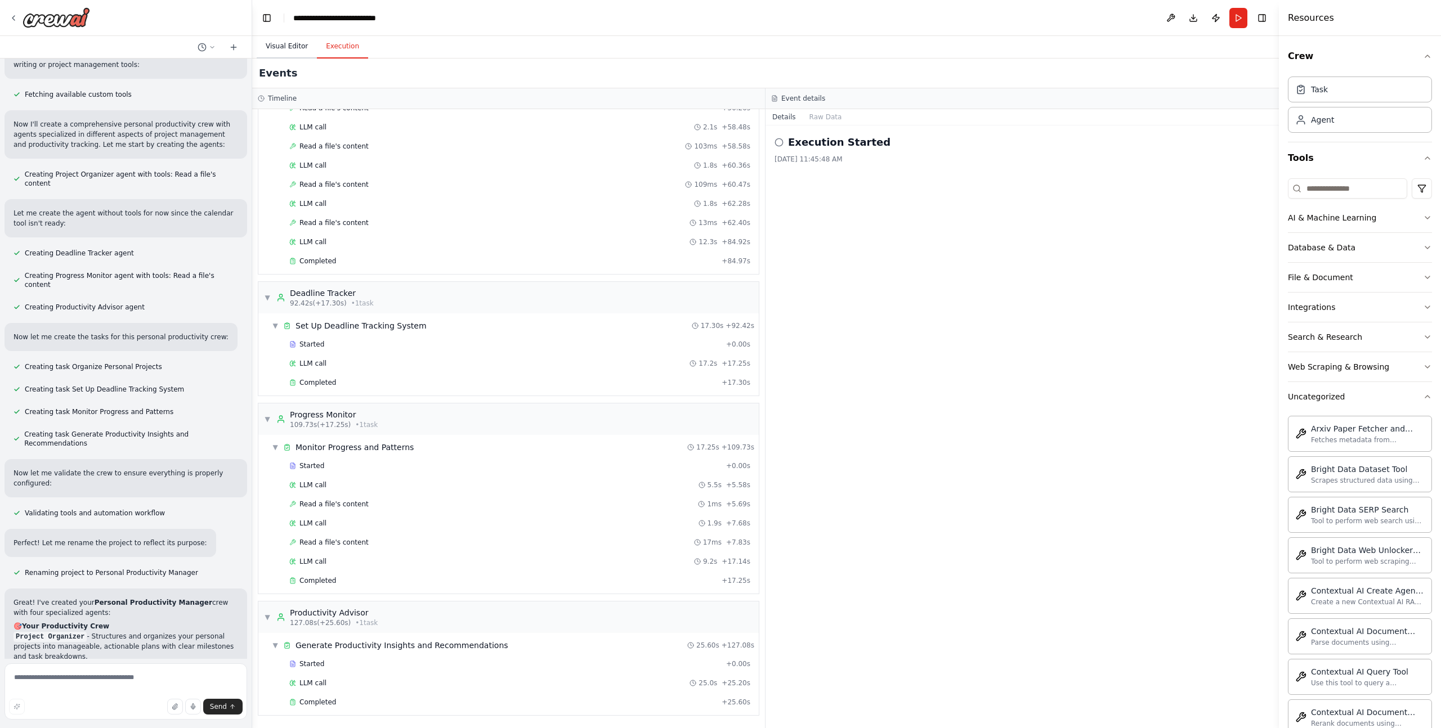
click at [287, 46] on button "Visual Editor" at bounding box center [287, 47] width 60 height 24
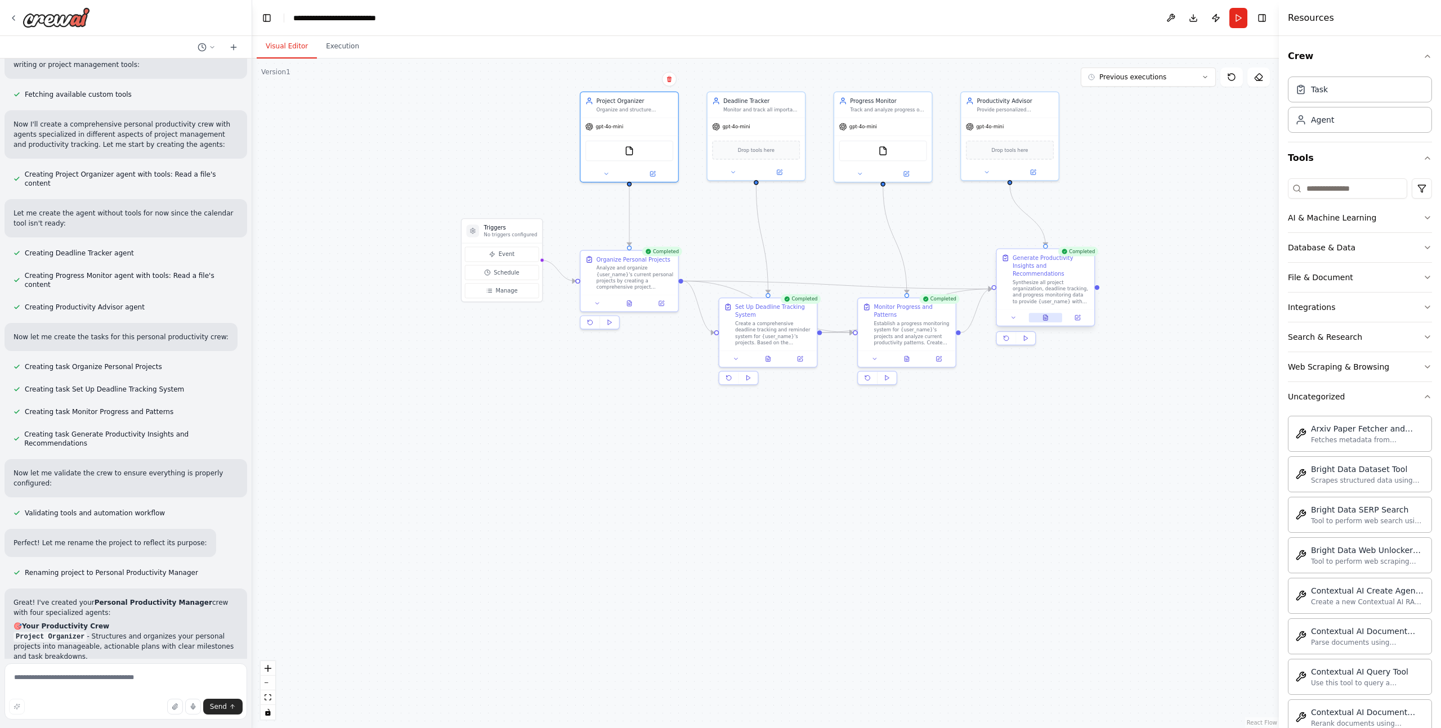
click at [1043, 316] on icon at bounding box center [1045, 317] width 5 height 5
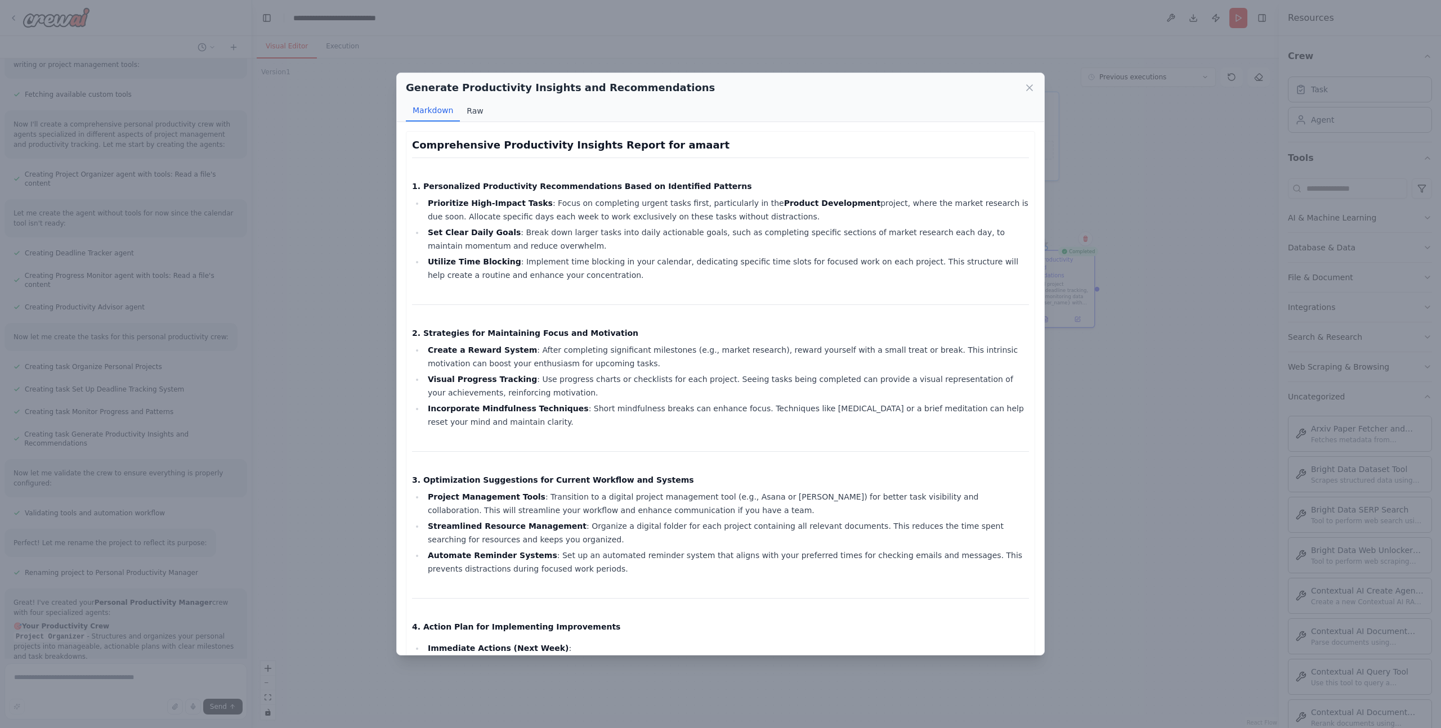
click at [473, 108] on button "Raw" at bounding box center [475, 110] width 30 height 21
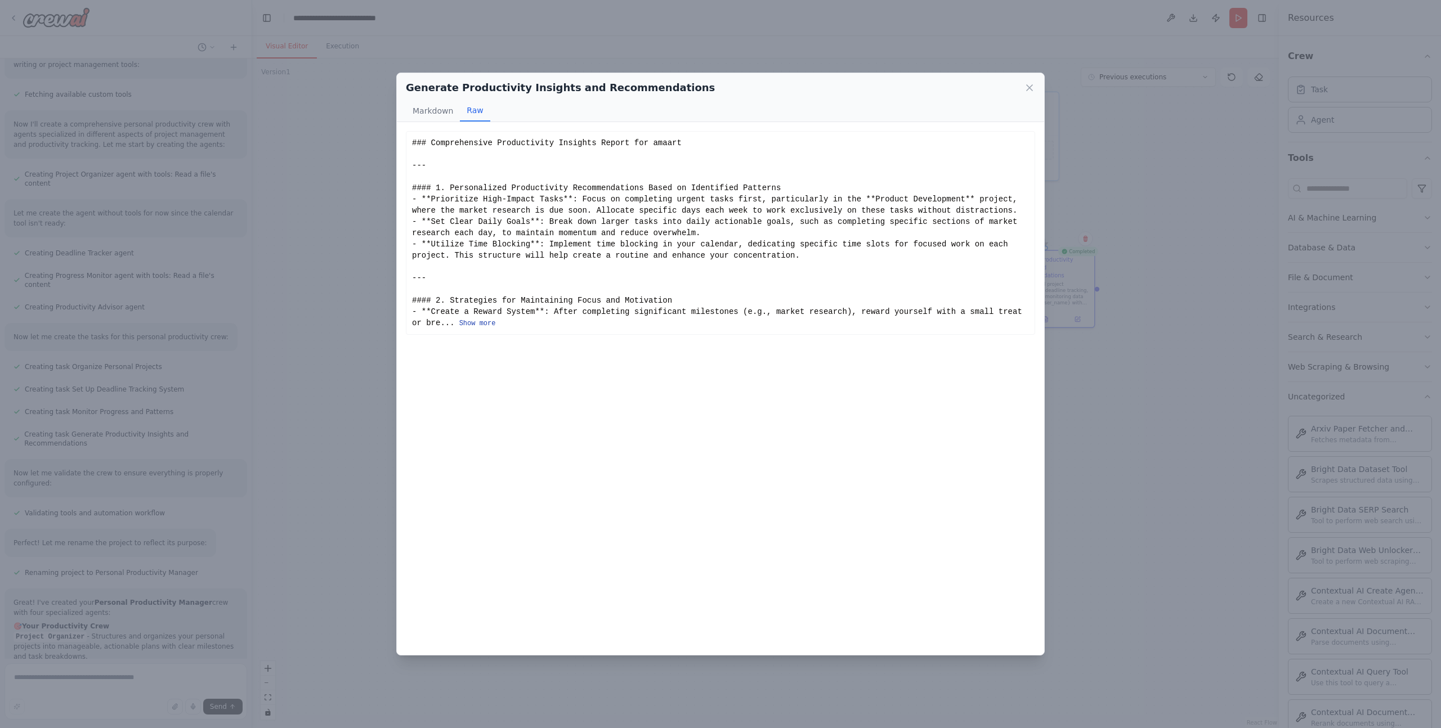
click at [474, 321] on button "Show more" at bounding box center [477, 323] width 37 height 9
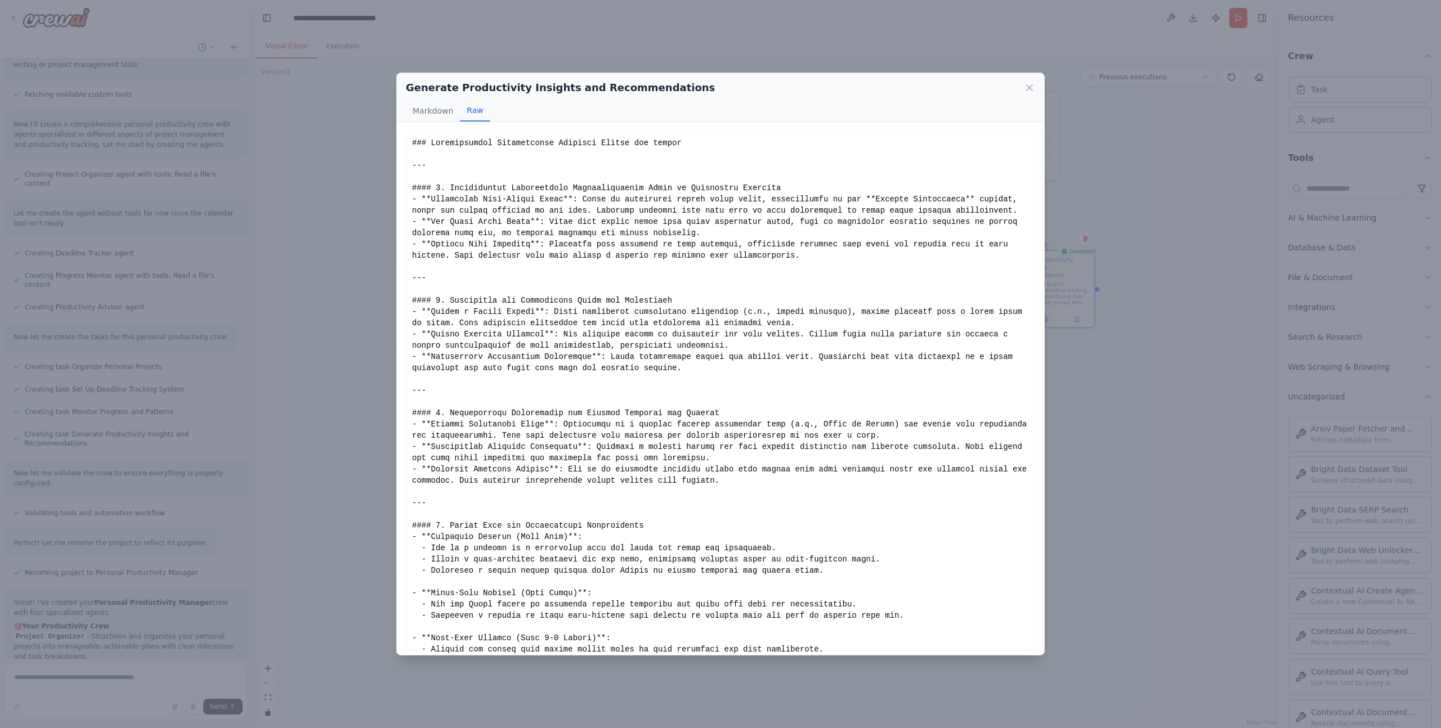
scroll to position [308, 0]
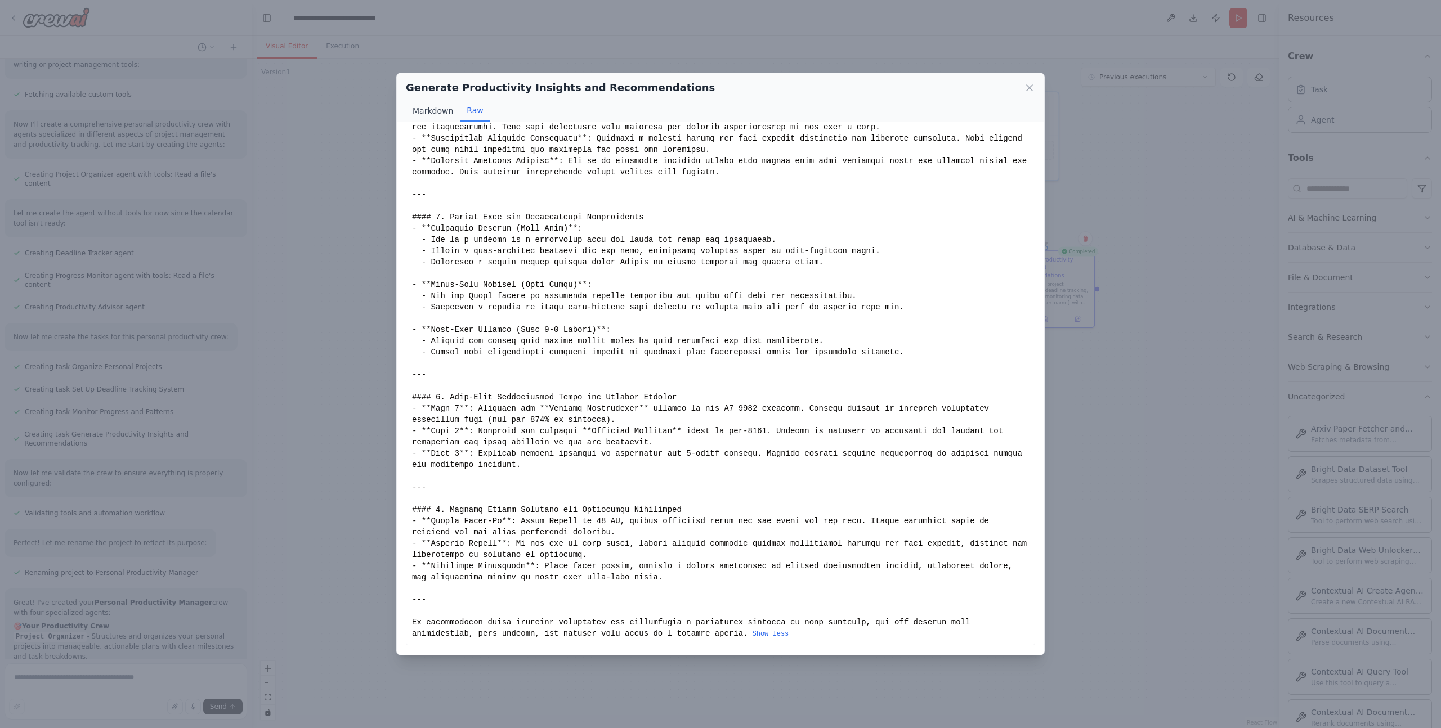
click at [438, 106] on button "Markdown" at bounding box center [433, 110] width 54 height 21
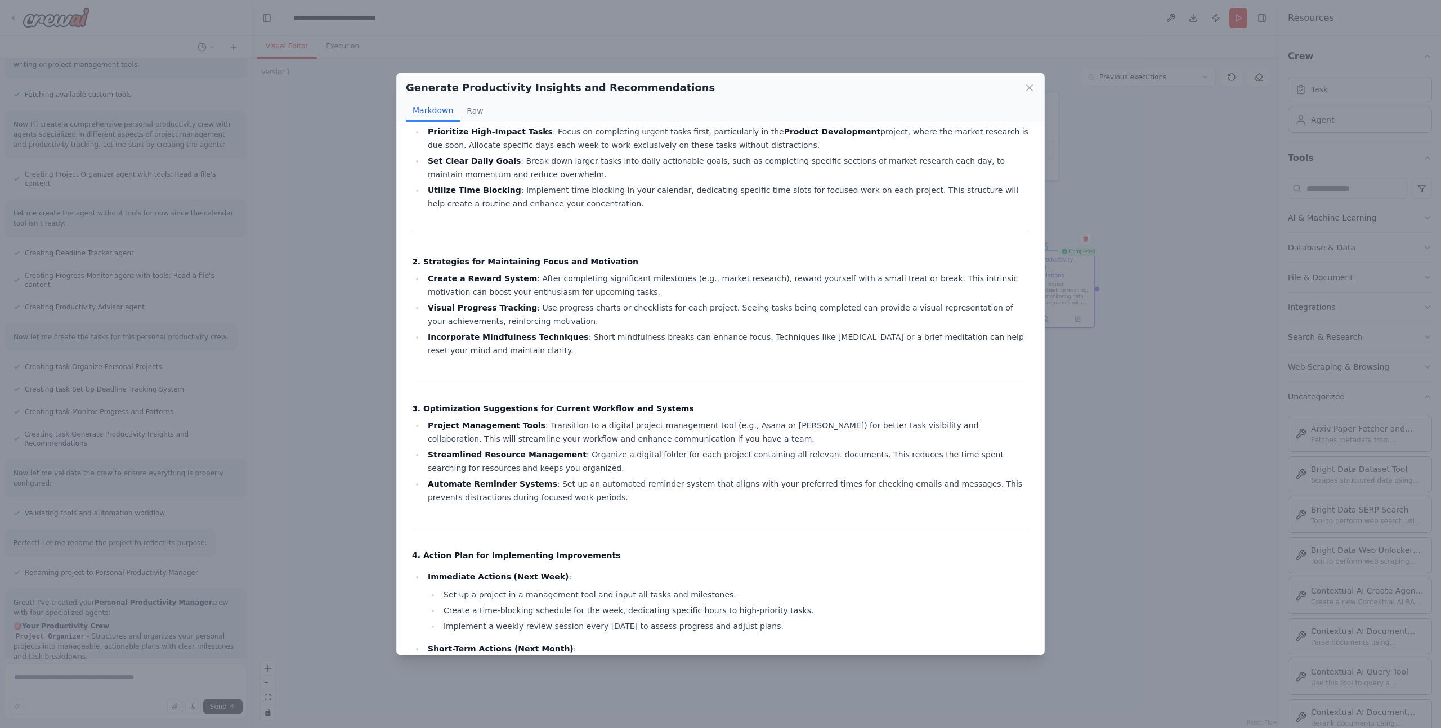
scroll to position [0, 0]
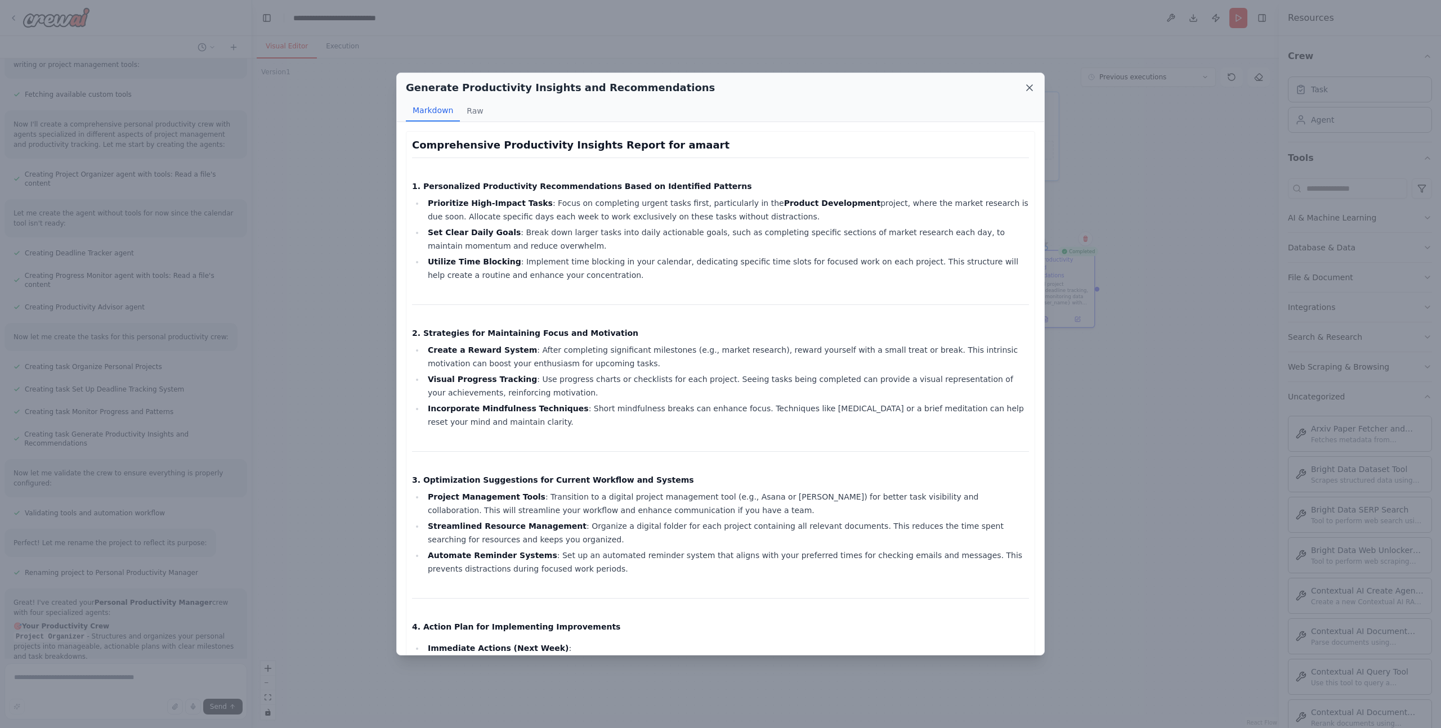
click at [1031, 87] on icon at bounding box center [1029, 87] width 11 height 11
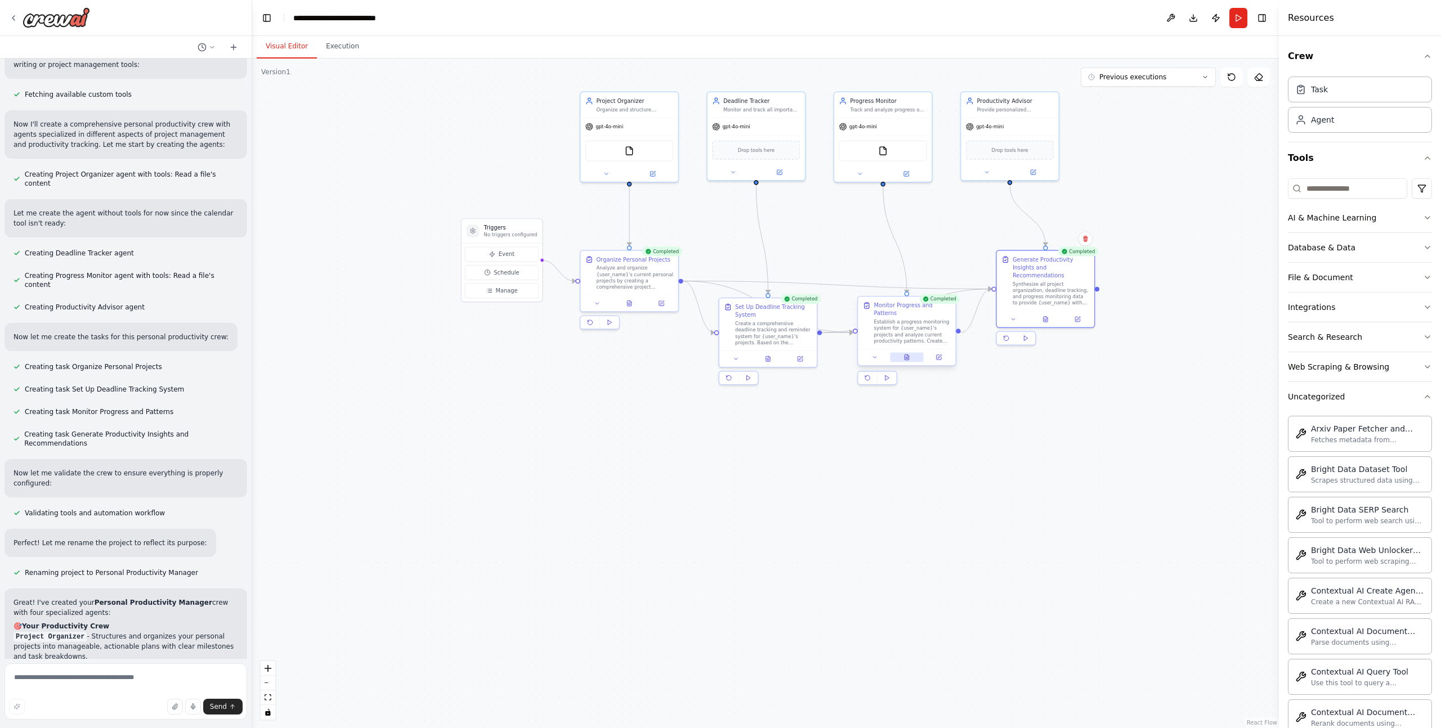
click at [903, 357] on icon at bounding box center [906, 357] width 6 height 6
click at [910, 359] on button at bounding box center [907, 358] width 34 height 10
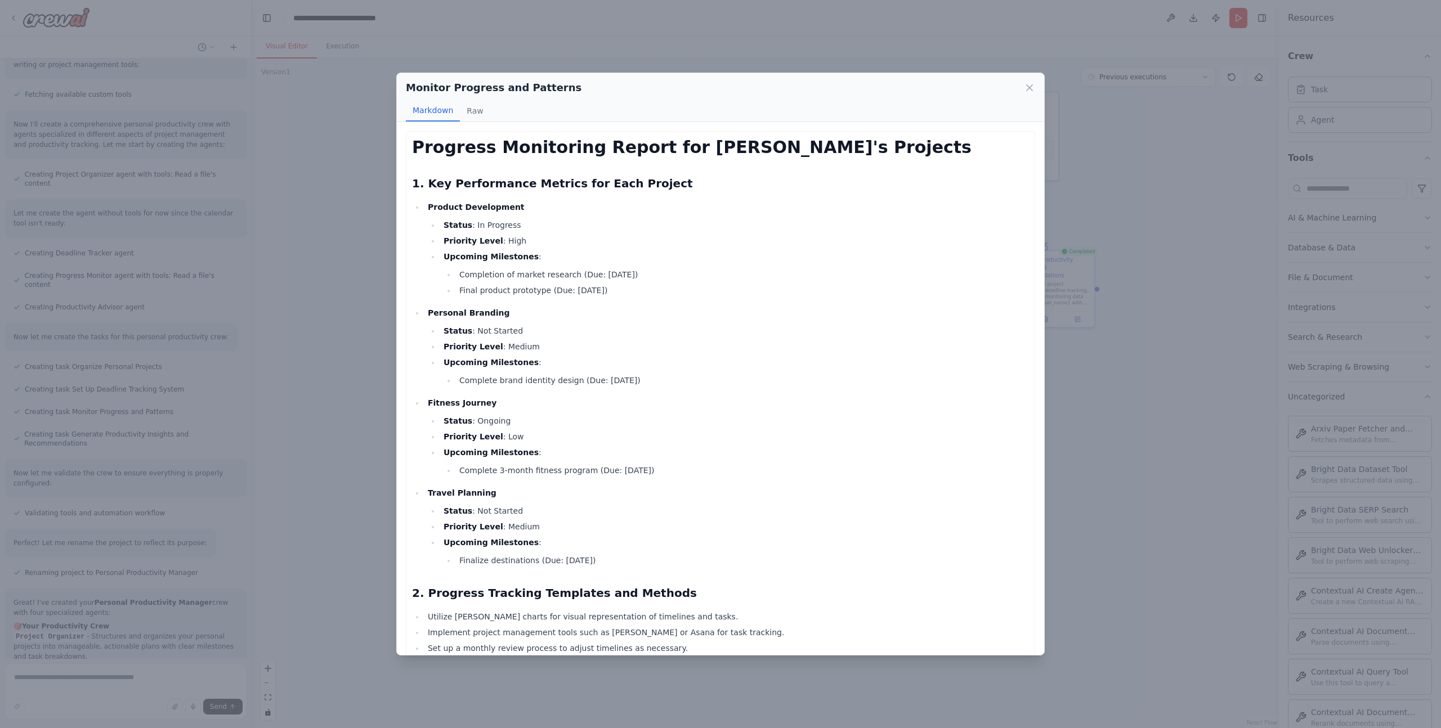
scroll to position [30, 0]
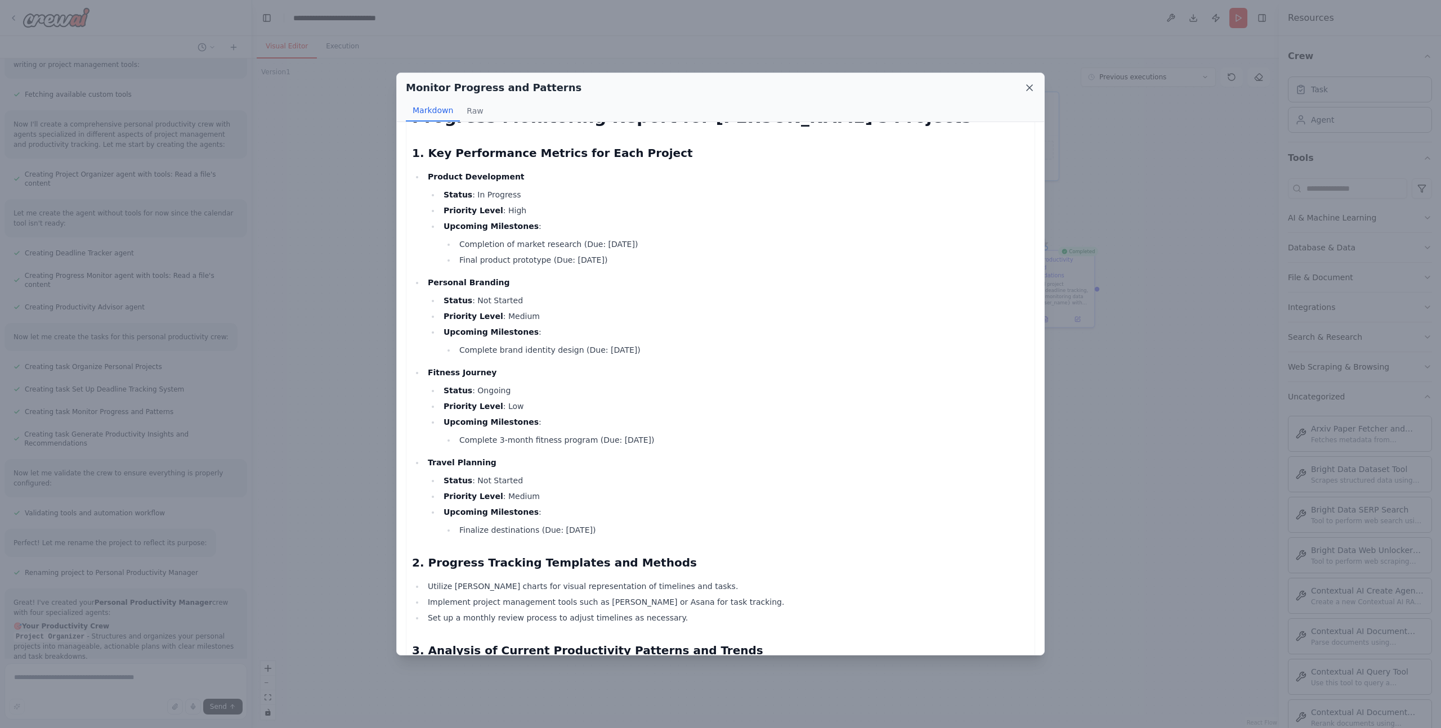
click at [1024, 88] on icon at bounding box center [1029, 87] width 11 height 11
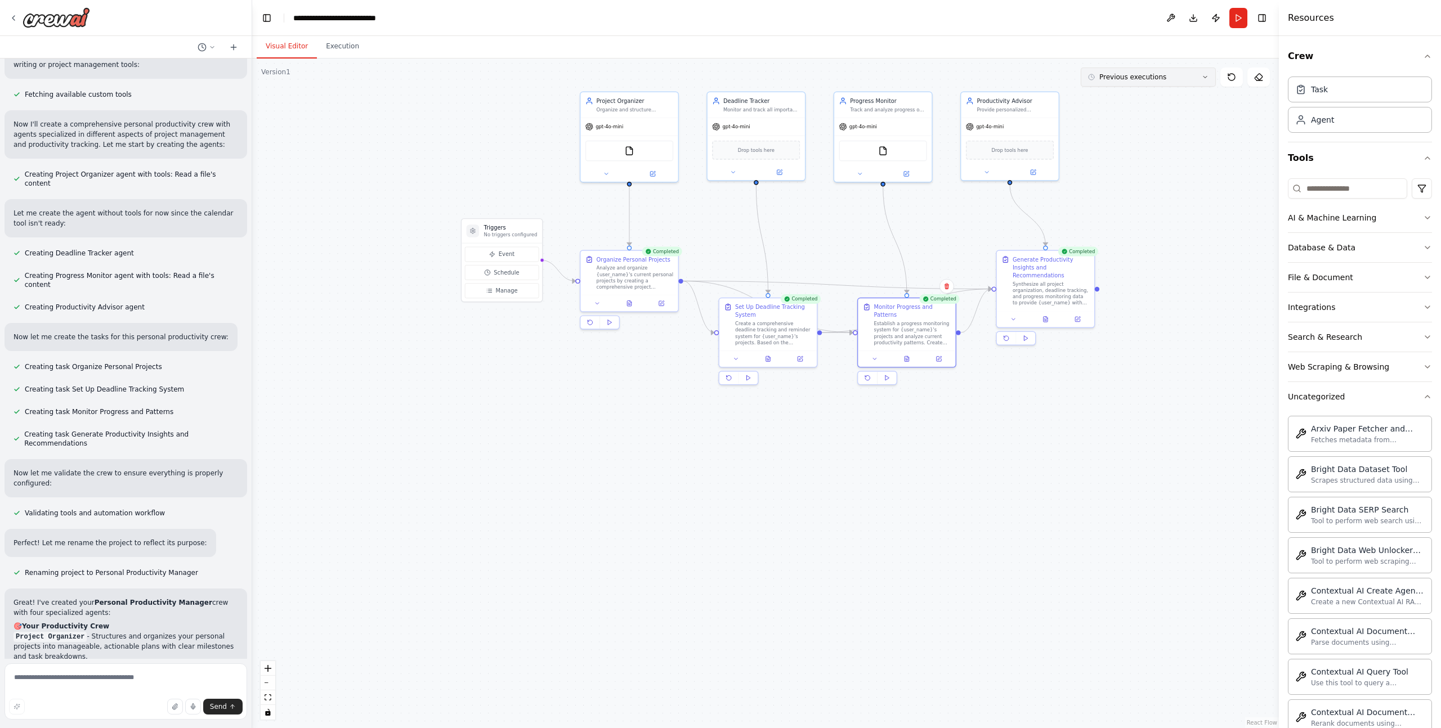
click at [1204, 77] on icon at bounding box center [1204, 77] width 7 height 7
click at [1208, 158] on div ".deletable-edge-delete-btn { width: 20px; height: 20px; border: 0px solid #ffff…" at bounding box center [765, 394] width 1026 height 670
click at [1201, 74] on icon at bounding box center [1204, 77] width 7 height 7
click at [1184, 236] on div ".deletable-edge-delete-btn { width: 20px; height: 20px; border: 0px solid #ffff…" at bounding box center [765, 394] width 1026 height 670
click at [1261, 17] on button "Toggle Right Sidebar" at bounding box center [1262, 18] width 16 height 16
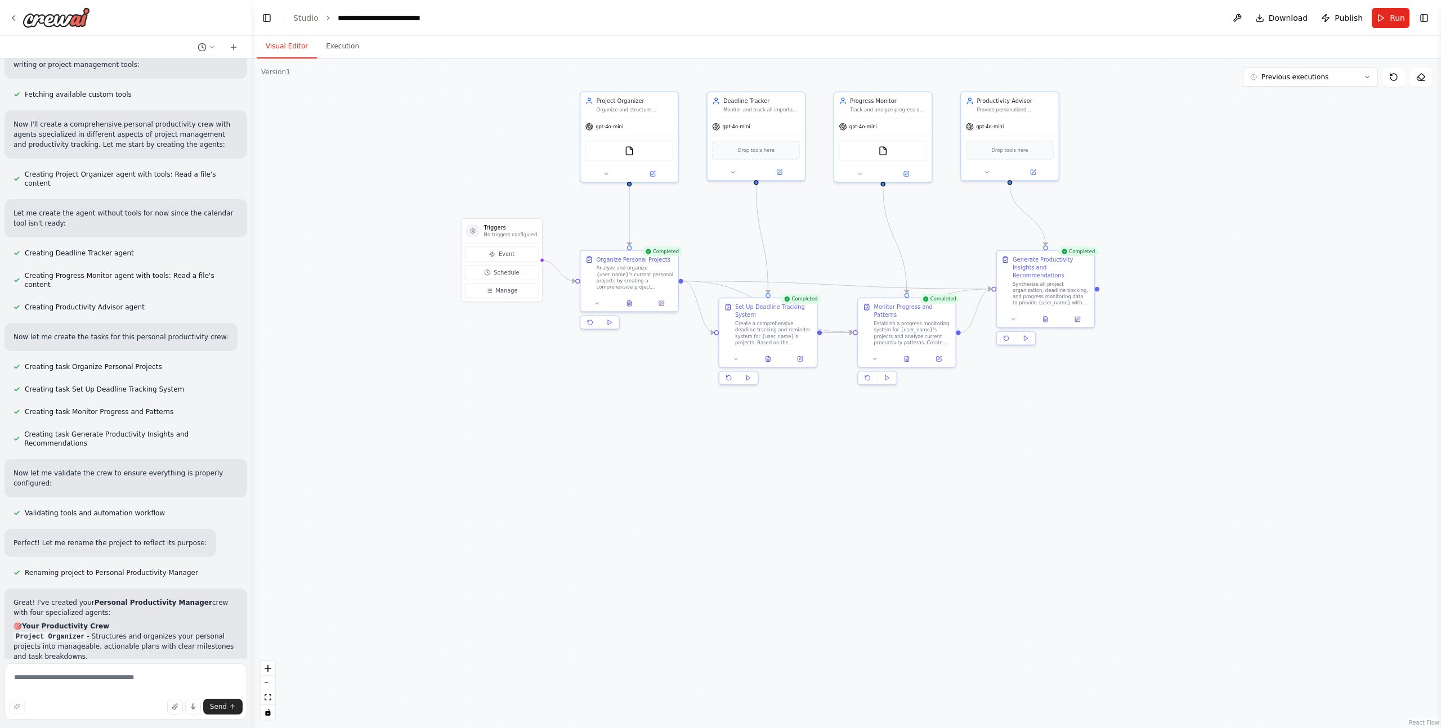
click at [1169, 219] on div ".deletable-edge-delete-btn { width: 20px; height: 20px; border: 0px solid #ffff…" at bounding box center [846, 394] width 1189 height 670
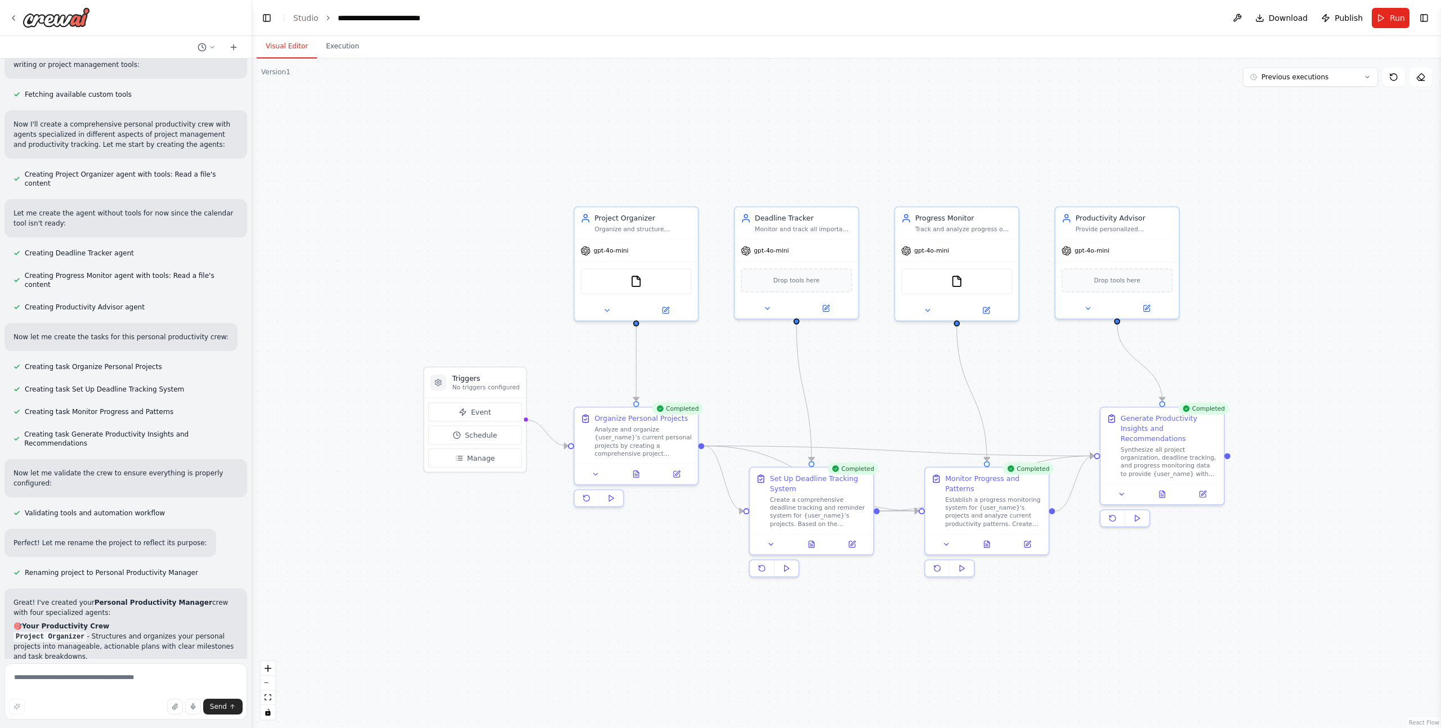
drag, startPoint x: 1102, startPoint y: 196, endPoint x: 1243, endPoint y: 346, distance: 205.4
click at [1243, 346] on div ".deletable-edge-delete-btn { width: 20px; height: 20px; border: 0px solid #ffff…" at bounding box center [846, 394] width 1189 height 670
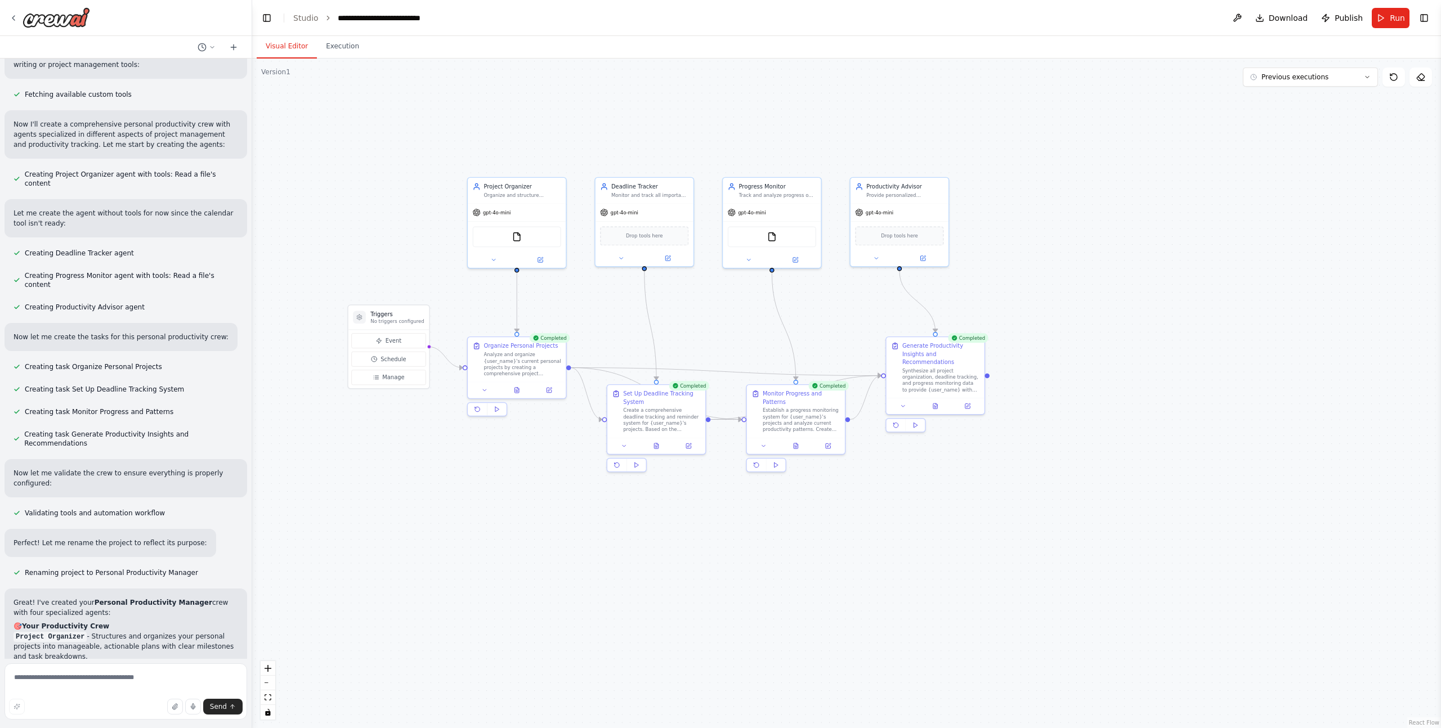
drag, startPoint x: 1248, startPoint y: 331, endPoint x: 1021, endPoint y: 285, distance: 232.0
click at [1021, 285] on div ".deletable-edge-delete-btn { width: 20px; height: 20px; border: 0px solid #ffff…" at bounding box center [846, 394] width 1189 height 670
click at [723, 326] on div ".deletable-edge-delete-btn { width: 20px; height: 20px; border: 0px solid #ffff…" at bounding box center [846, 394] width 1189 height 670
click at [616, 253] on button at bounding box center [620, 257] width 45 height 10
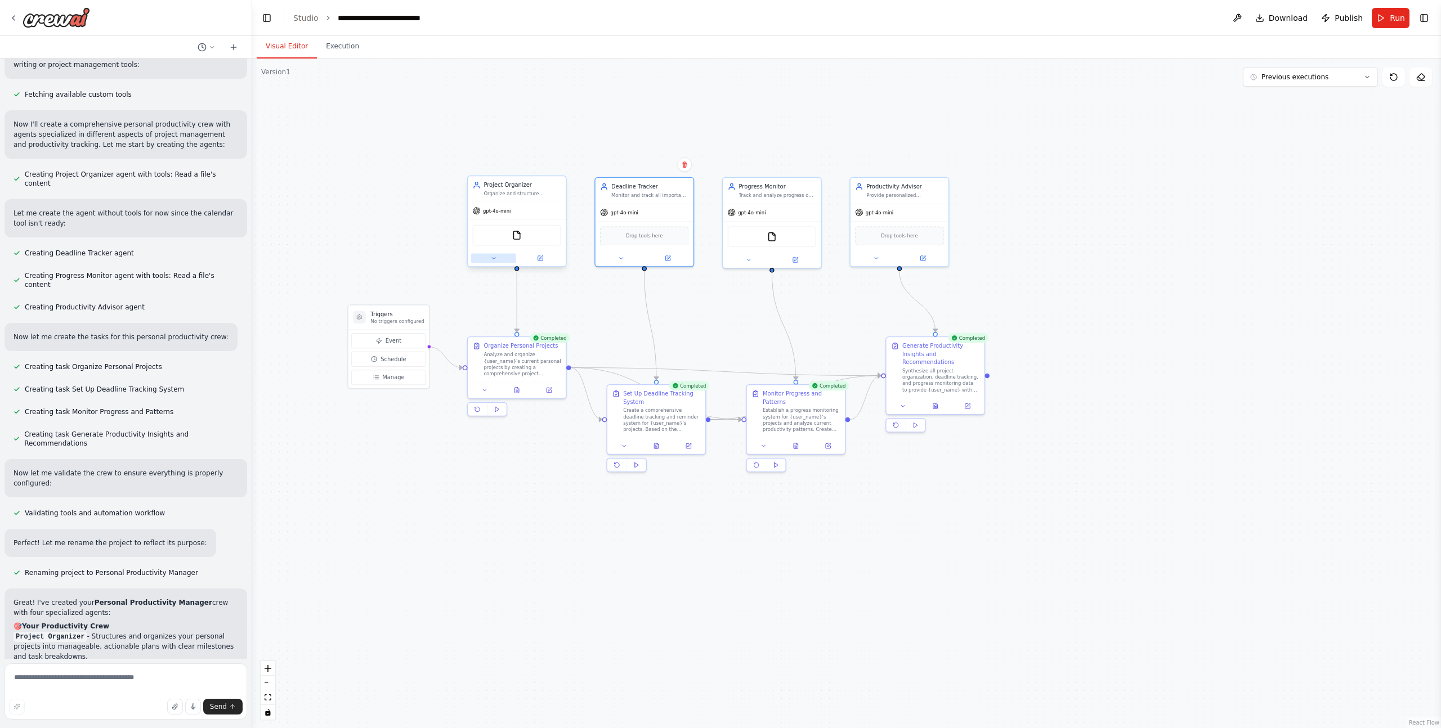
click at [496, 258] on button at bounding box center [493, 259] width 45 height 10
click at [619, 257] on icon at bounding box center [621, 257] width 6 height 6
click at [741, 258] on button at bounding box center [748, 259] width 45 height 10
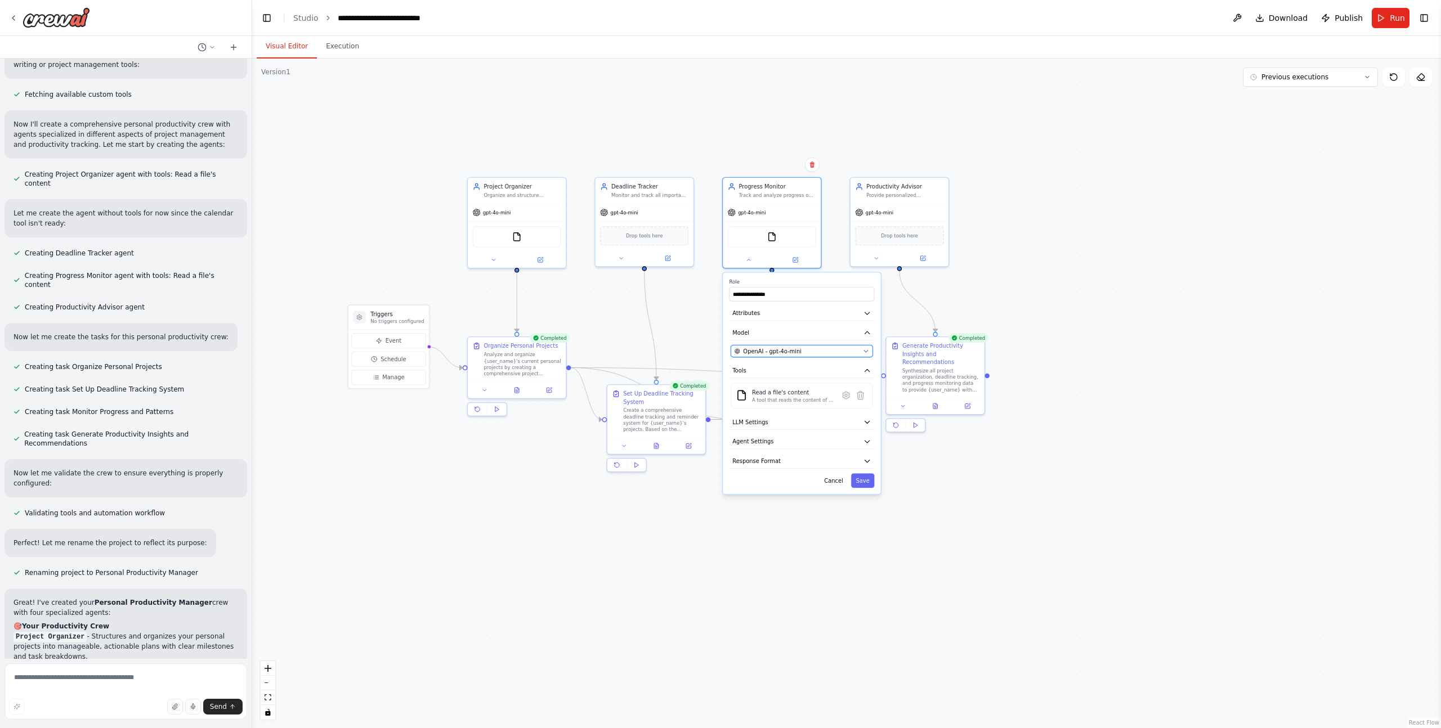
click at [859, 348] on div "OpenAI - gpt-4o-mini" at bounding box center [796, 351] width 125 height 8
click at [865, 351] on icon "button" at bounding box center [866, 352] width 4 height 2
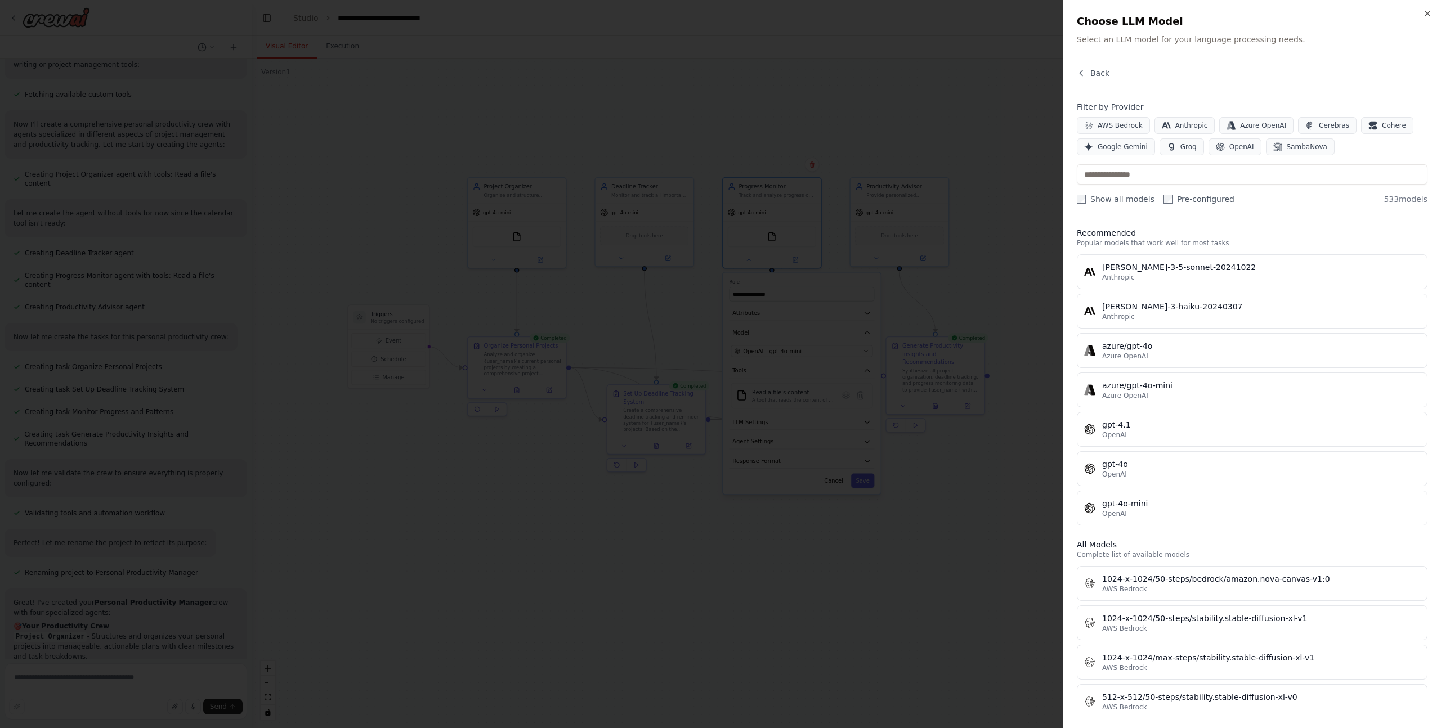
click at [947, 92] on div at bounding box center [720, 364] width 1441 height 728
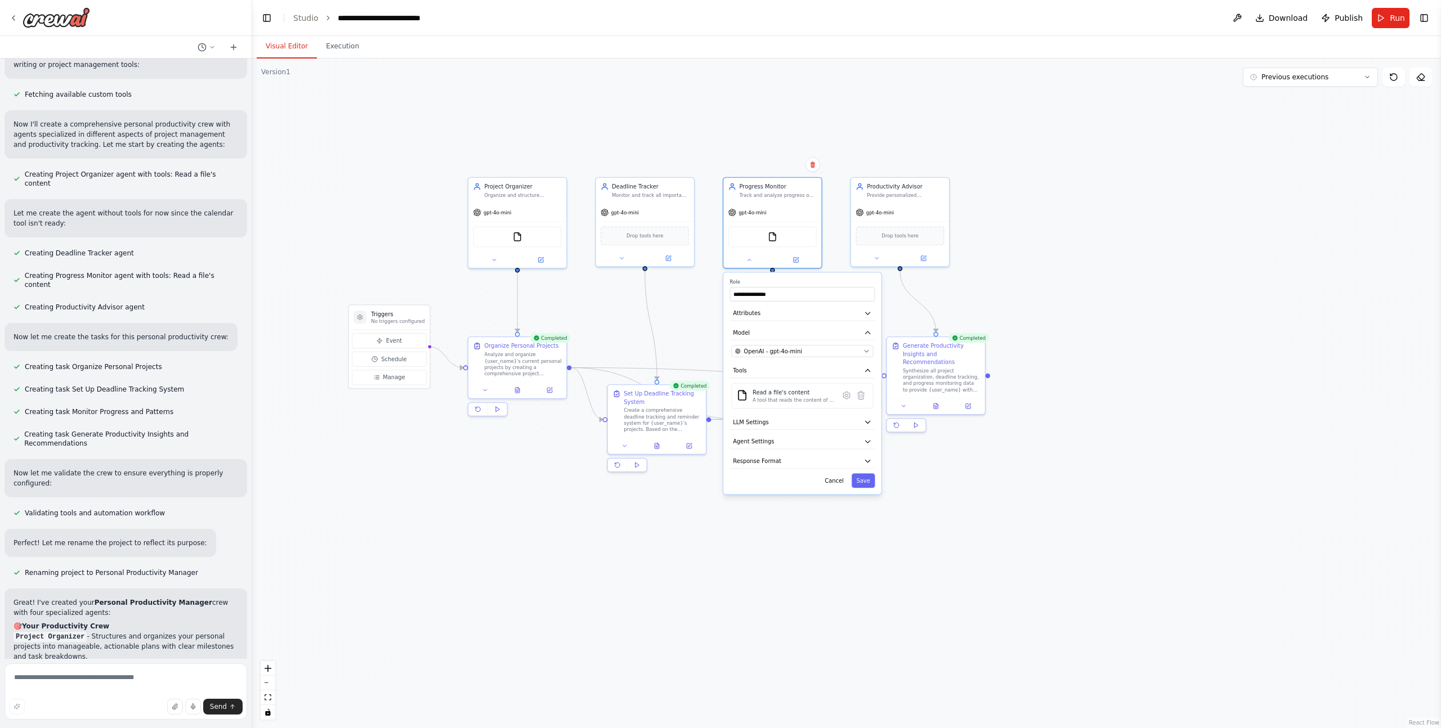
click at [1057, 226] on div ".deletable-edge-delete-btn { width: 20px; height: 20px; border: 0px solid #ffff…" at bounding box center [846, 394] width 1189 height 670
click at [748, 258] on icon at bounding box center [748, 259] width 3 height 2
click at [1001, 191] on div ".deletable-edge-delete-btn { width: 20px; height: 20px; border: 0px solid #ffff…" at bounding box center [846, 394] width 1189 height 670
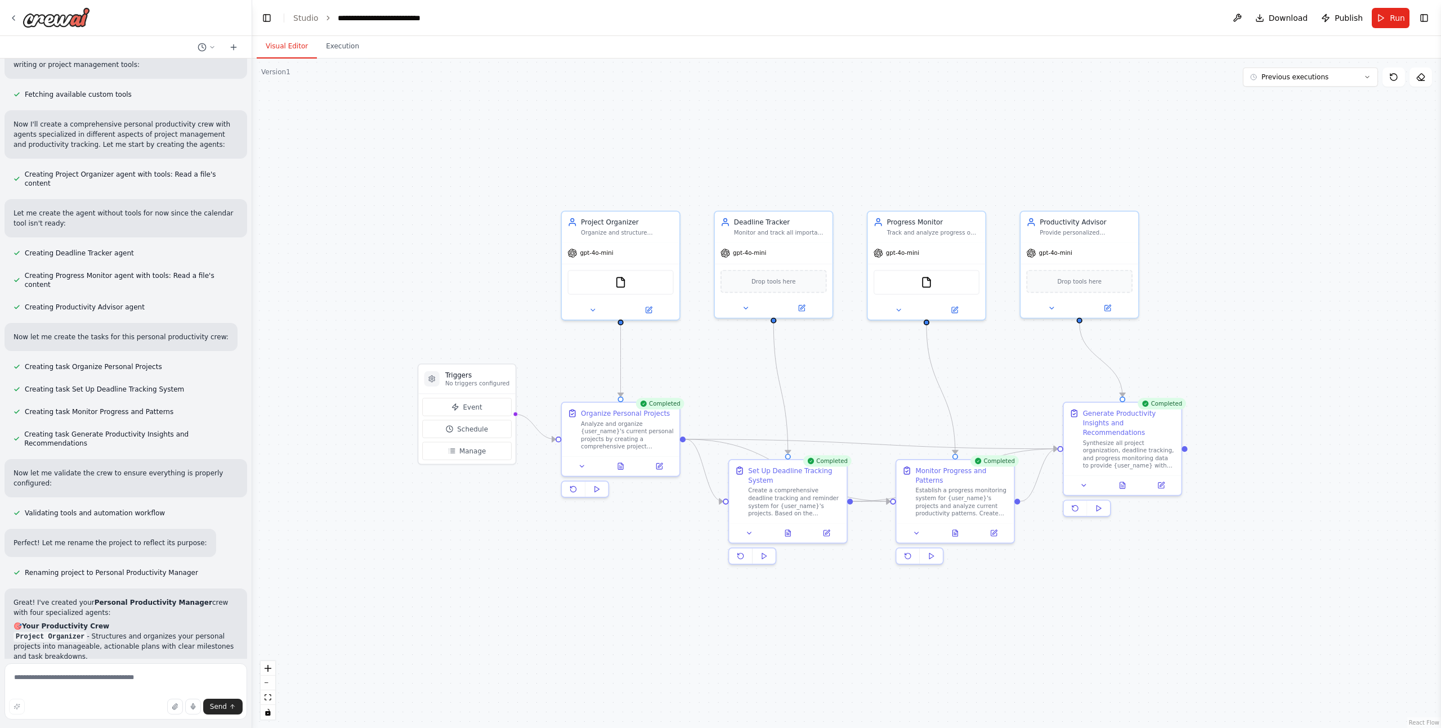
drag, startPoint x: 690, startPoint y: 319, endPoint x: 873, endPoint y: 370, distance: 189.8
click at [878, 370] on div ".deletable-edge-delete-btn { width: 20px; height: 20px; border: 0px solid #ffff…" at bounding box center [846, 394] width 1189 height 670
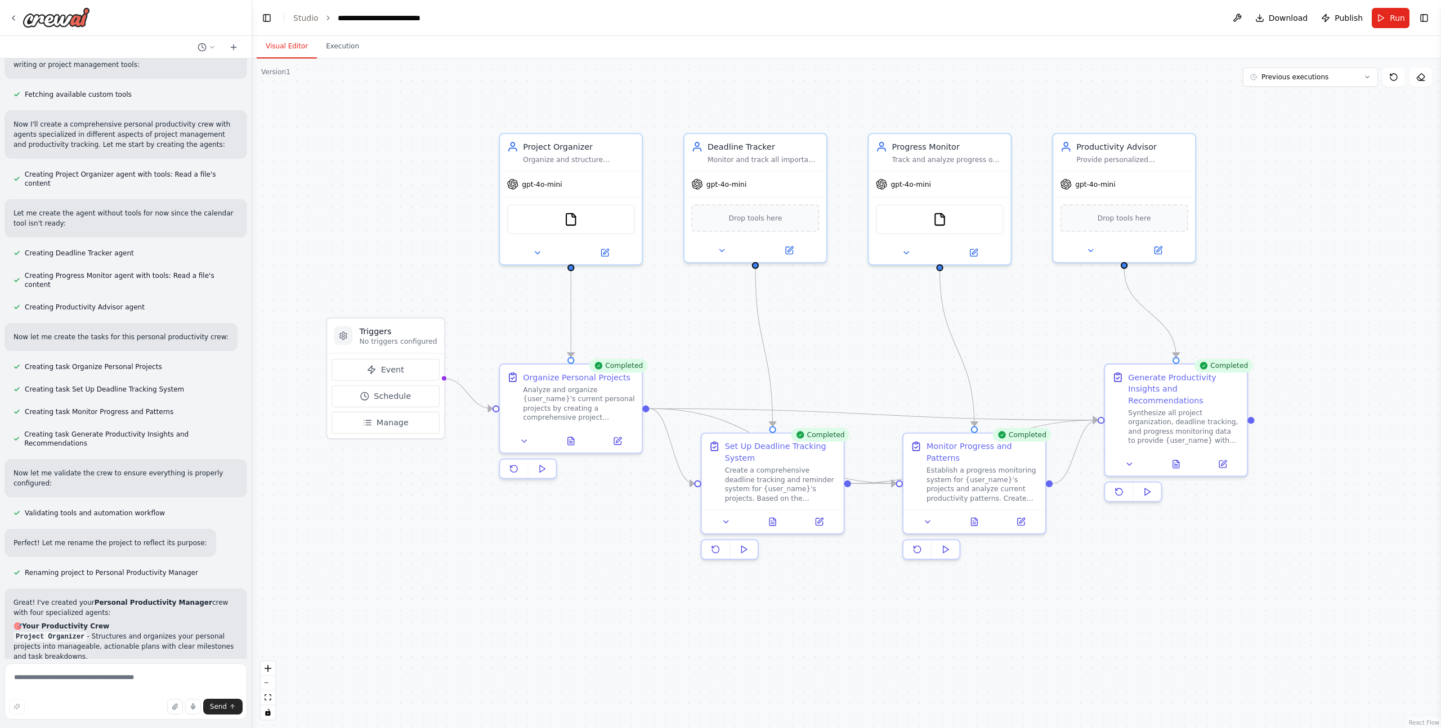
drag, startPoint x: 811, startPoint y: 381, endPoint x: 813, endPoint y: 337, distance: 44.5
click at [813, 337] on div ".deletable-edge-delete-btn { width: 20px; height: 20px; border: 0px solid #ffff…" at bounding box center [846, 394] width 1189 height 670
click at [829, 569] on div ".deletable-edge-delete-btn { width: 20px; height: 20px; border: 0px solid #ffff…" at bounding box center [846, 394] width 1189 height 670
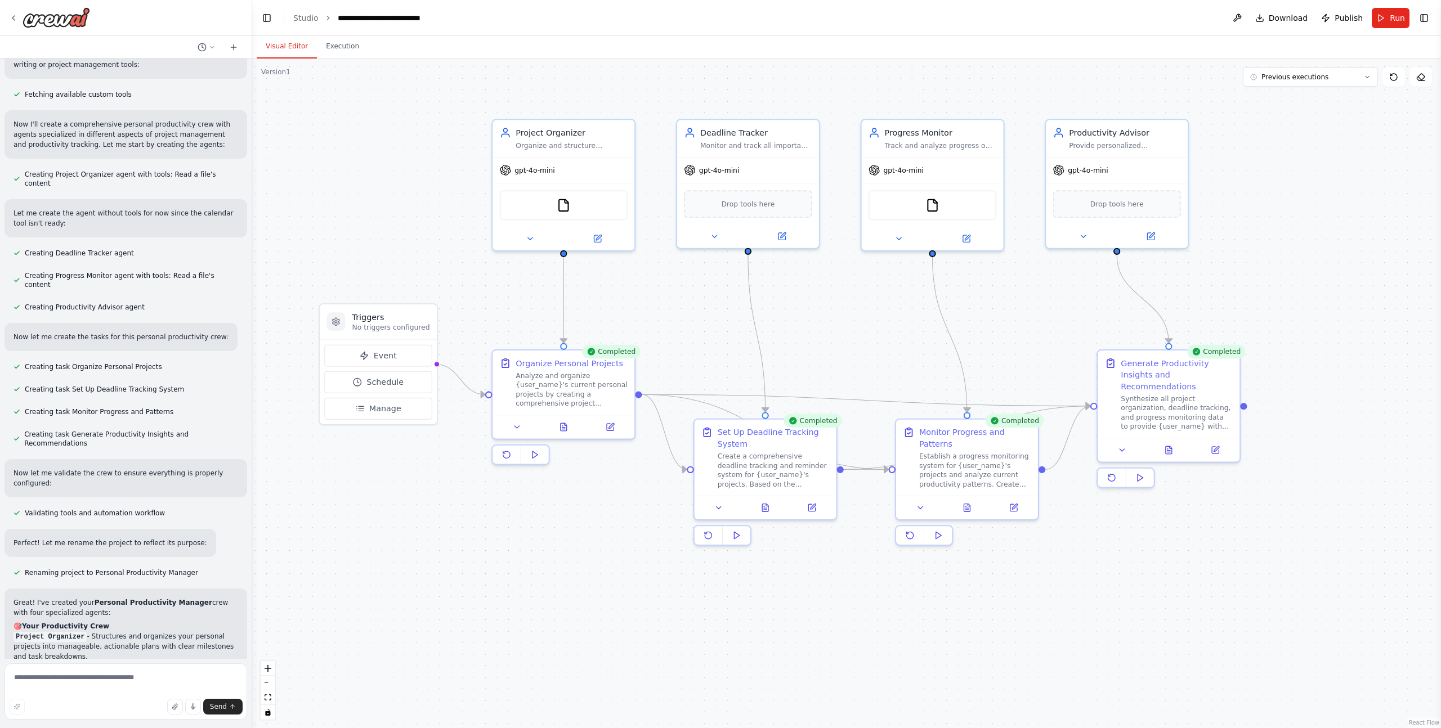
drag, startPoint x: 540, startPoint y: 540, endPoint x: 533, endPoint y: 526, distance: 15.9
click at [533, 526] on div ".deletable-edge-delete-btn { width: 20px; height: 20px; border: 0px solid #ffff…" at bounding box center [846, 394] width 1189 height 670
click at [1426, 15] on button "Toggle Right Sidebar" at bounding box center [1424, 18] width 16 height 16
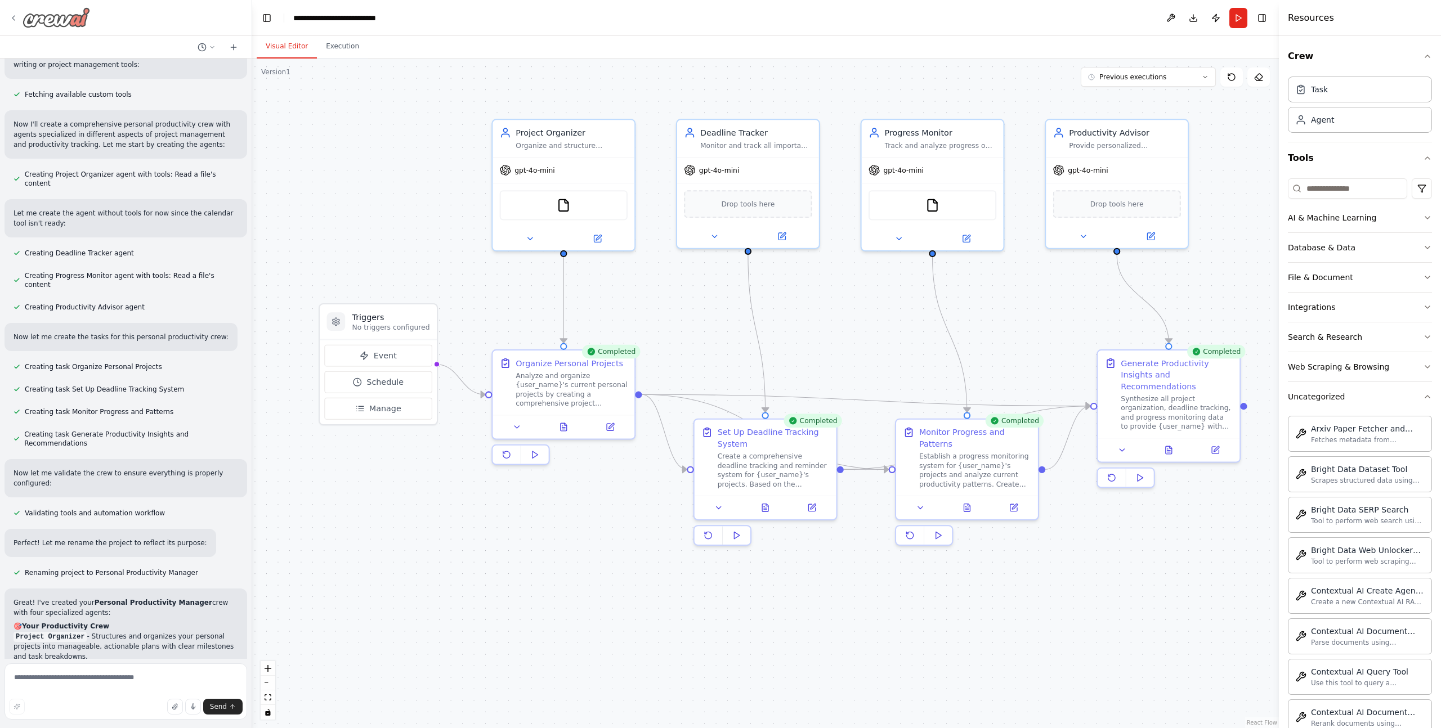
click at [15, 14] on icon at bounding box center [13, 18] width 9 height 9
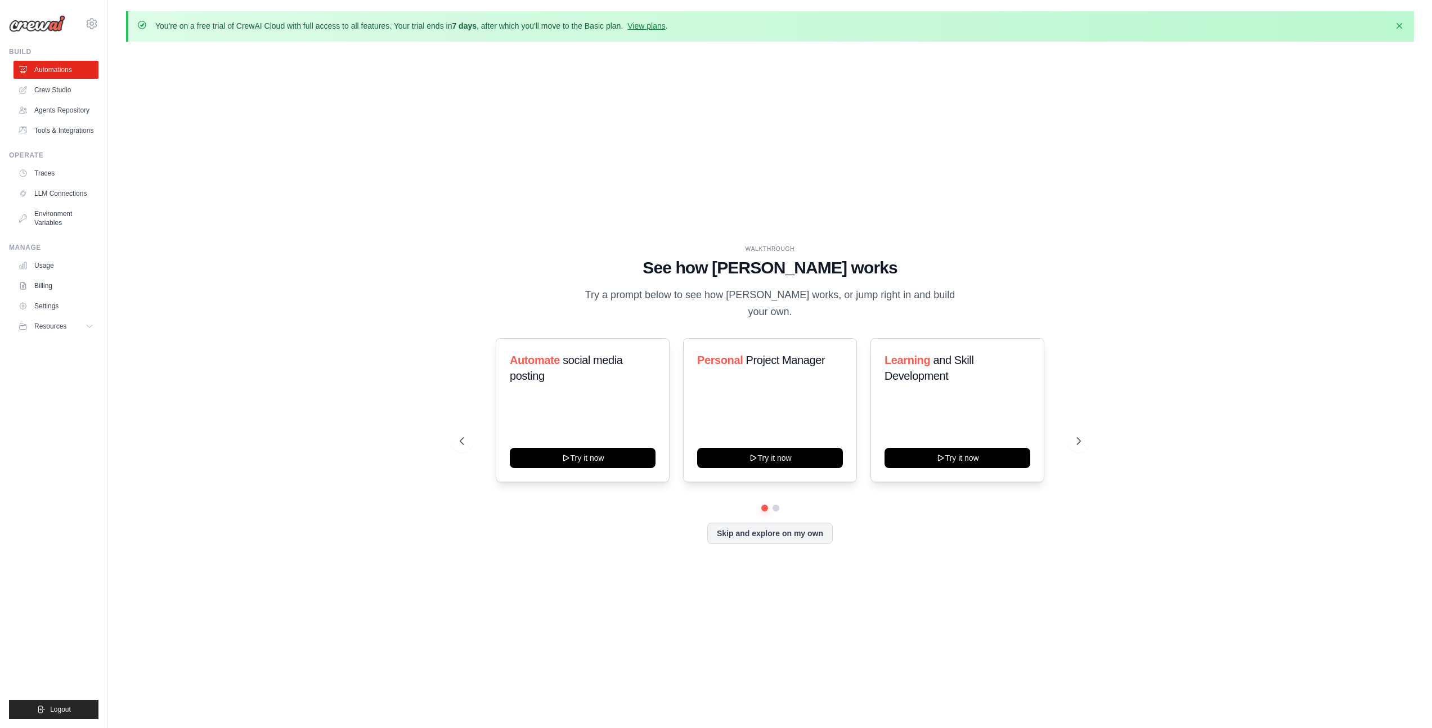
drag, startPoint x: 367, startPoint y: 223, endPoint x: 337, endPoint y: 223, distance: 29.8
click at [367, 223] on div "WALKTHROUGH See how [PERSON_NAME] works Try a prompt below to see how [PERSON_N…" at bounding box center [770, 404] width 1288 height 706
click at [62, 86] on link "Crew Studio" at bounding box center [57, 90] width 85 height 18
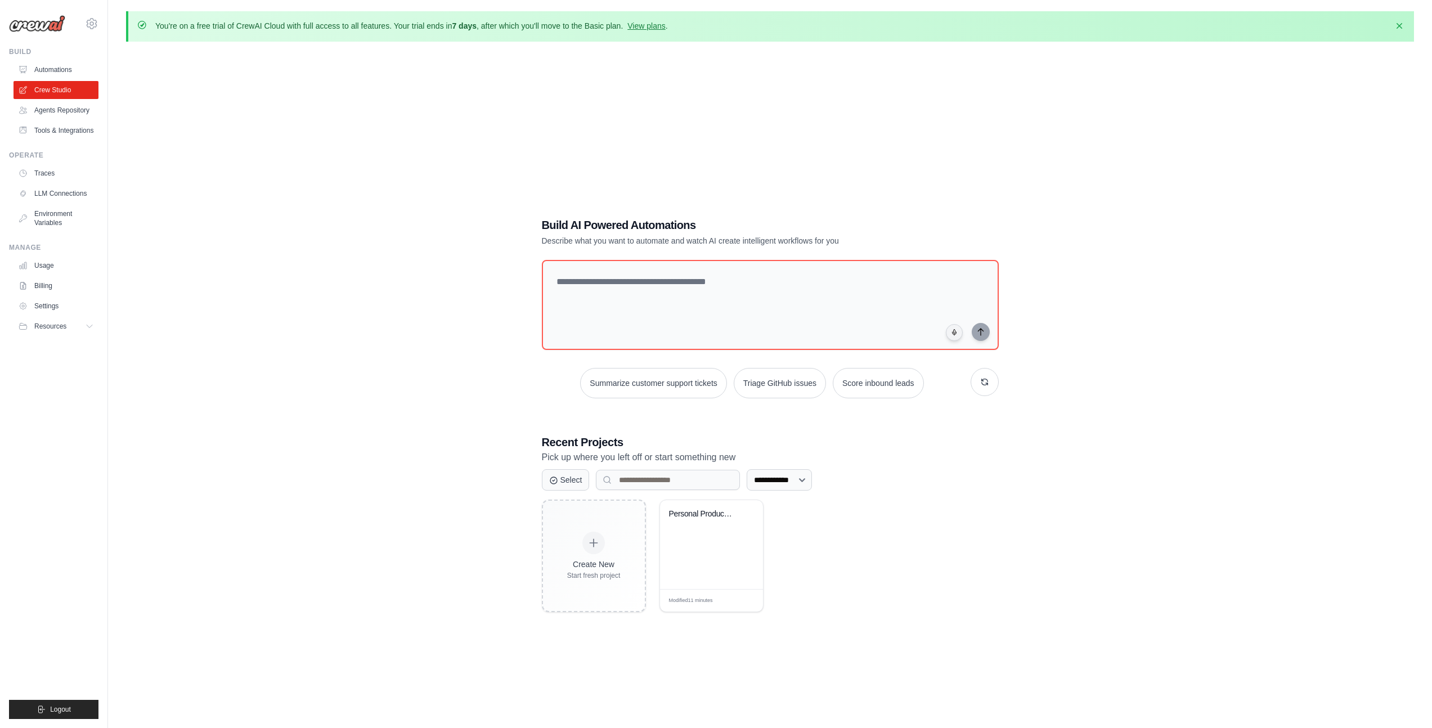
click at [304, 257] on div "**********" at bounding box center [770, 415] width 1288 height 728
click at [925, 530] on div "Create New Start fresh project Personal Productivity Manager Modified 11 minute…" at bounding box center [770, 556] width 457 height 113
click at [61, 304] on link "Settings" at bounding box center [57, 306] width 85 height 18
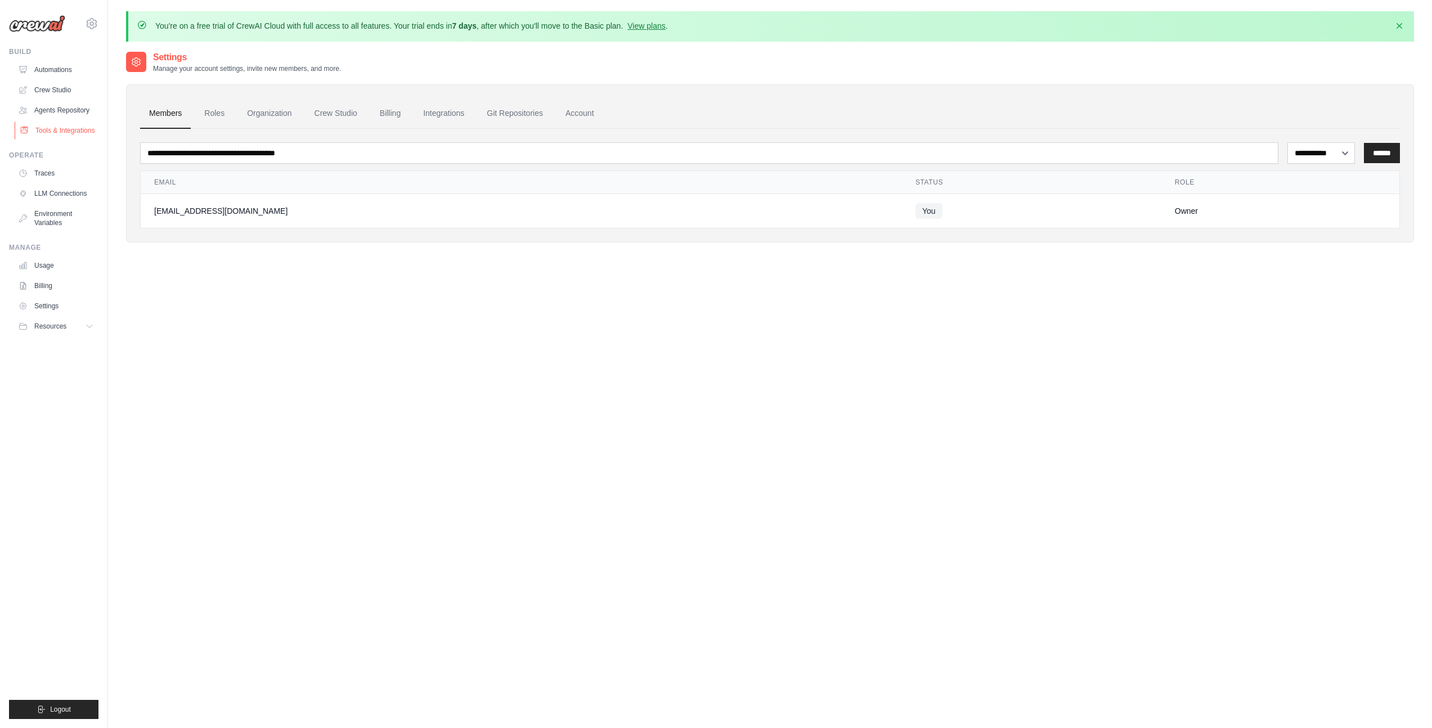
click at [69, 124] on link "Tools & Integrations" at bounding box center [57, 131] width 85 height 18
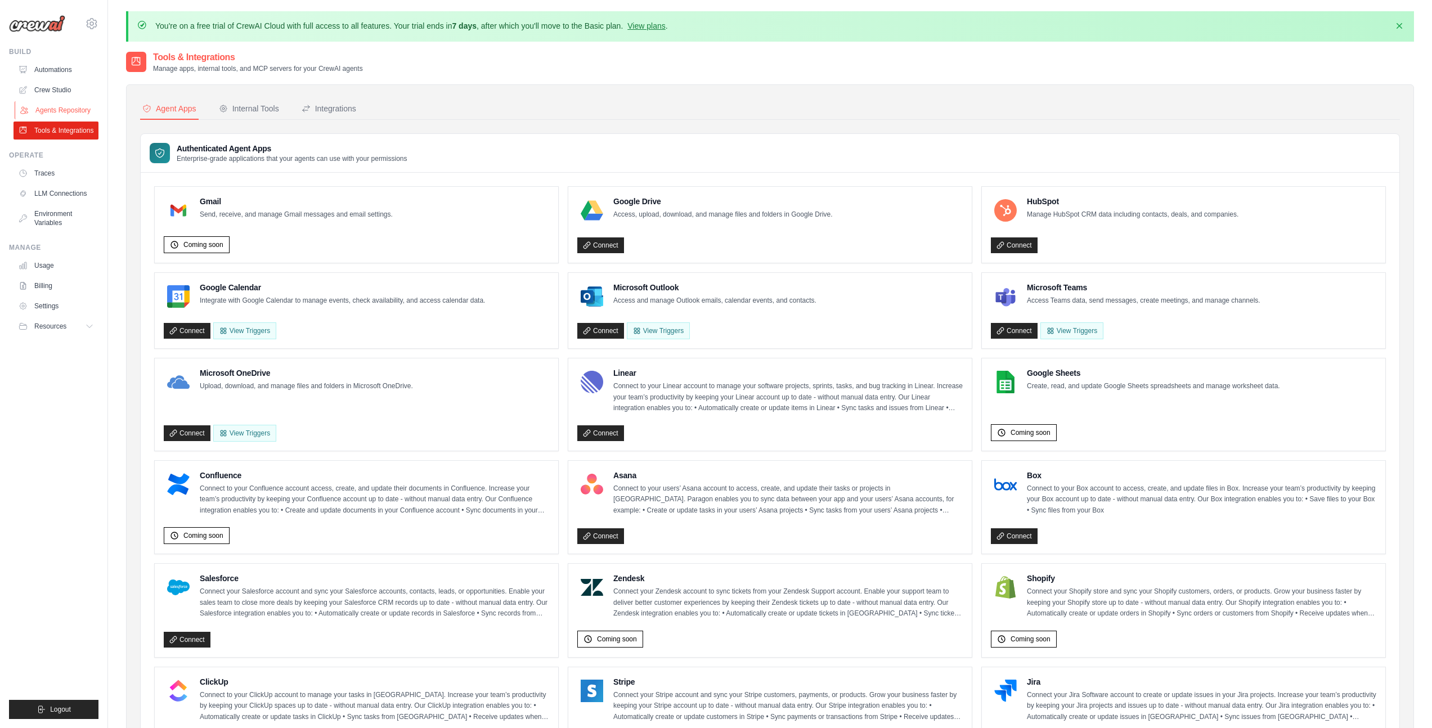
click at [72, 110] on link "Agents Repository" at bounding box center [57, 110] width 85 height 18
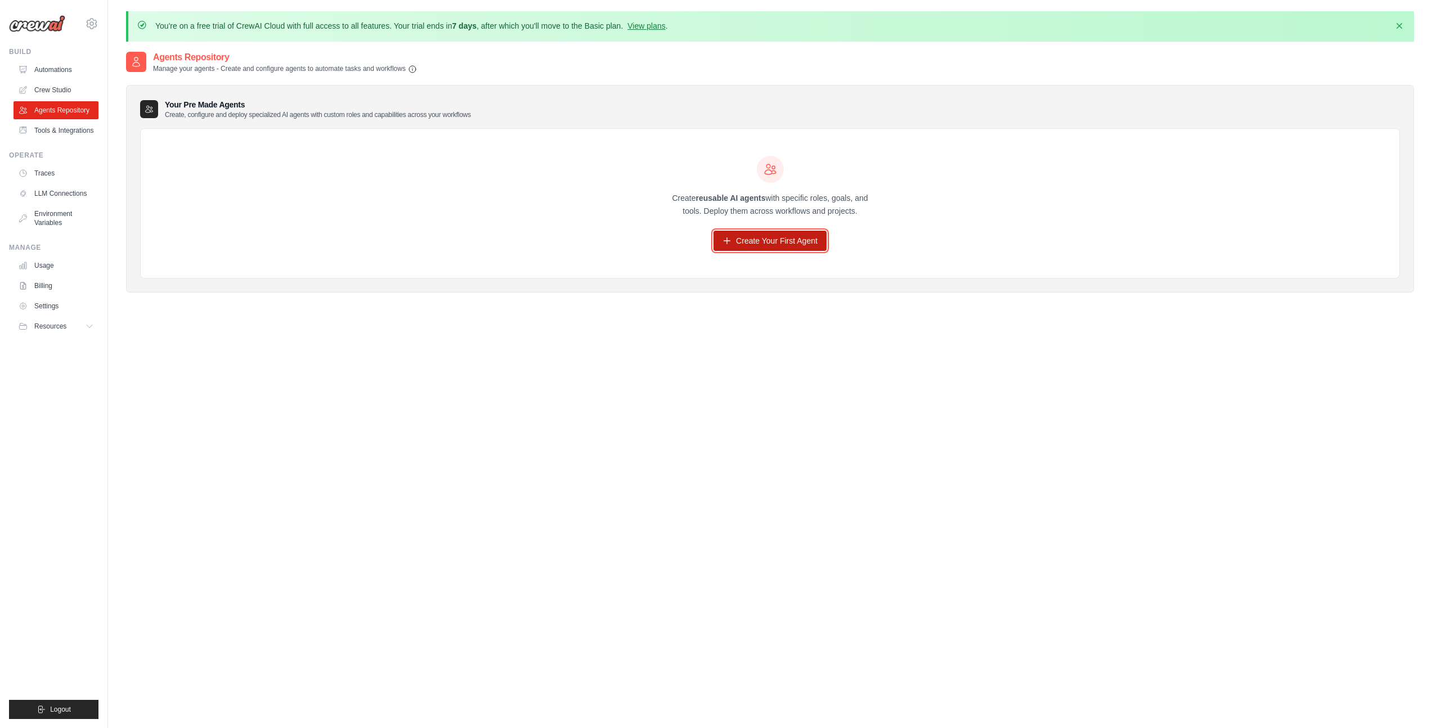
click at [784, 239] on link "Create Your First Agent" at bounding box center [770, 241] width 113 height 20
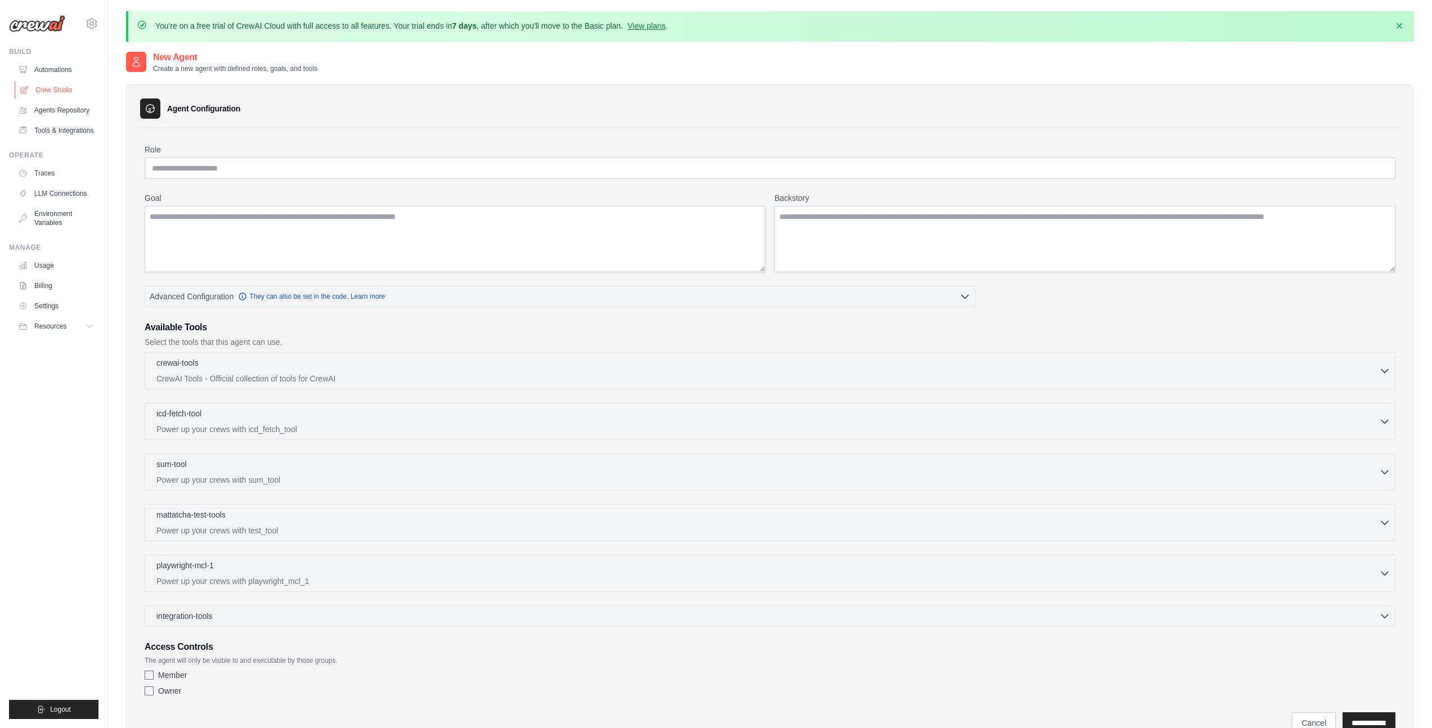
click at [62, 86] on link "Crew Studio" at bounding box center [57, 90] width 85 height 18
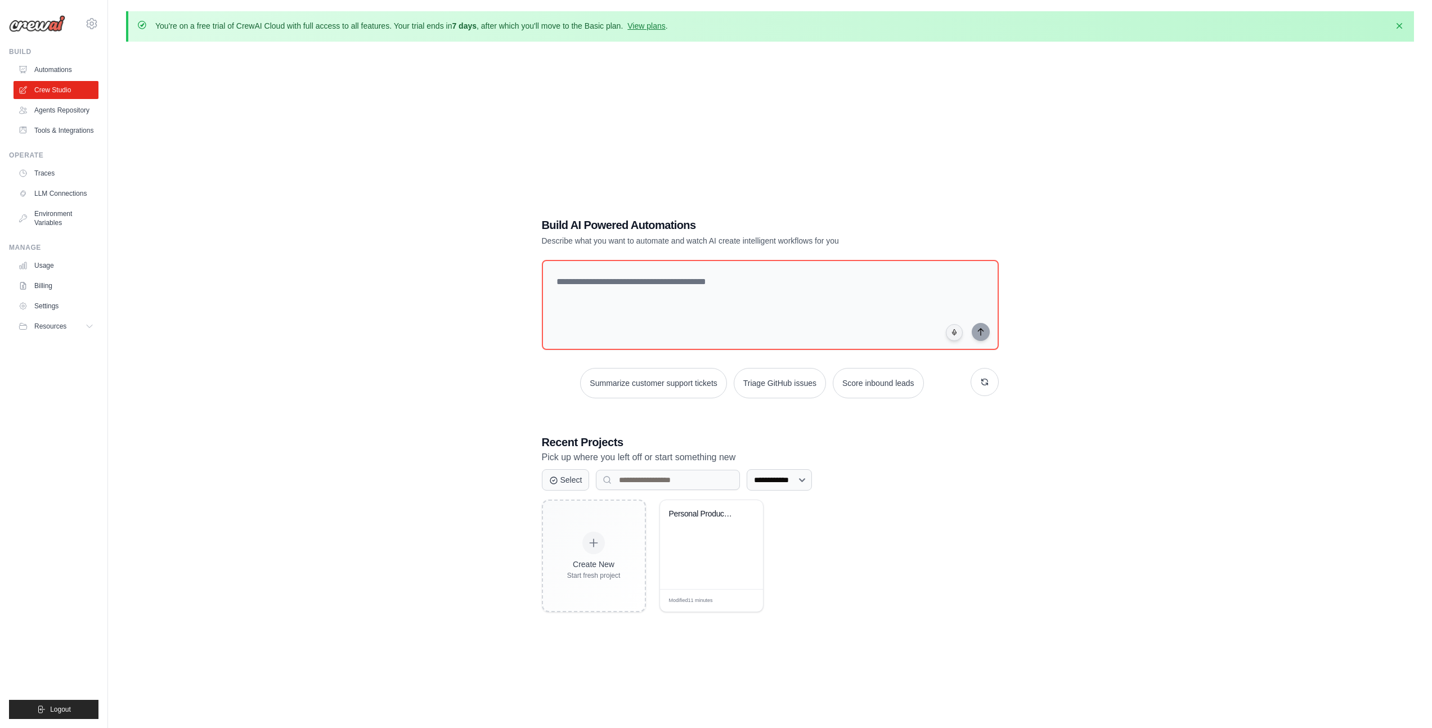
click at [356, 320] on div "**********" at bounding box center [770, 415] width 1288 height 728
click at [920, 446] on h3 "Recent Projects" at bounding box center [770, 442] width 457 height 16
click at [442, 448] on div "**********" at bounding box center [770, 415] width 1288 height 728
click at [465, 188] on div "**********" at bounding box center [770, 415] width 1288 height 728
click at [590, 537] on icon at bounding box center [593, 543] width 12 height 12
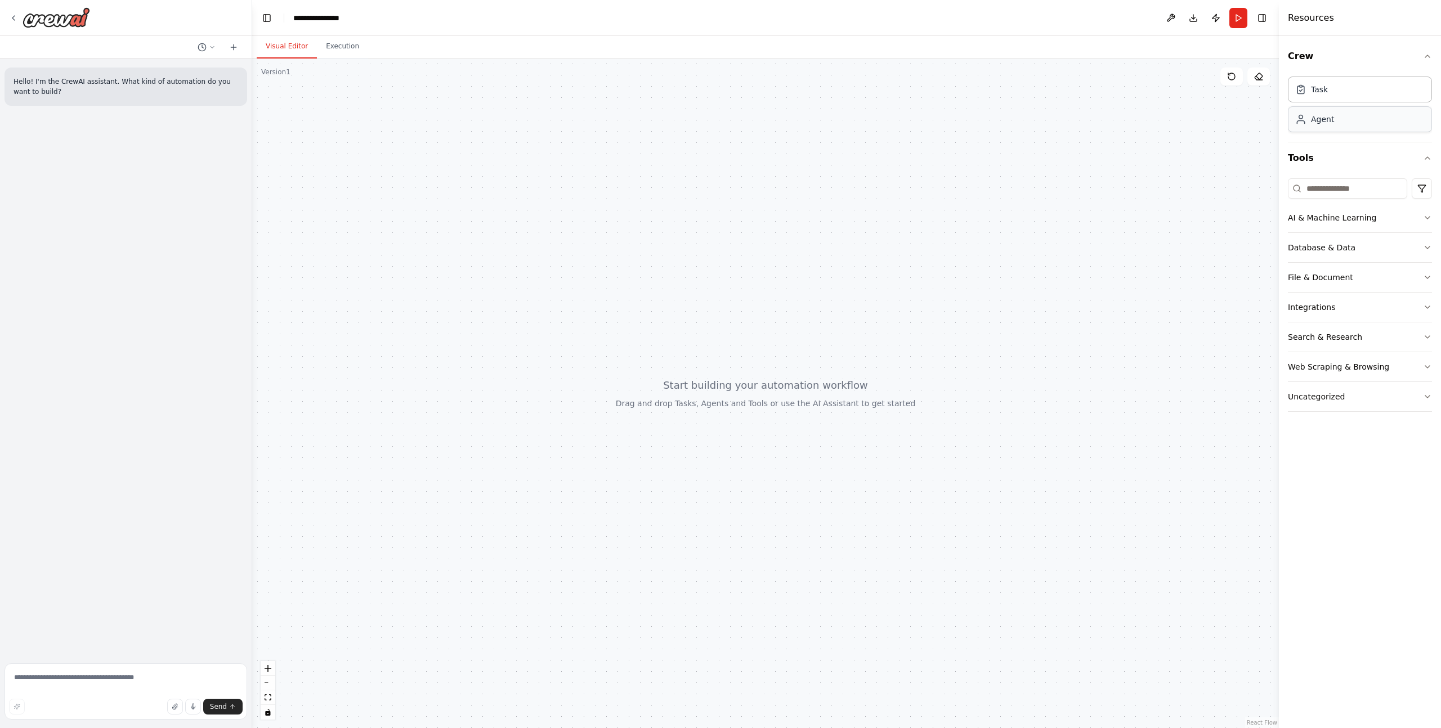
click at [1326, 123] on div "Agent" at bounding box center [1322, 119] width 23 height 11
click at [1322, 121] on div "Agent" at bounding box center [1322, 119] width 23 height 11
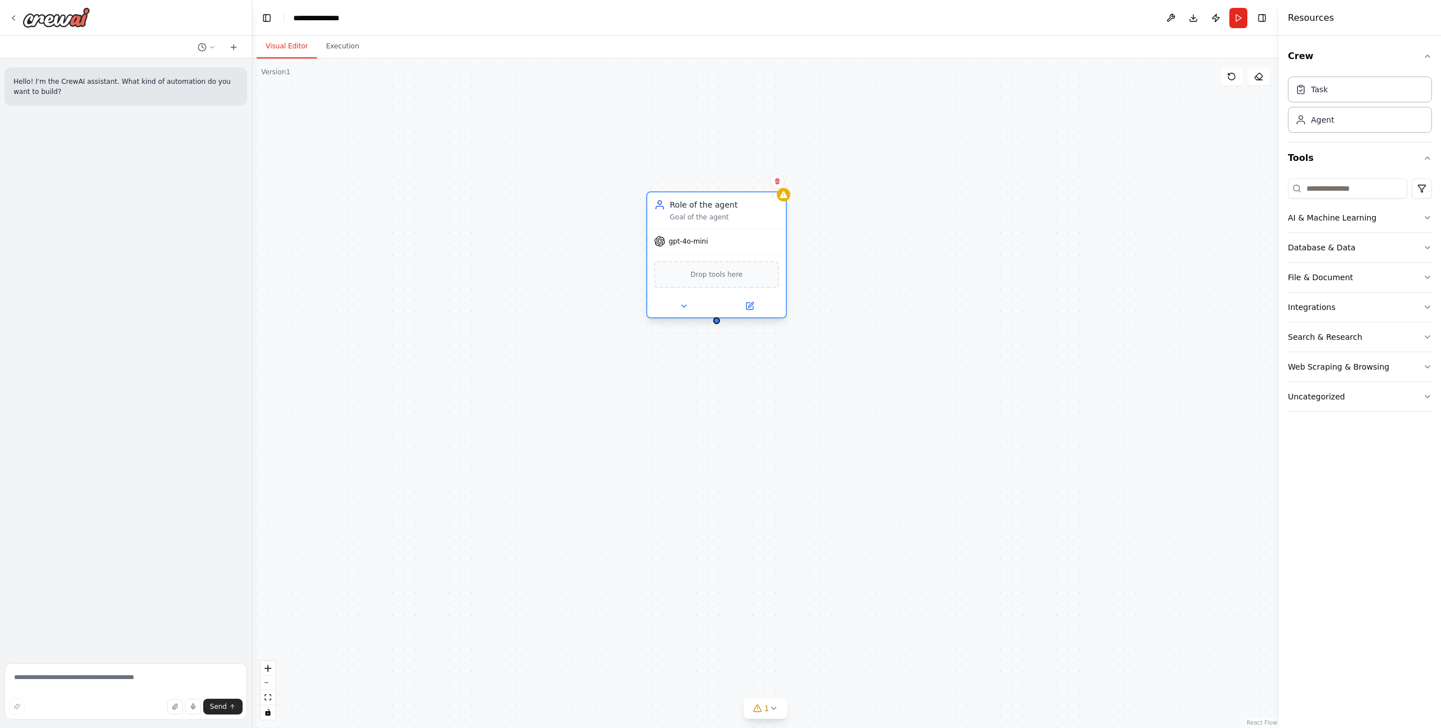
drag, startPoint x: 1002, startPoint y: 253, endPoint x: 638, endPoint y: 223, distance: 365.9
click at [647, 229] on div "gpt-4o-mini" at bounding box center [716, 241] width 138 height 25
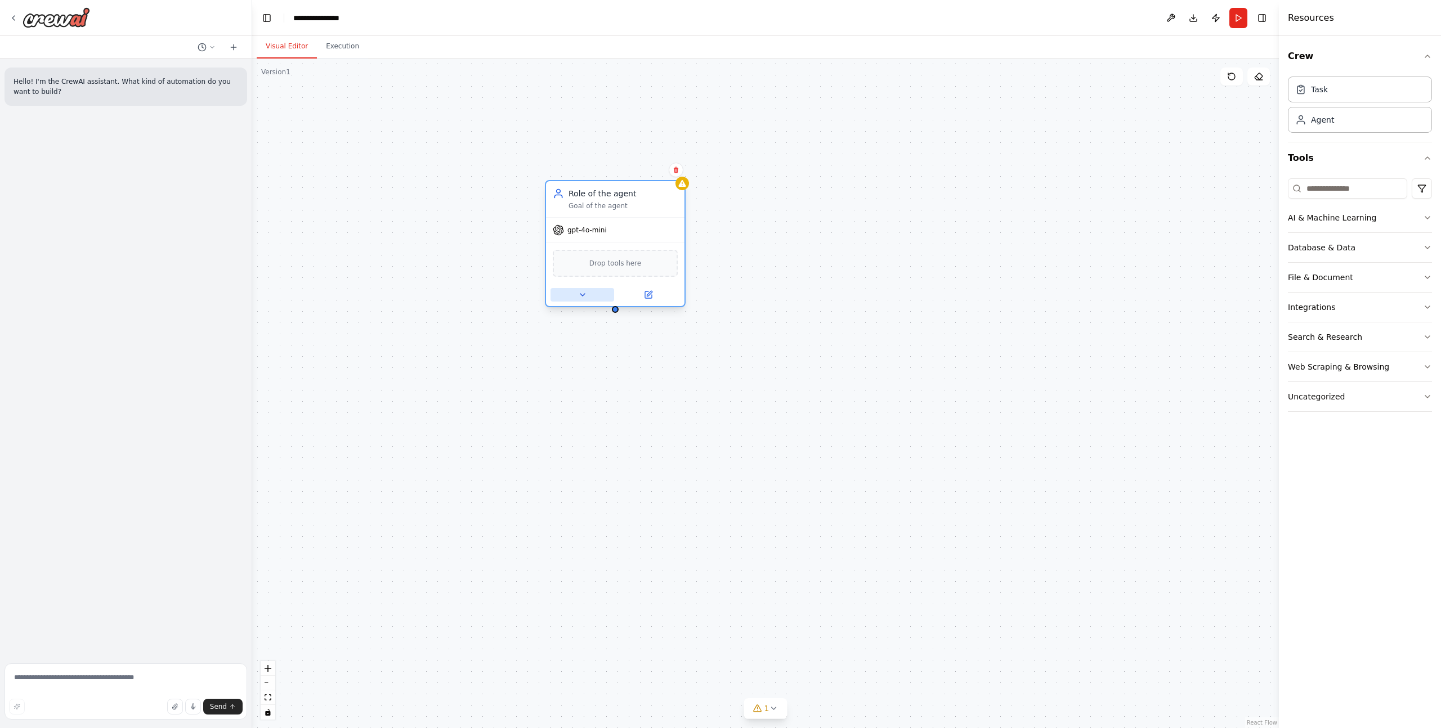
click at [579, 290] on icon at bounding box center [582, 294] width 9 height 9
click at [615, 345] on input "**********" at bounding box center [657, 345] width 205 height 20
click at [652, 225] on div "gpt-4o-mini" at bounding box center [615, 230] width 138 height 25
click at [741, 498] on button "LLM Settings" at bounding box center [657, 501] width 205 height 21
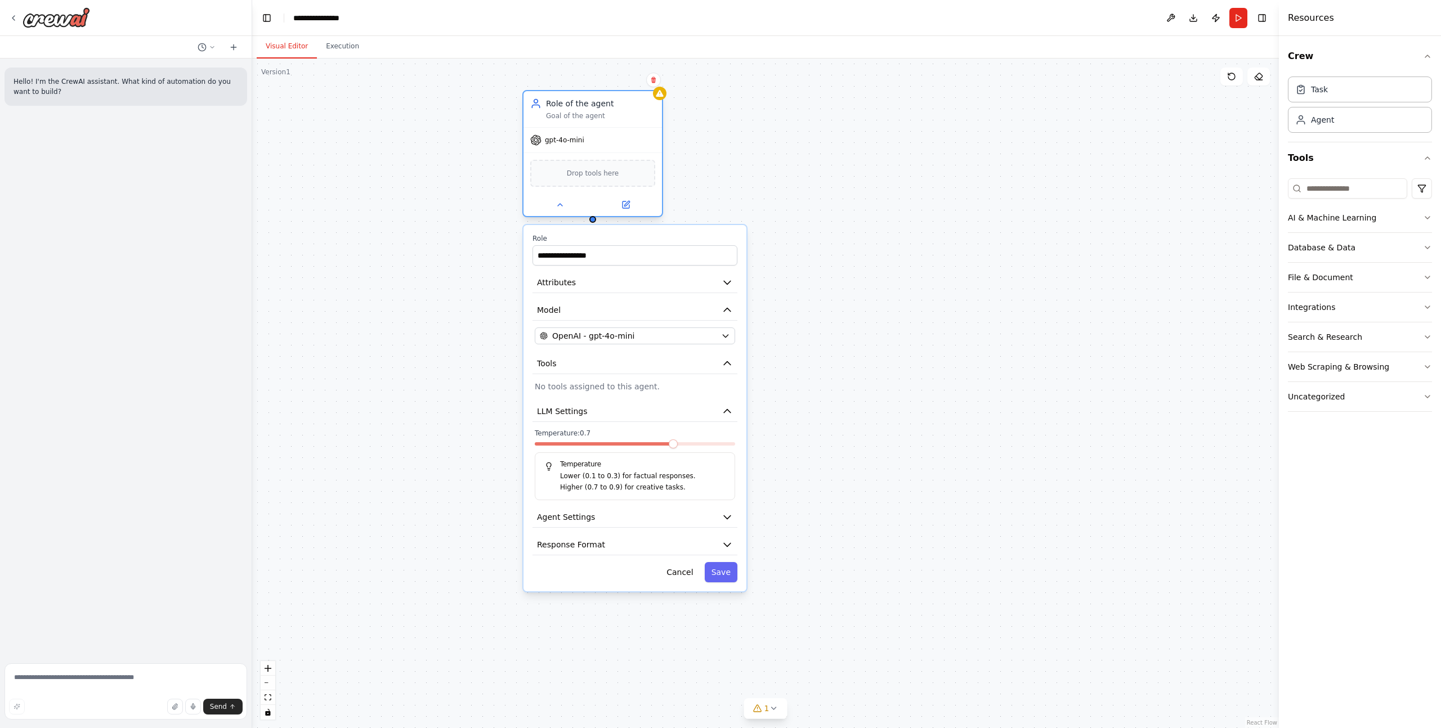
drag, startPoint x: 640, startPoint y: 202, endPoint x: 616, endPoint y: 114, distance: 91.1
click at [616, 114] on div "Goal of the agent" at bounding box center [600, 115] width 109 height 9
click at [1376, 395] on button "Uncategorized" at bounding box center [1360, 396] width 144 height 29
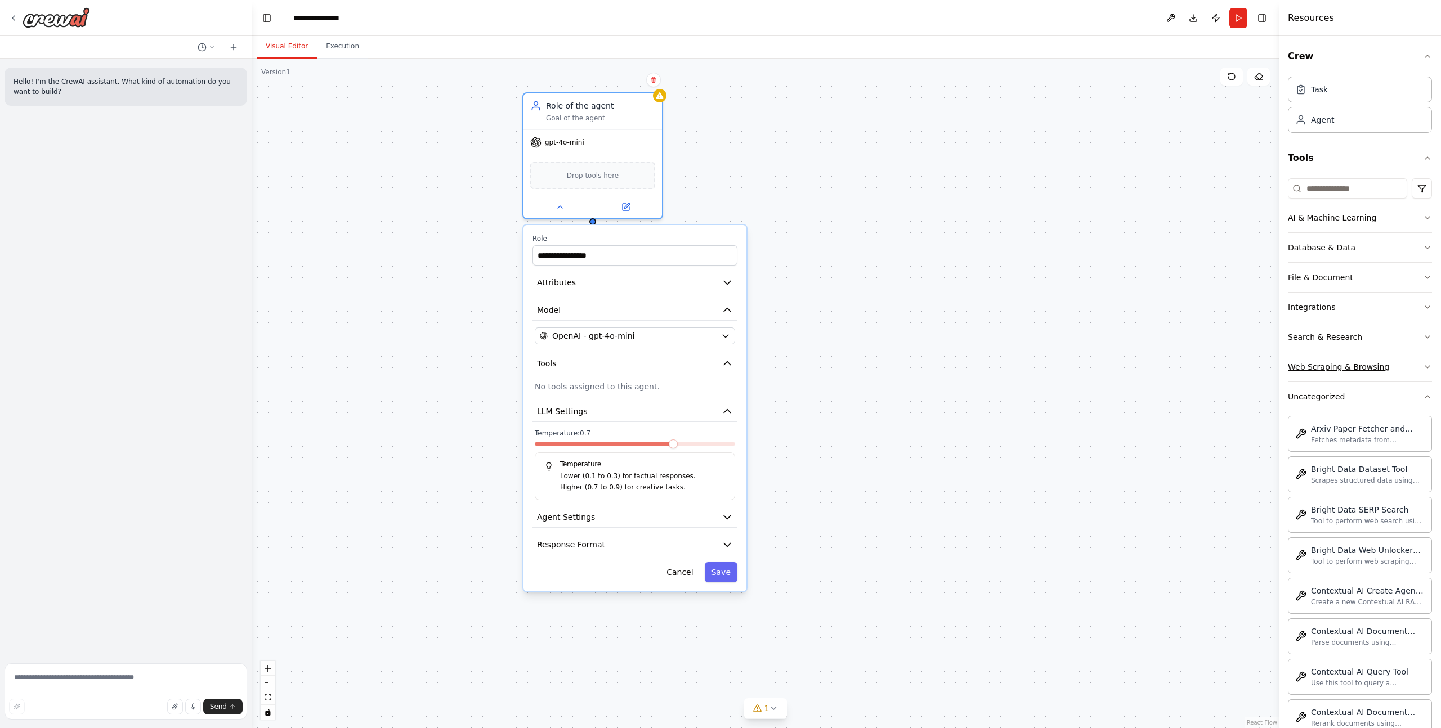
click at [1390, 380] on button "Web Scraping & Browsing" at bounding box center [1360, 366] width 144 height 29
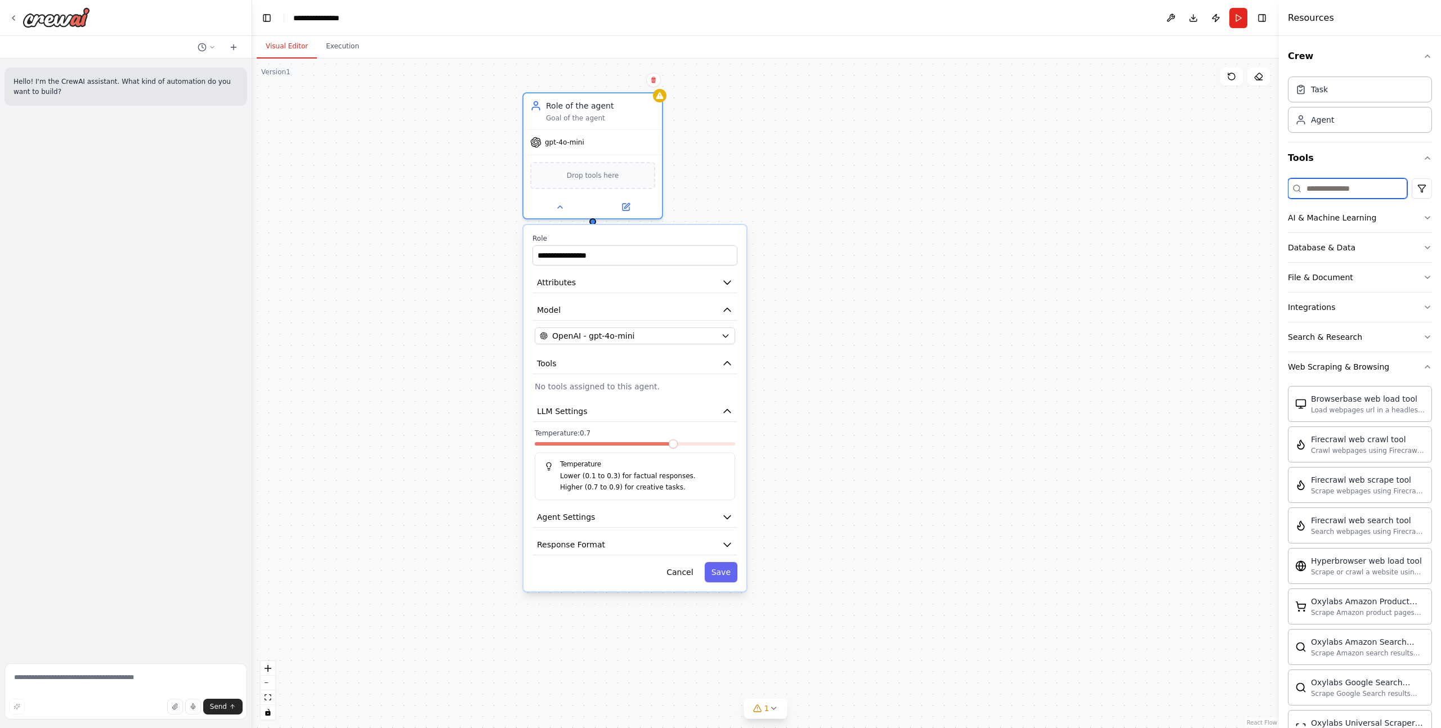
click at [1324, 196] on input at bounding box center [1347, 188] width 119 height 20
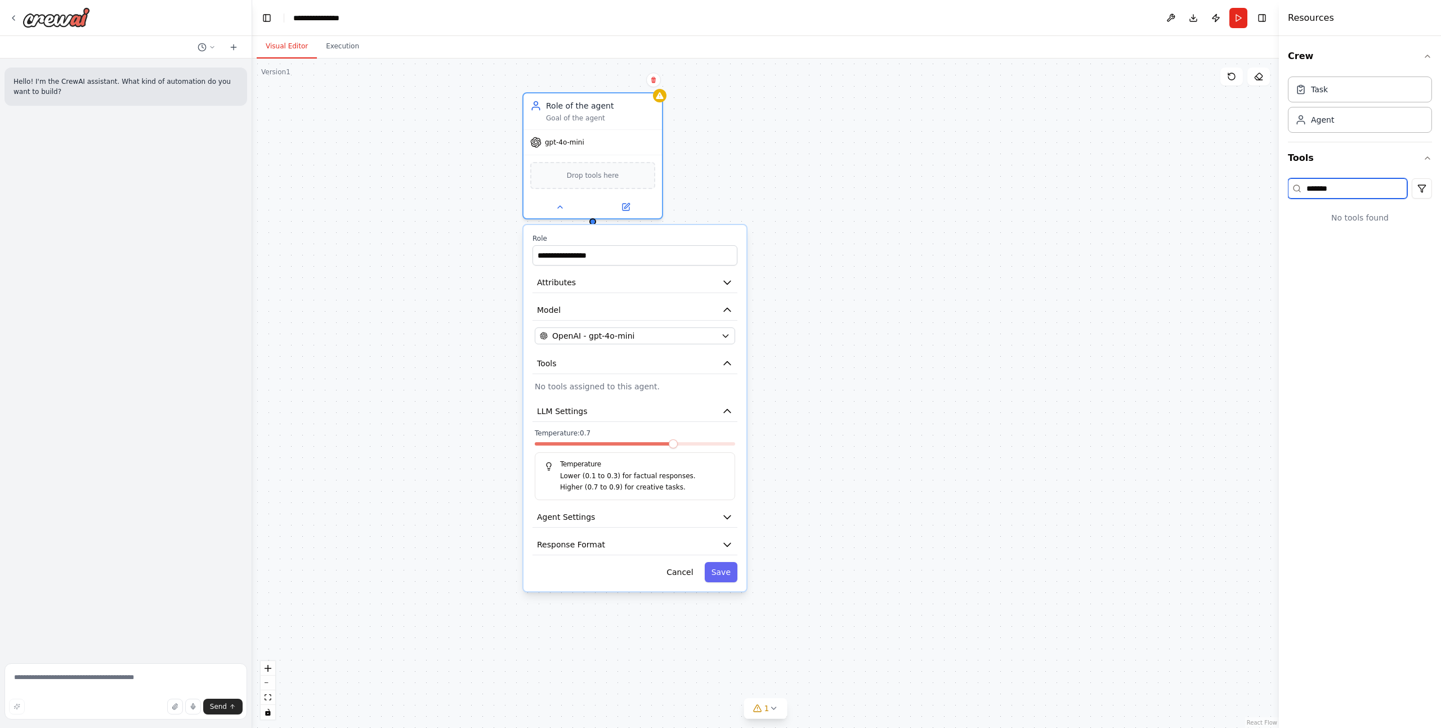
type input "*******"
click at [1199, 226] on div "**********" at bounding box center [765, 394] width 1026 height 670
click at [1330, 192] on input "*******" at bounding box center [1347, 188] width 119 height 20
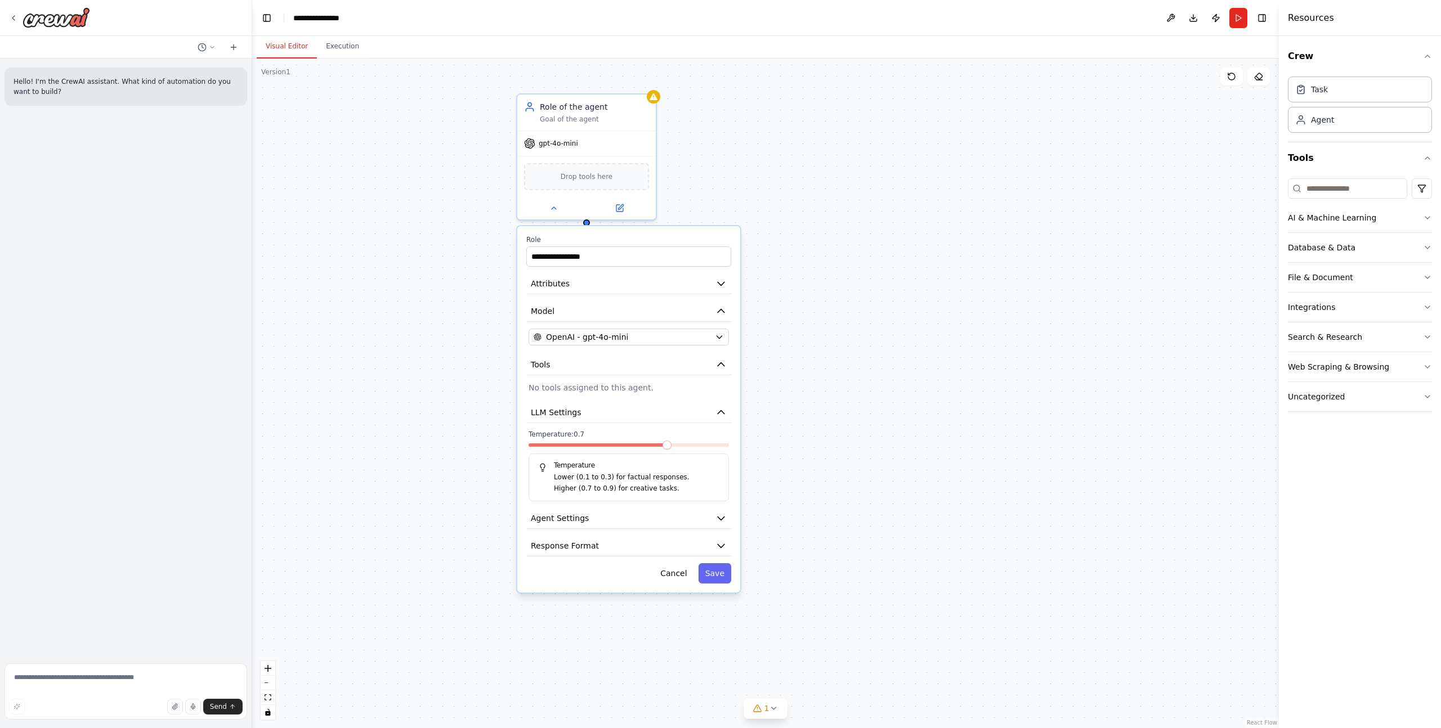
drag, startPoint x: 1183, startPoint y: 191, endPoint x: 1176, endPoint y: 194, distance: 7.8
click at [1177, 192] on div "**********" at bounding box center [765, 394] width 1026 height 670
click at [1339, 215] on div "AI & Machine Learning" at bounding box center [1332, 217] width 88 height 11
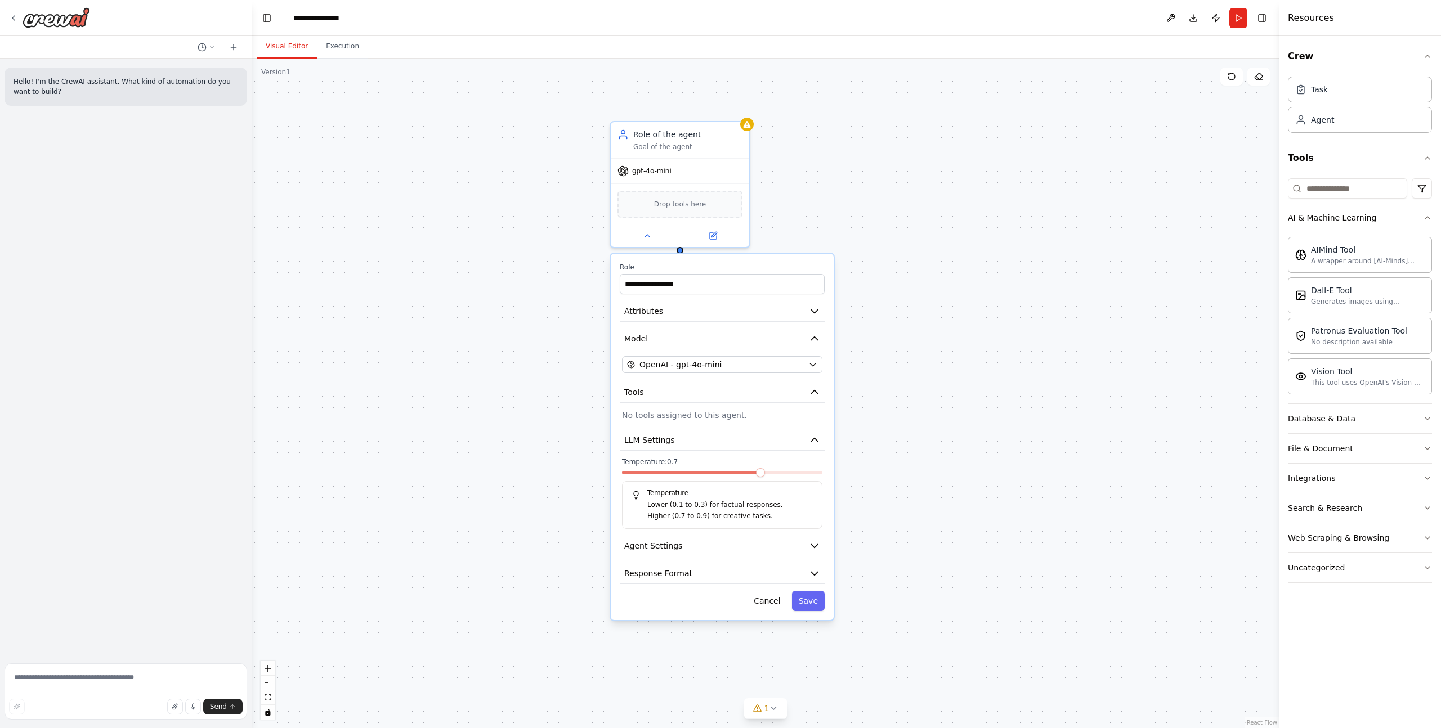
drag, startPoint x: 1013, startPoint y: 289, endPoint x: 1051, endPoint y: 300, distance: 39.7
click at [1051, 300] on div "**********" at bounding box center [765, 394] width 1026 height 670
click at [456, 165] on div "**********" at bounding box center [765, 394] width 1026 height 670
click at [387, 185] on div "**********" at bounding box center [765, 394] width 1026 height 670
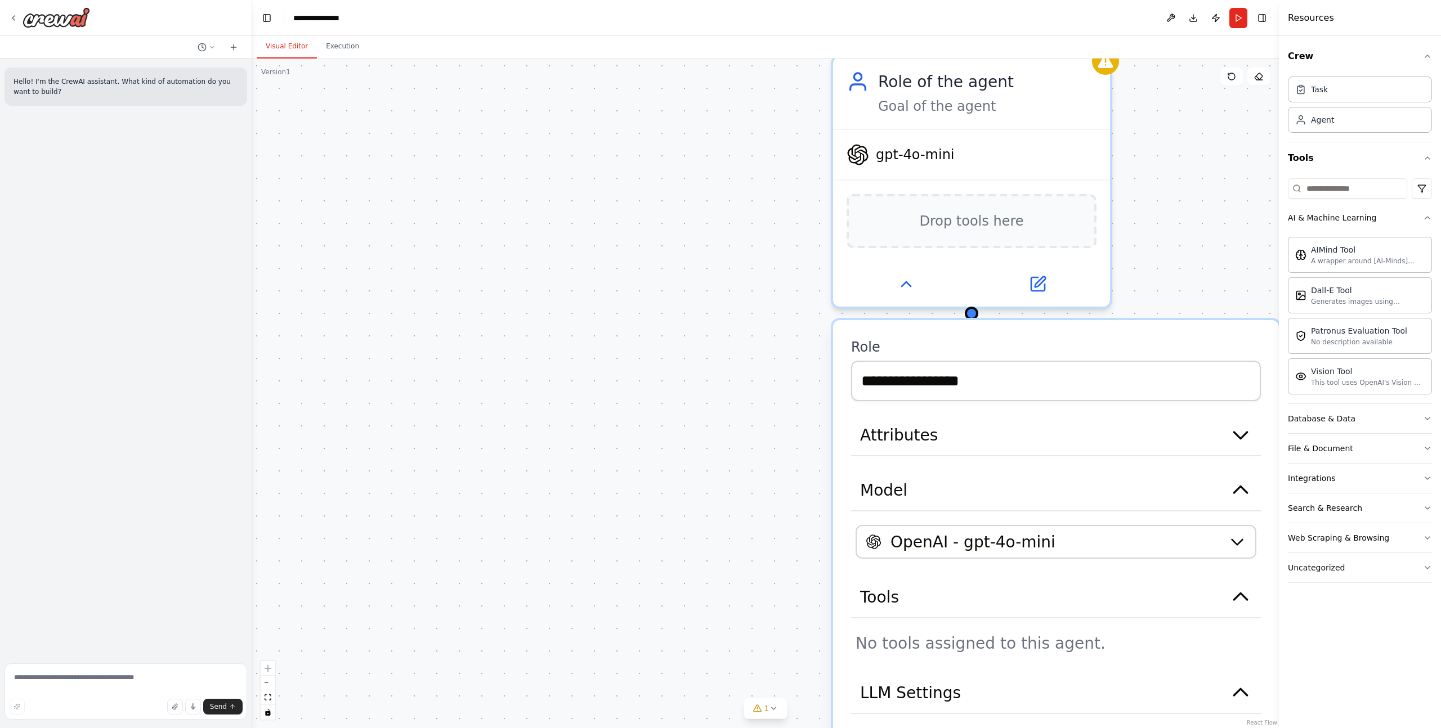
click at [437, 181] on div "**********" at bounding box center [765, 394] width 1026 height 670
click at [500, 174] on div "**********" at bounding box center [765, 394] width 1026 height 670
click at [501, 174] on div "**********" at bounding box center [765, 394] width 1026 height 670
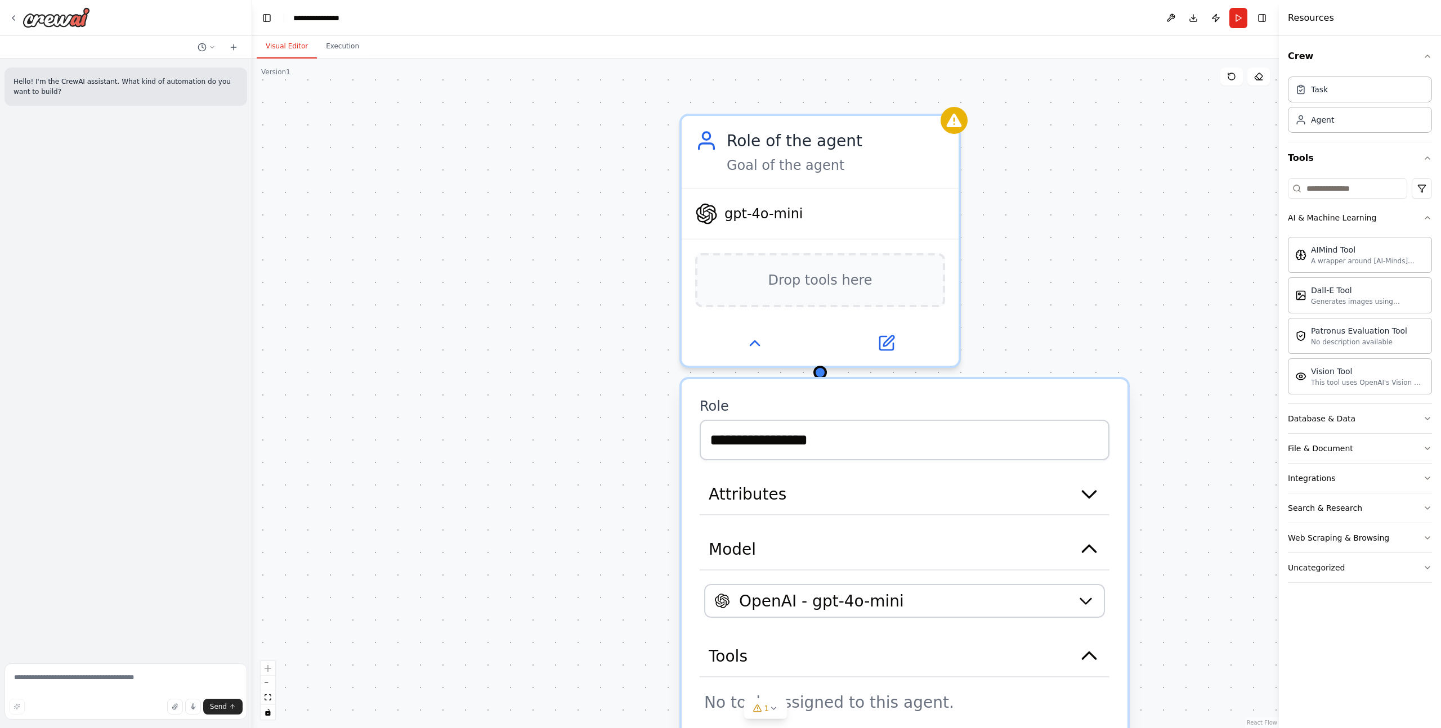
drag, startPoint x: 630, startPoint y: 185, endPoint x: 485, endPoint y: 240, distance: 155.6
click at [485, 240] on div "**********" at bounding box center [765, 394] width 1026 height 670
click at [512, 227] on div "**********" at bounding box center [765, 394] width 1026 height 670
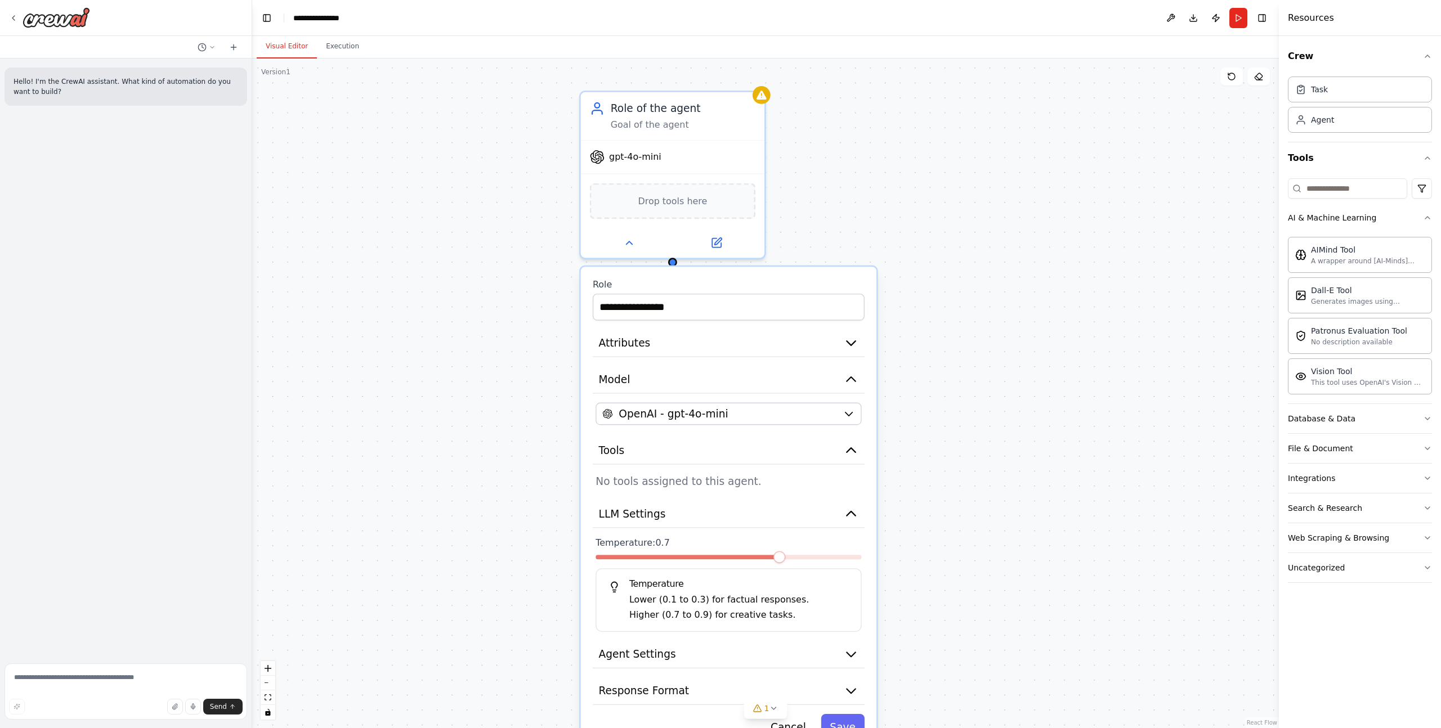
drag, startPoint x: 512, startPoint y: 259, endPoint x: 481, endPoint y: 212, distance: 56.2
click at [473, 204] on div "**********" at bounding box center [765, 394] width 1026 height 670
click at [1324, 88] on div "Task" at bounding box center [1319, 88] width 17 height 11
drag, startPoint x: 892, startPoint y: 196, endPoint x: 904, endPoint y: 197, distance: 11.9
click at [892, 196] on div "**********" at bounding box center [765, 394] width 1026 height 670
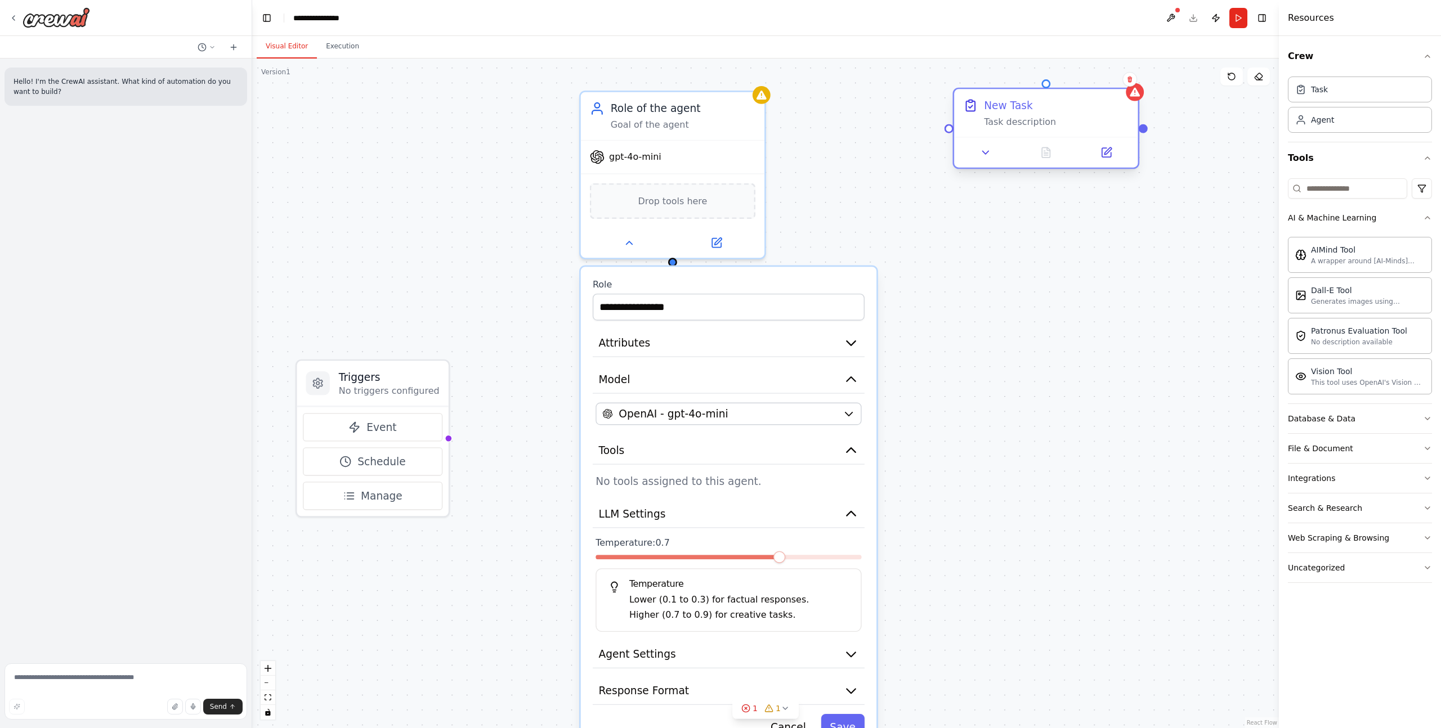
drag, startPoint x: 1137, startPoint y: 188, endPoint x: 1012, endPoint y: 118, distance: 143.4
click at [1012, 118] on div "New Task Task description" at bounding box center [1056, 113] width 145 height 30
click at [986, 154] on icon at bounding box center [986, 153] width 12 height 12
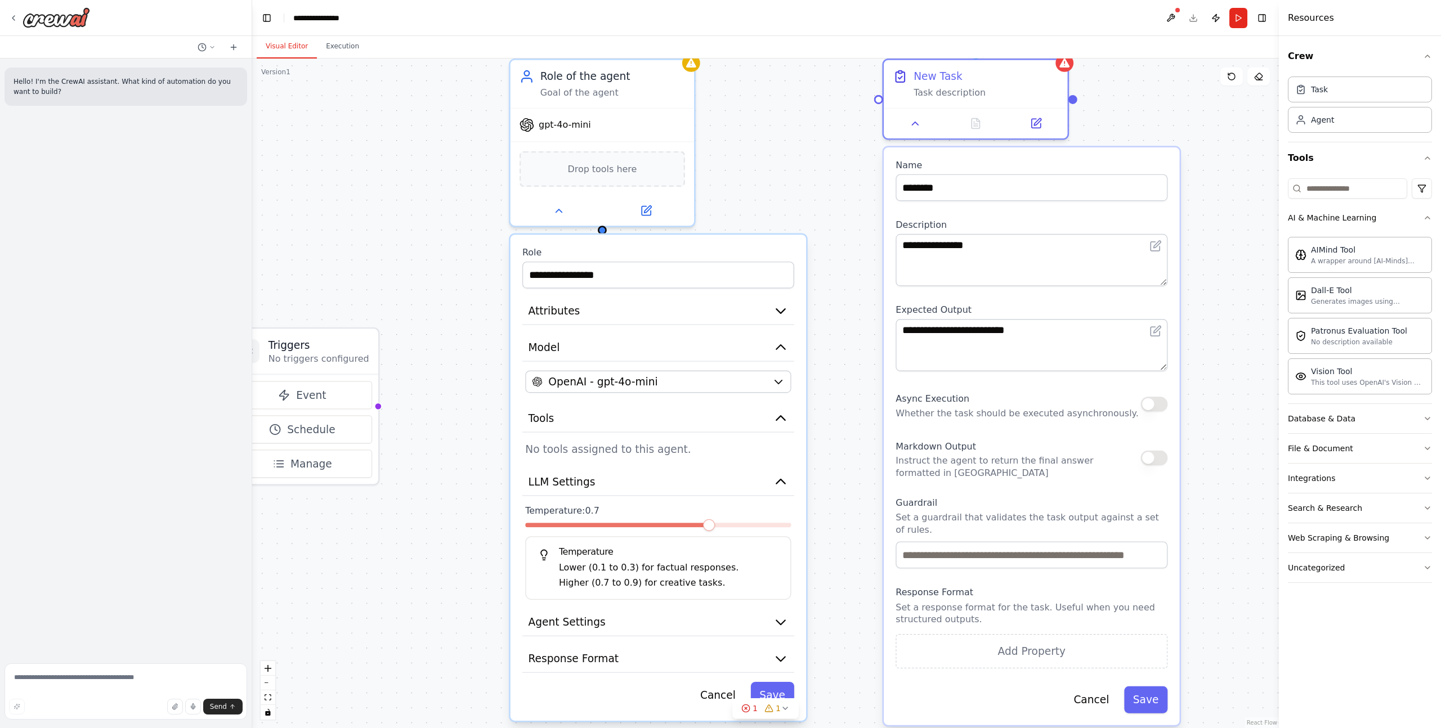
drag, startPoint x: 927, startPoint y: 207, endPoint x: 858, endPoint y: 194, distance: 71.0
click at [858, 193] on div "**********" at bounding box center [765, 394] width 1026 height 670
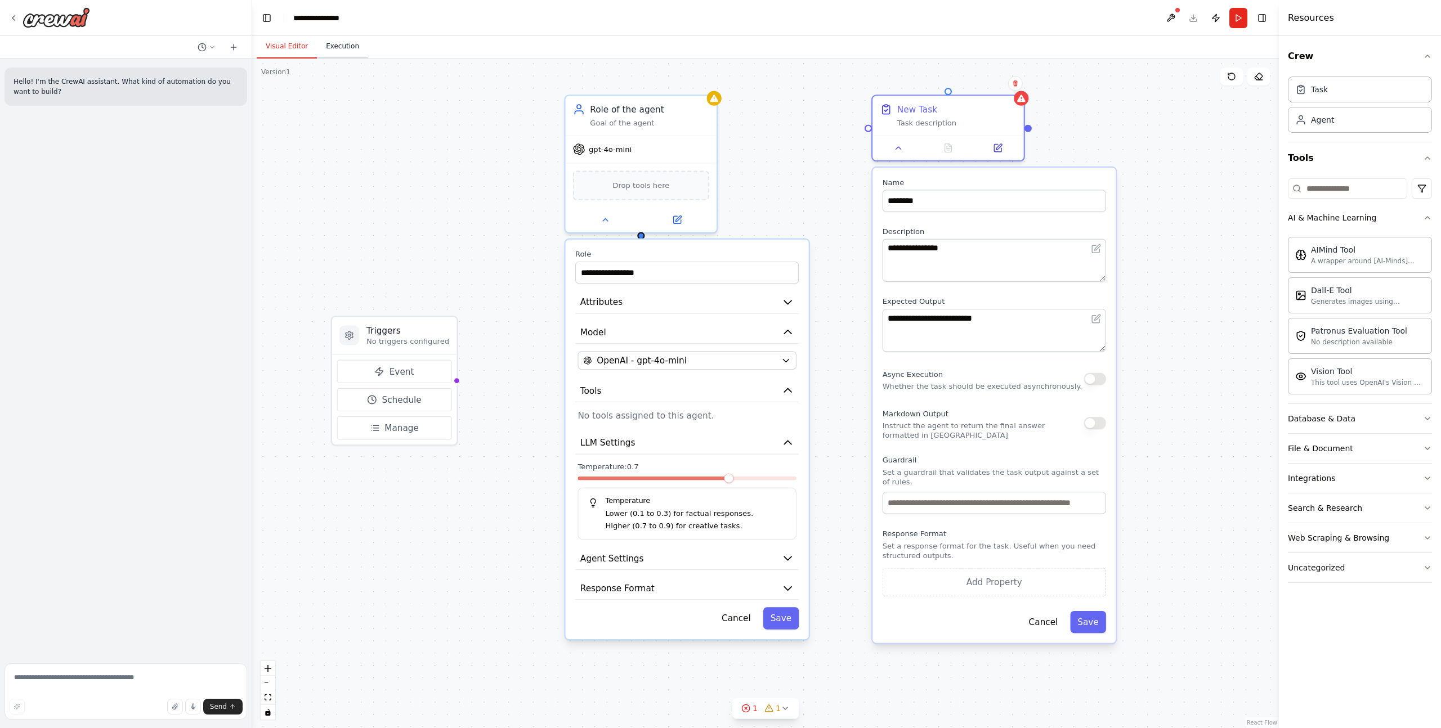
click at [341, 38] on button "Execution" at bounding box center [342, 47] width 51 height 24
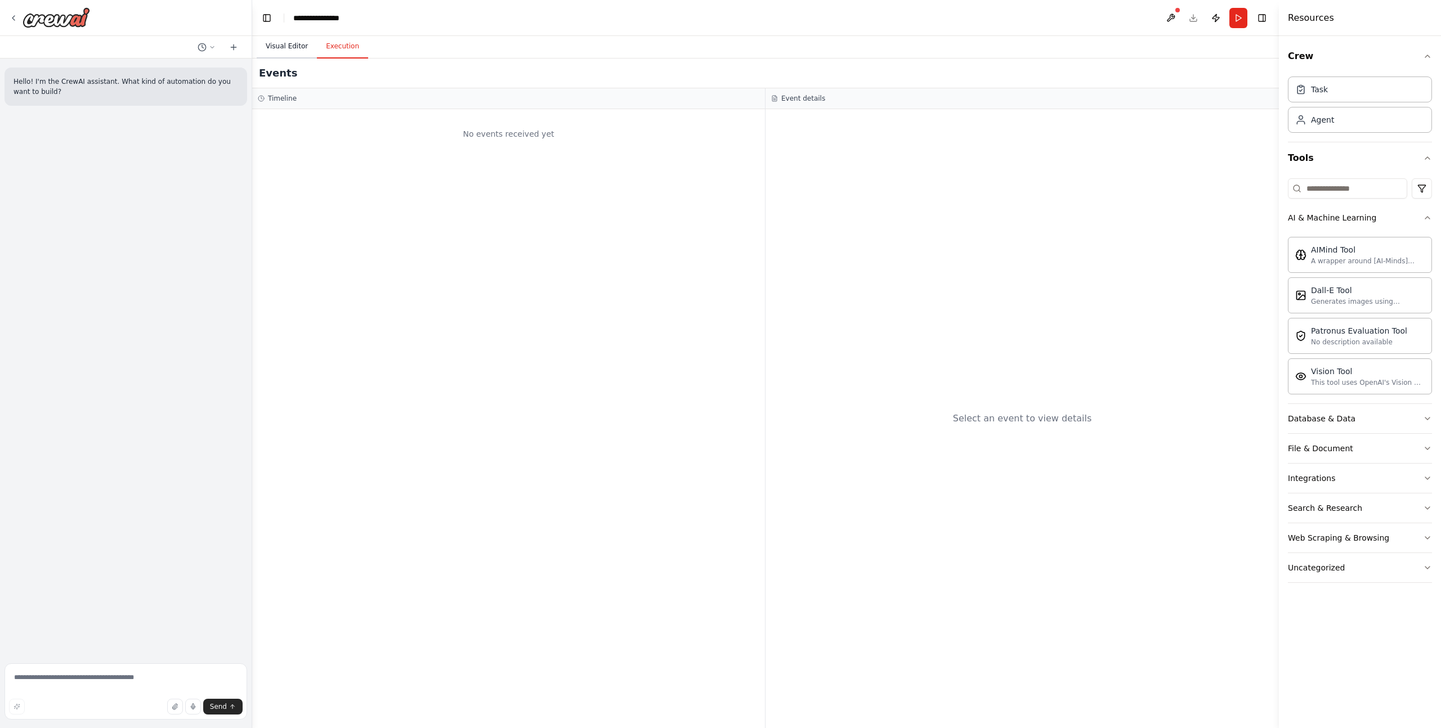
click at [280, 51] on button "Visual Editor" at bounding box center [287, 47] width 60 height 24
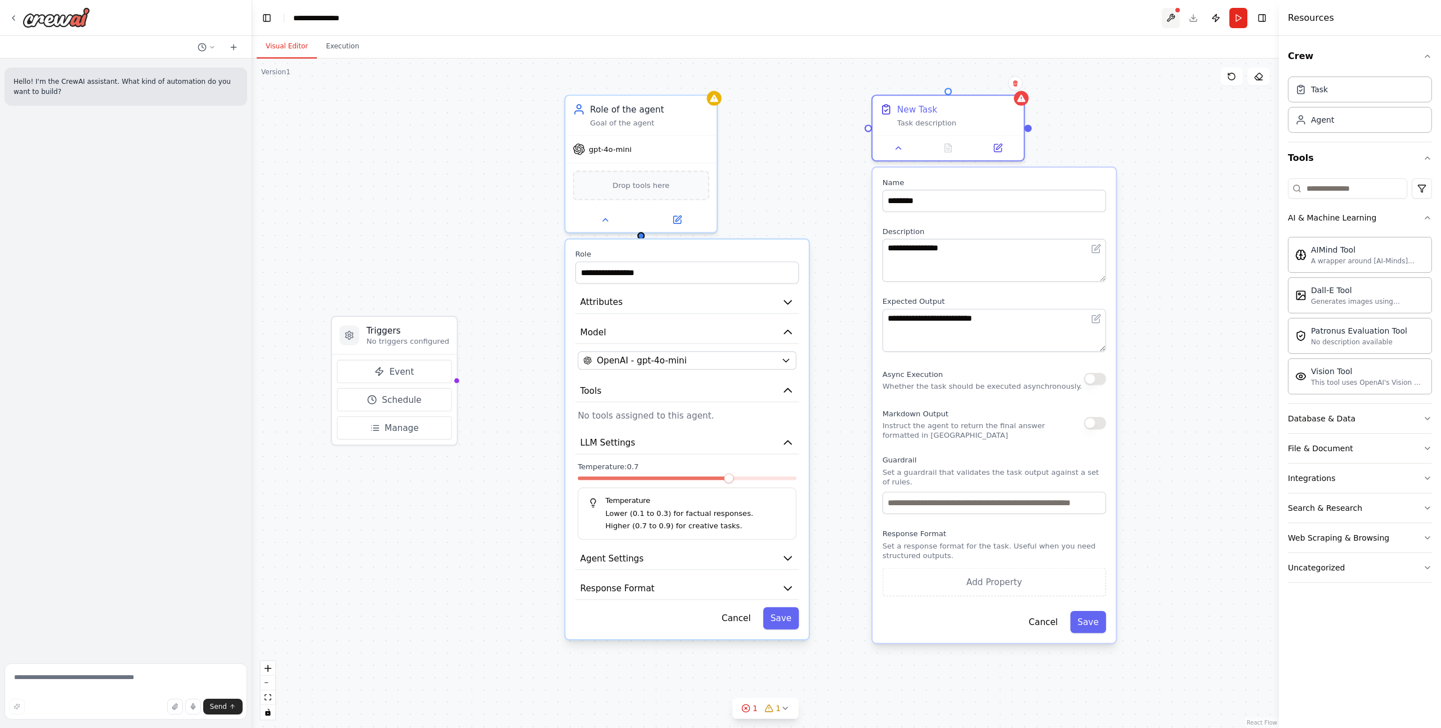
click at [1174, 14] on button at bounding box center [1170, 18] width 18 height 20
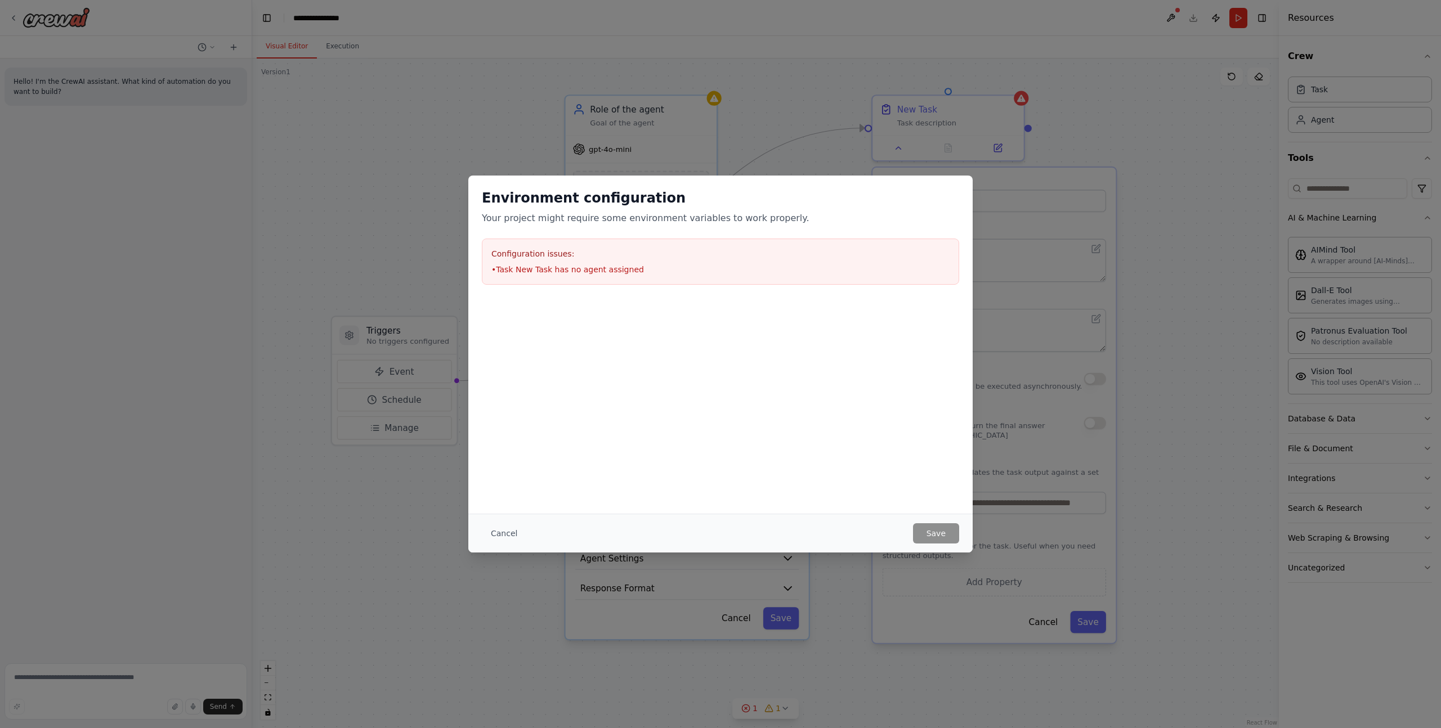
click at [494, 525] on button "Cancel" at bounding box center [504, 533] width 44 height 20
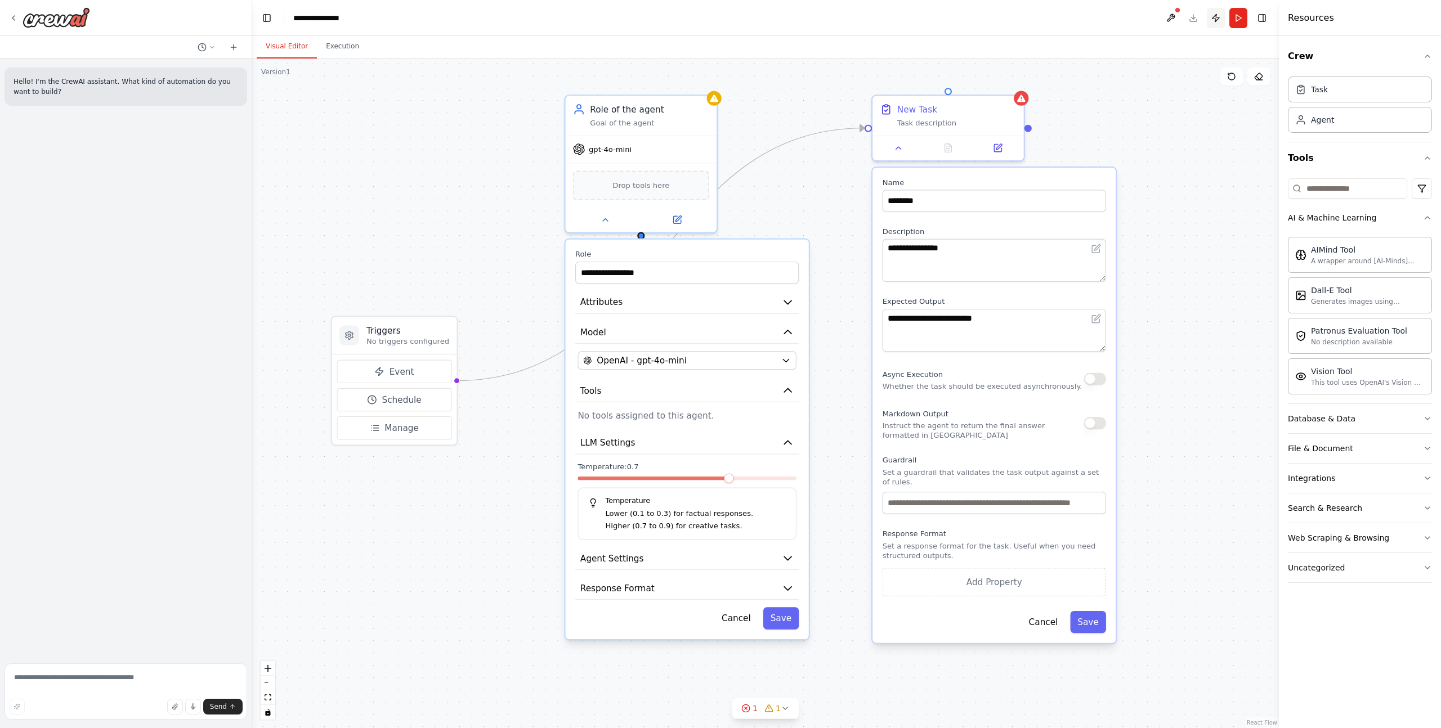
click at [1216, 16] on button "Publish" at bounding box center [1216, 18] width 18 height 20
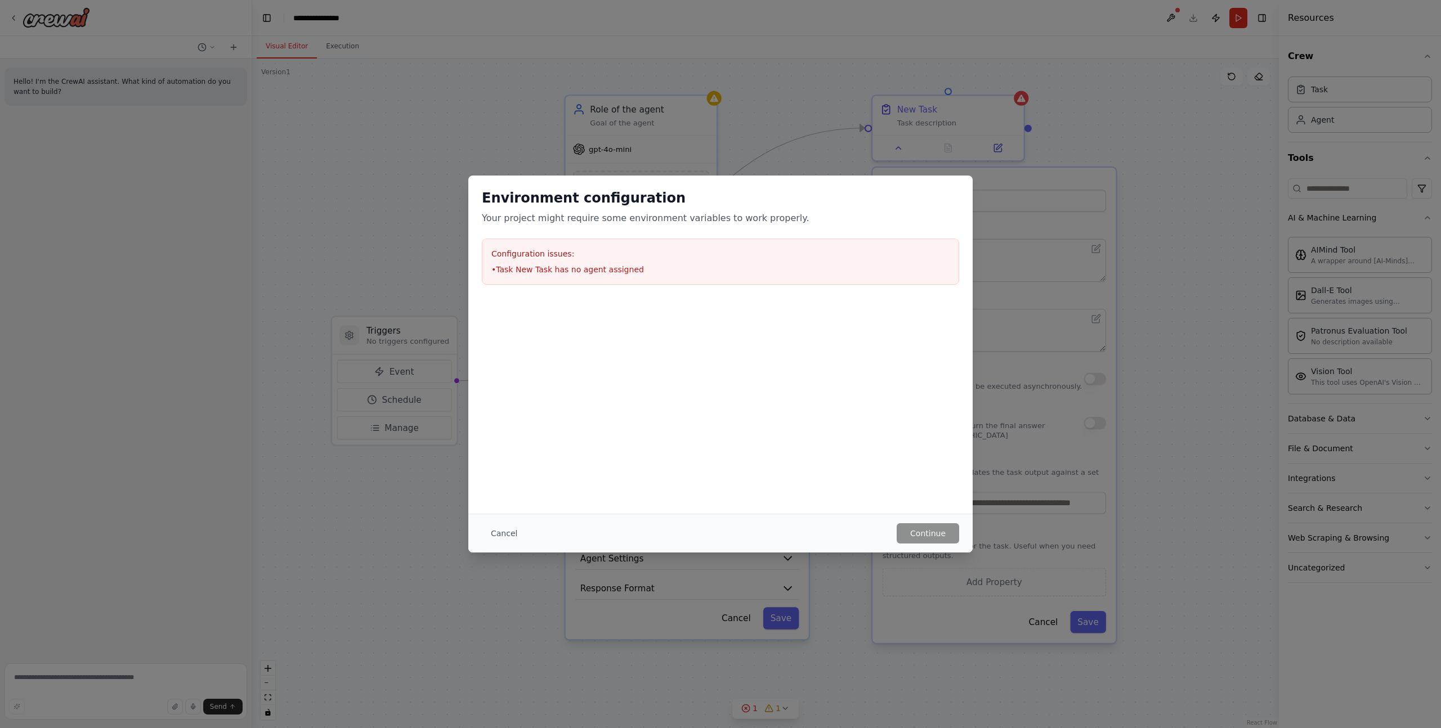
drag, startPoint x: 499, startPoint y: 533, endPoint x: 512, endPoint y: 521, distance: 17.9
click at [499, 533] on button "Cancel" at bounding box center [504, 533] width 44 height 20
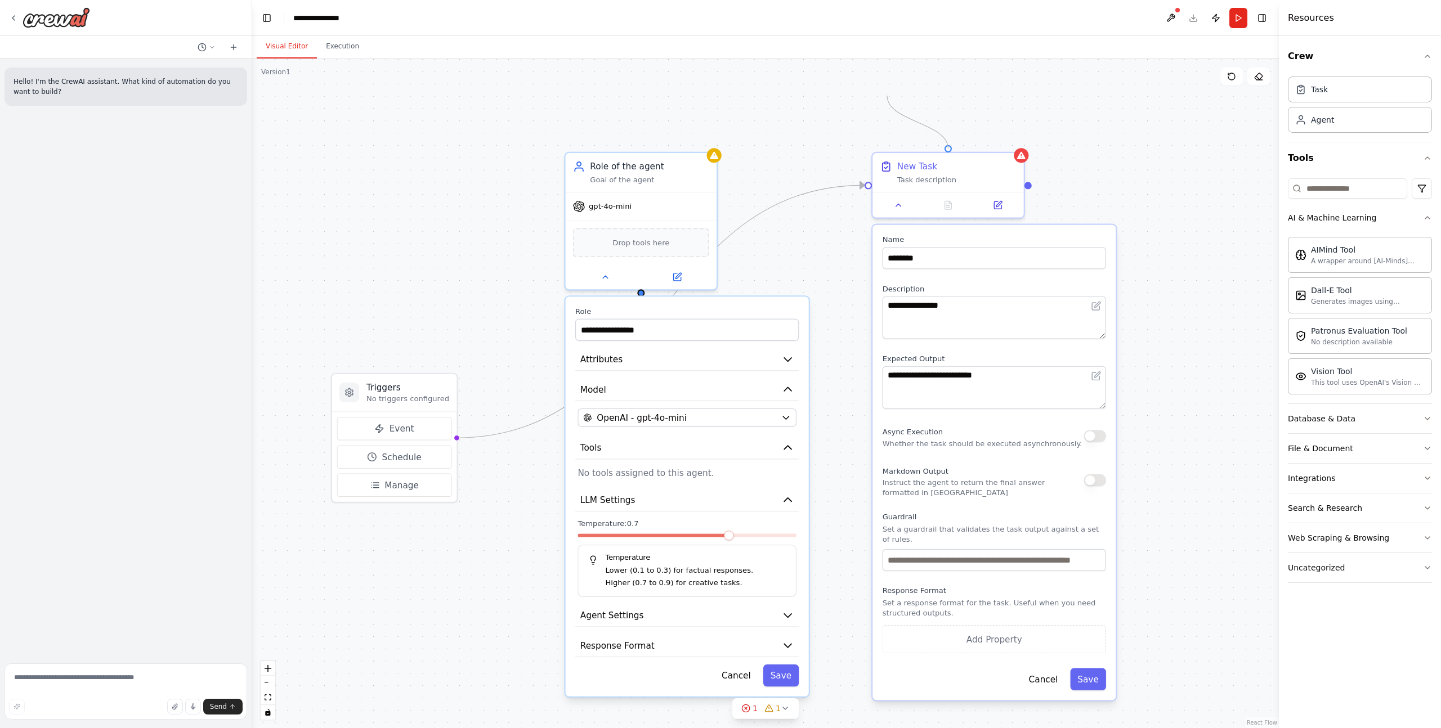
drag, startPoint x: 948, startPoint y: 87, endPoint x: 893, endPoint y: 97, distance: 56.1
click at [893, 97] on div "**********" at bounding box center [765, 394] width 1026 height 670
click at [773, 118] on div "**********" at bounding box center [765, 394] width 1026 height 670
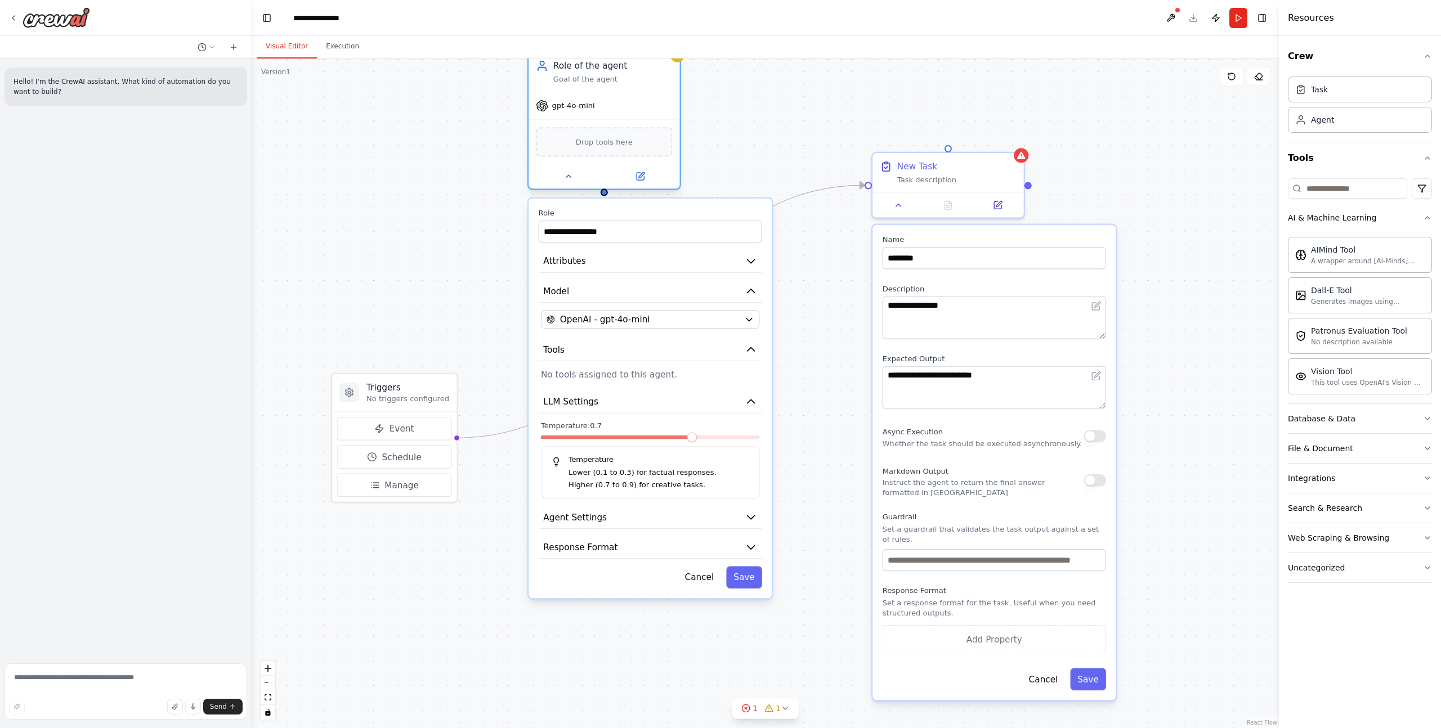
drag, startPoint x: 651, startPoint y: 182, endPoint x: 576, endPoint y: 94, distance: 115.0
click at [576, 92] on div "Role of the agent Goal of the agent" at bounding box center [603, 71] width 151 height 39
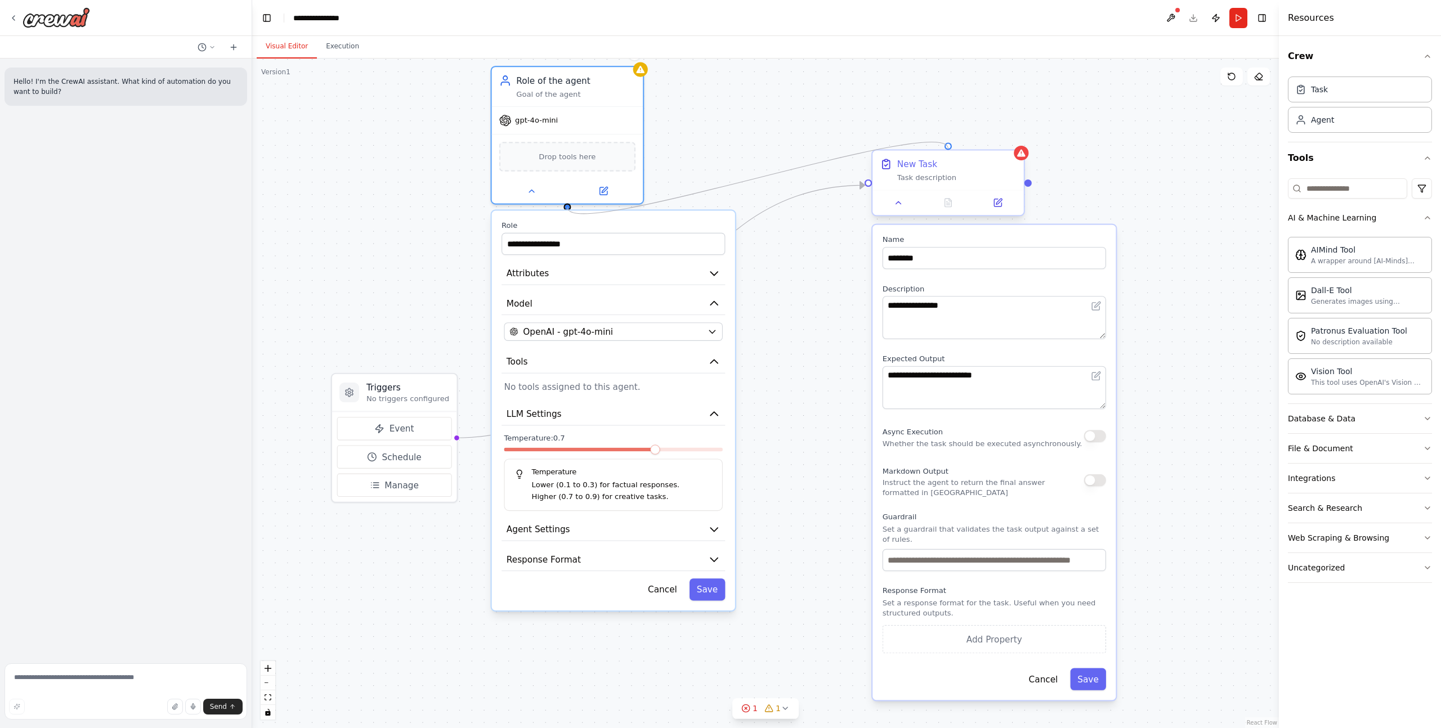
drag, startPoint x: 571, startPoint y: 206, endPoint x: 948, endPoint y: 147, distance: 381.1
click at [948, 147] on div "**********" at bounding box center [830, 480] width 1120 height 731
click at [945, 147] on div at bounding box center [947, 145] width 7 height 7
click at [900, 109] on div ".deletable-edge-delete-btn { width: 20px; height: 20px; border: 0px solid #ffff…" at bounding box center [765, 394] width 1026 height 670
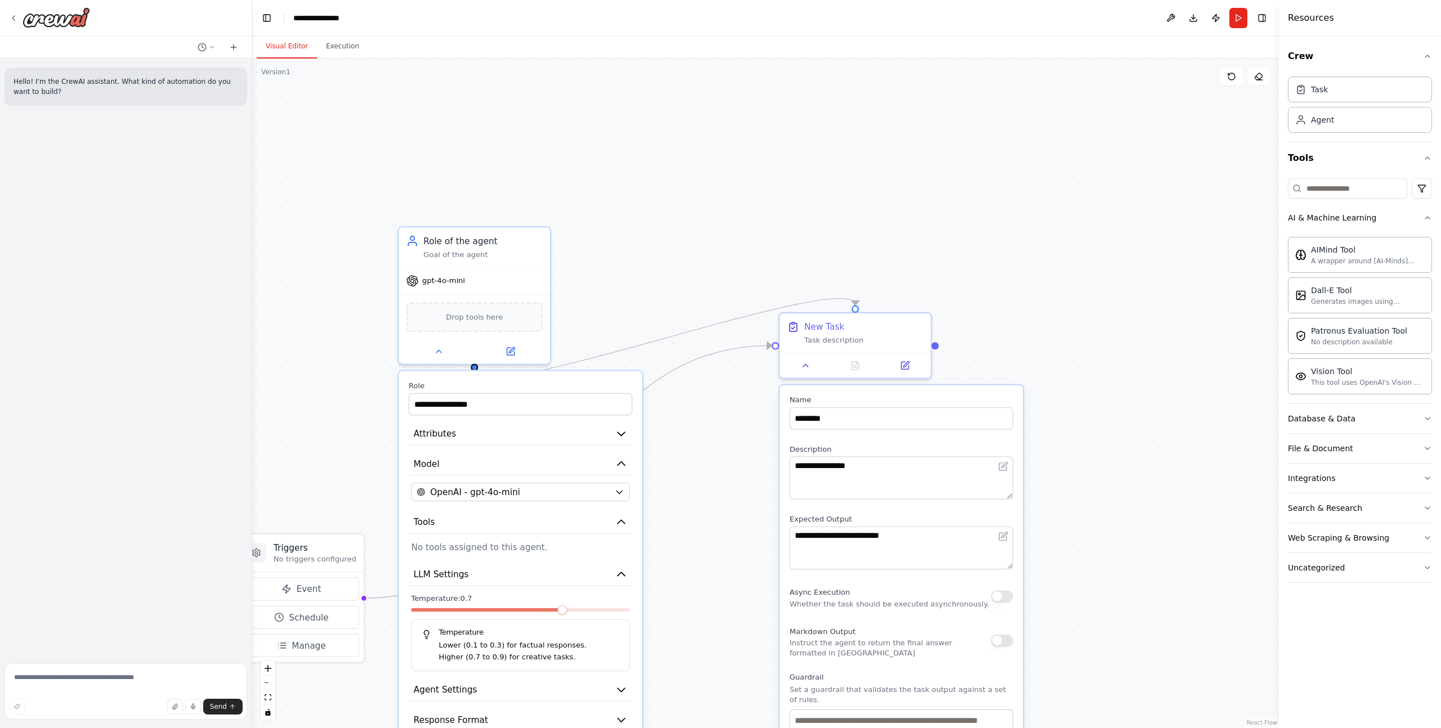
drag, startPoint x: 751, startPoint y: 122, endPoint x: 622, endPoint y: 288, distance: 210.2
click at [640, 291] on div ".deletable-edge-delete-btn { width: 20px; height: 20px; border: 0px solid #ffff…" at bounding box center [765, 394] width 1026 height 670
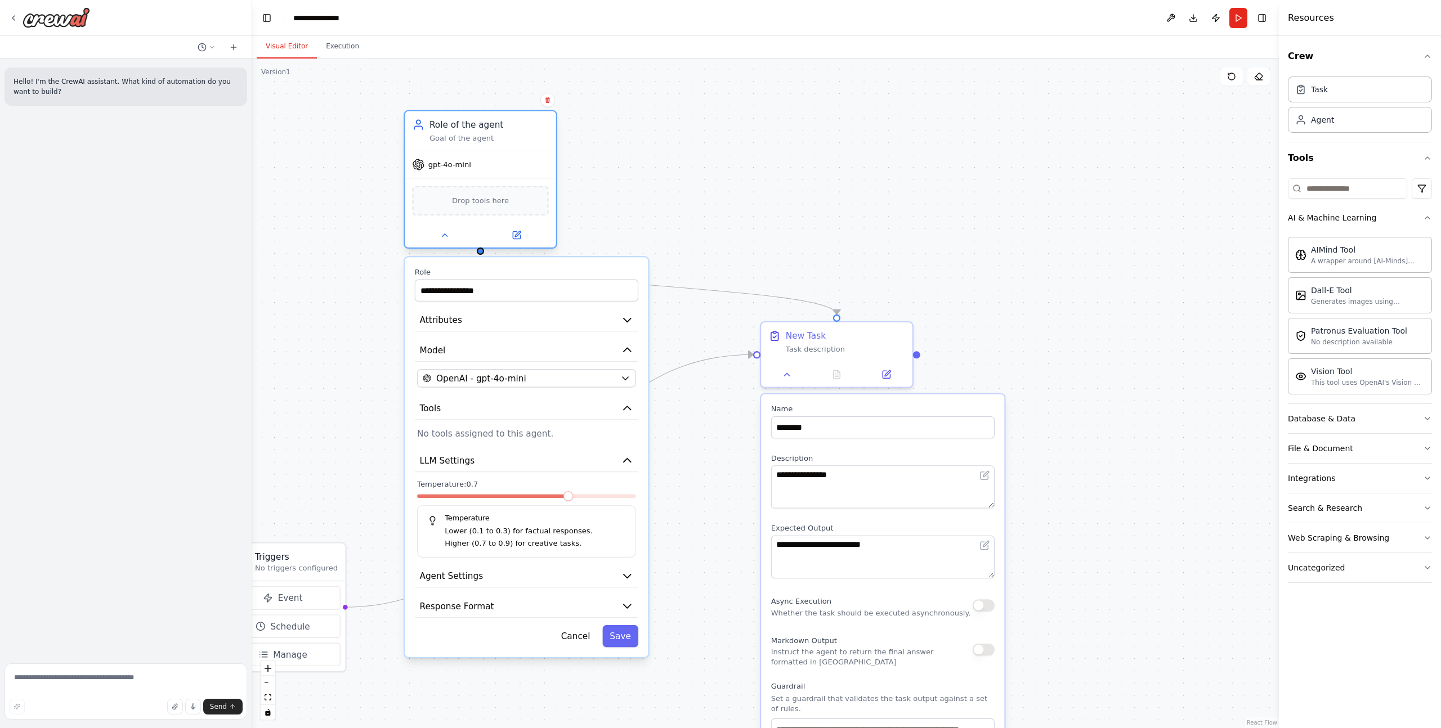
drag, startPoint x: 515, startPoint y: 281, endPoint x: 533, endPoint y: 159, distance: 124.1
click at [533, 159] on div "gpt-4o-mini" at bounding box center [480, 164] width 151 height 27
click at [820, 153] on div ".deletable-edge-delete-btn { width: 20px; height: 20px; border: 0px solid #ffff…" at bounding box center [765, 394] width 1026 height 670
